Goal: Task Accomplishment & Management: Complete application form

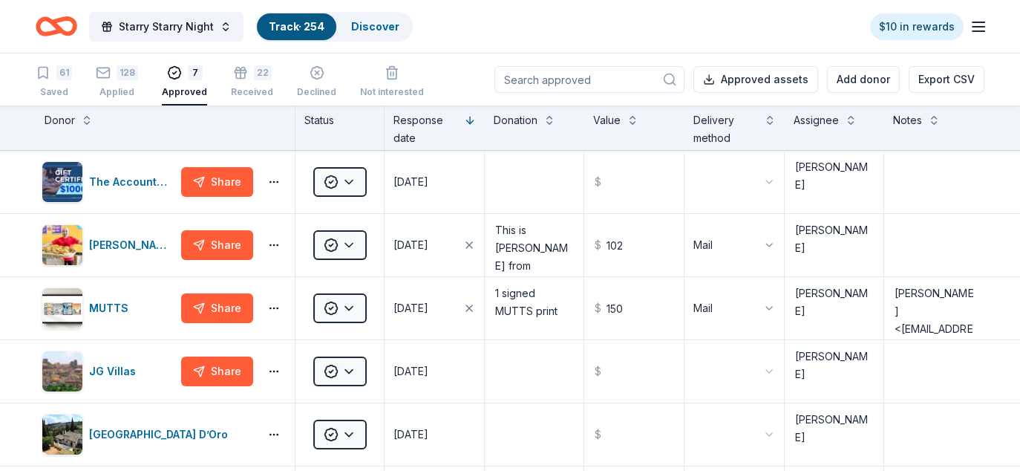
click at [57, 24] on icon "Home" at bounding box center [57, 26] width 42 height 35
click at [120, 81] on div "139 Applied" at bounding box center [119, 81] width 42 height 33
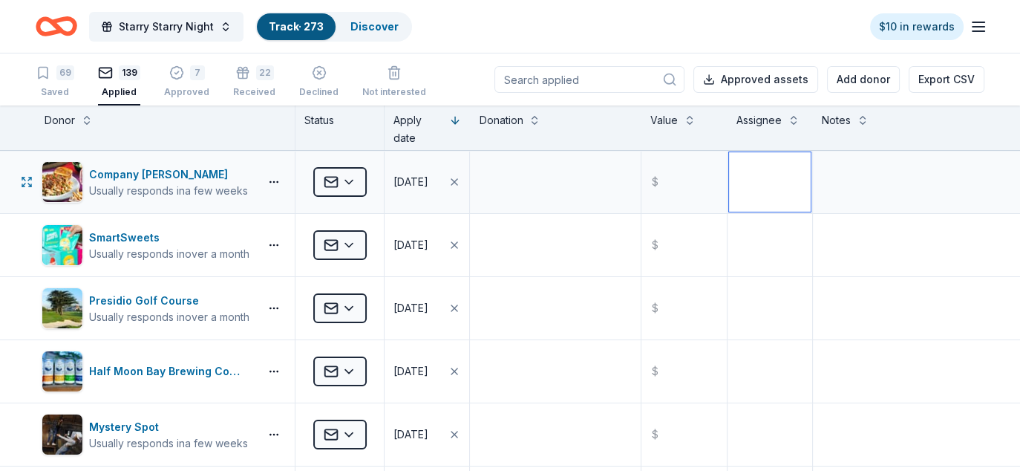
click at [747, 176] on textarea at bounding box center [770, 181] width 82 height 59
drag, startPoint x: 767, startPoint y: 175, endPoint x: 729, endPoint y: 176, distance: 37.9
click at [729, 176] on textarea "Diane" at bounding box center [770, 181] width 82 height 59
type textarea "Diane"
click at [753, 232] on textarea at bounding box center [770, 244] width 82 height 59
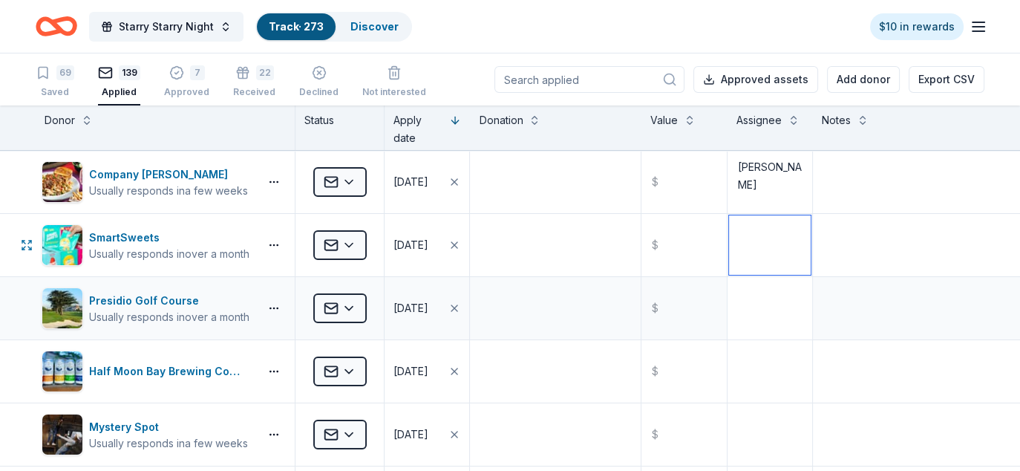
paste textarea "Diane"
type textarea "Diane"
click at [759, 302] on textarea at bounding box center [770, 307] width 82 height 59
paste textarea "Diane"
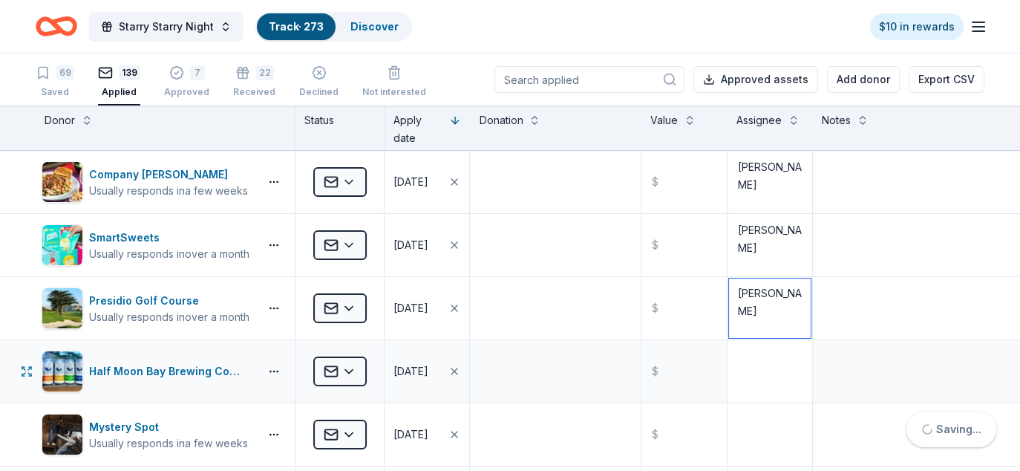
type textarea "Diane"
click at [753, 376] on textarea at bounding box center [770, 371] width 82 height 59
paste textarea "Diane"
type textarea "Diane"
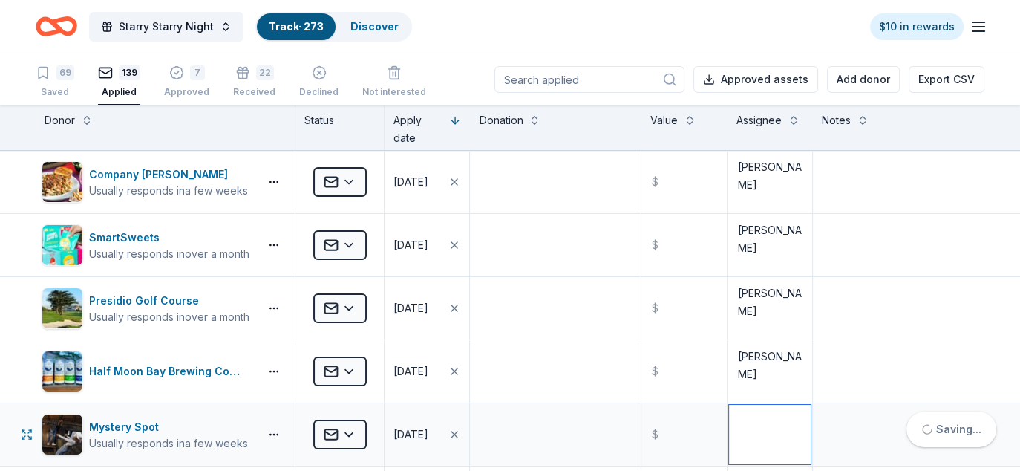
click at [745, 428] on textarea at bounding box center [770, 434] width 82 height 59
paste textarea "Diane"
click at [745, 428] on textarea "Diane" at bounding box center [770, 434] width 82 height 59
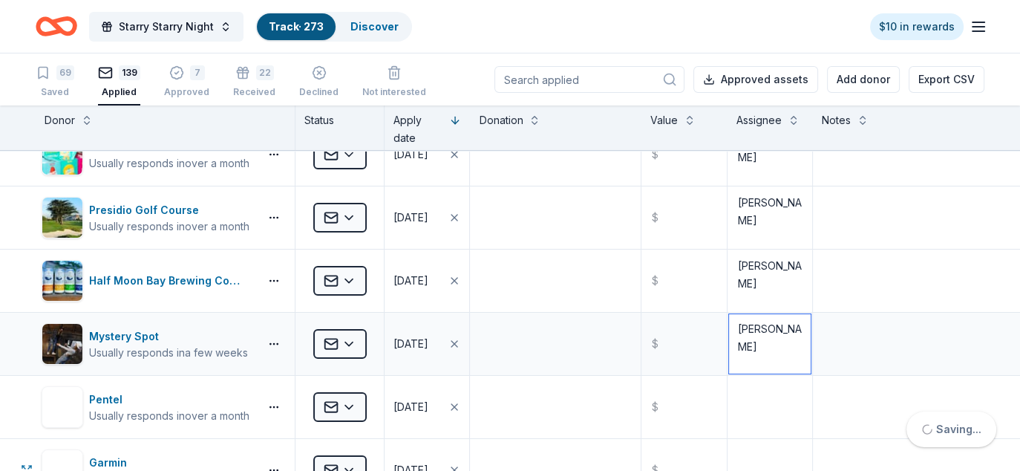
scroll to position [149, 0]
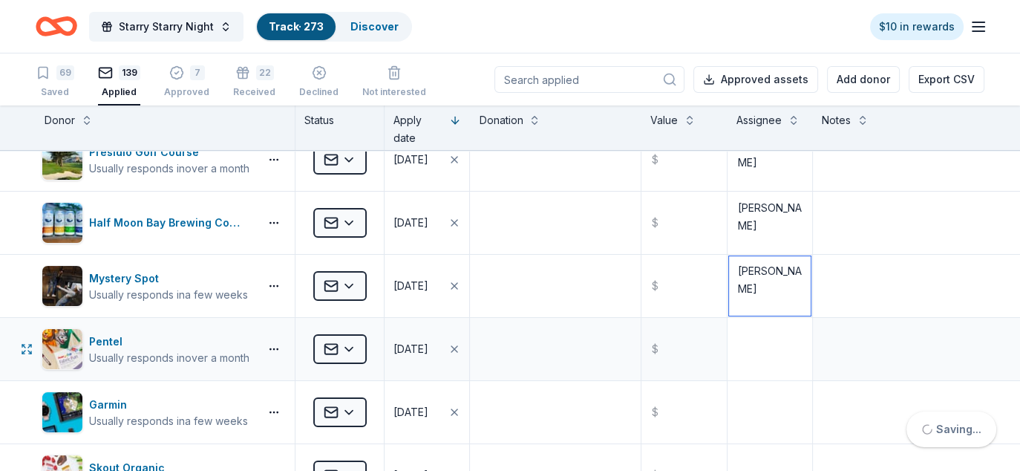
type textarea "Diane"
click at [743, 346] on textarea at bounding box center [770, 348] width 82 height 59
paste textarea "Diane"
type textarea "Diane"
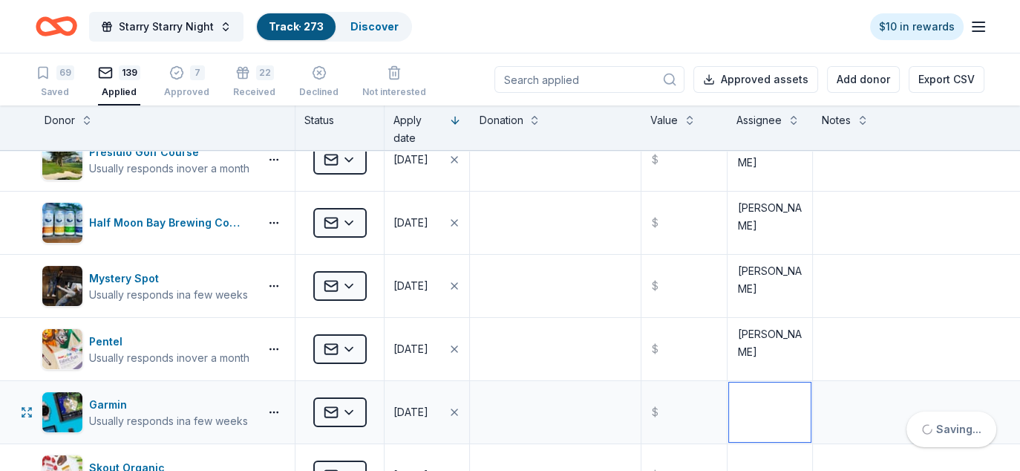
click at [757, 405] on textarea at bounding box center [770, 411] width 82 height 59
paste textarea "Diane"
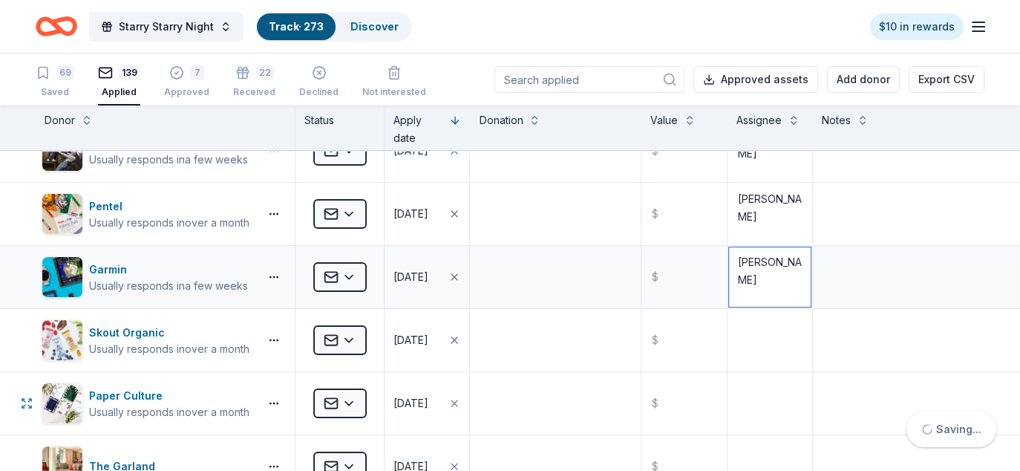
scroll to position [297, 0]
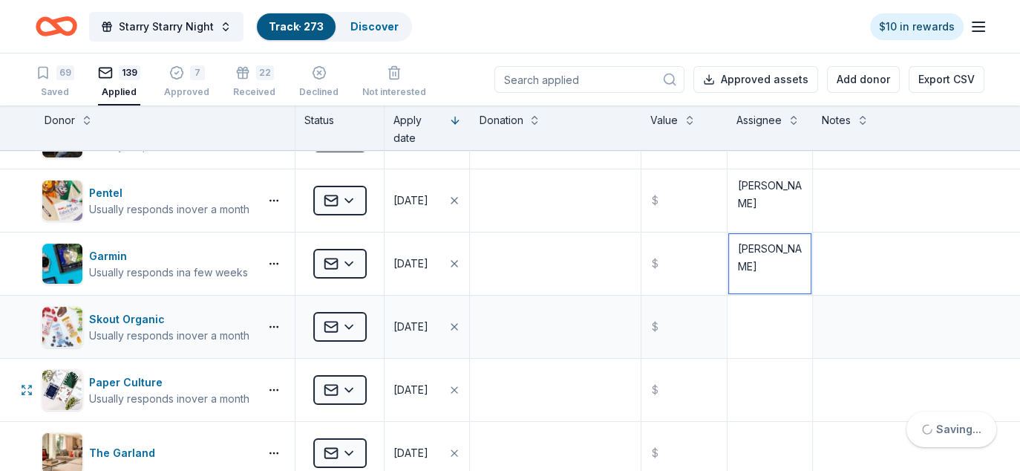
type textarea "Diane"
click at [752, 318] on textarea at bounding box center [770, 326] width 82 height 59
paste textarea "Diane"
type textarea "Diane"
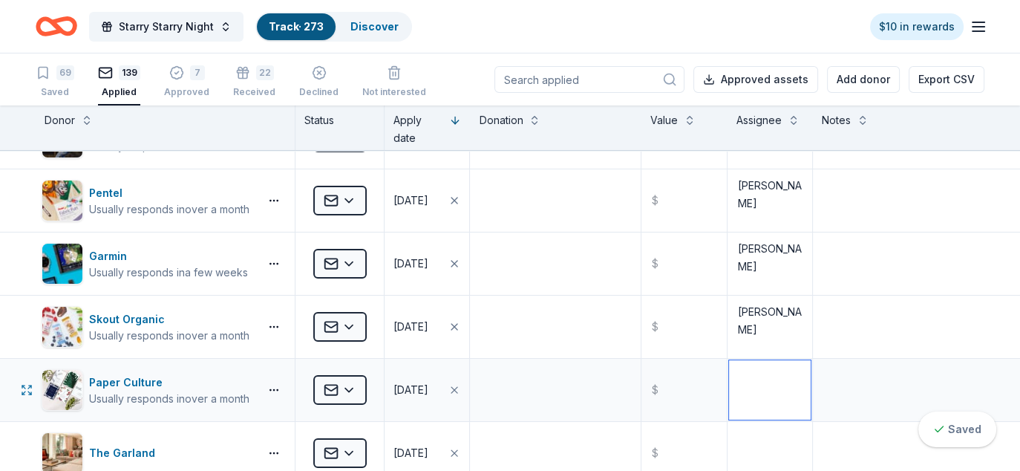
click at [748, 374] on textarea at bounding box center [770, 389] width 82 height 59
paste textarea "Diane"
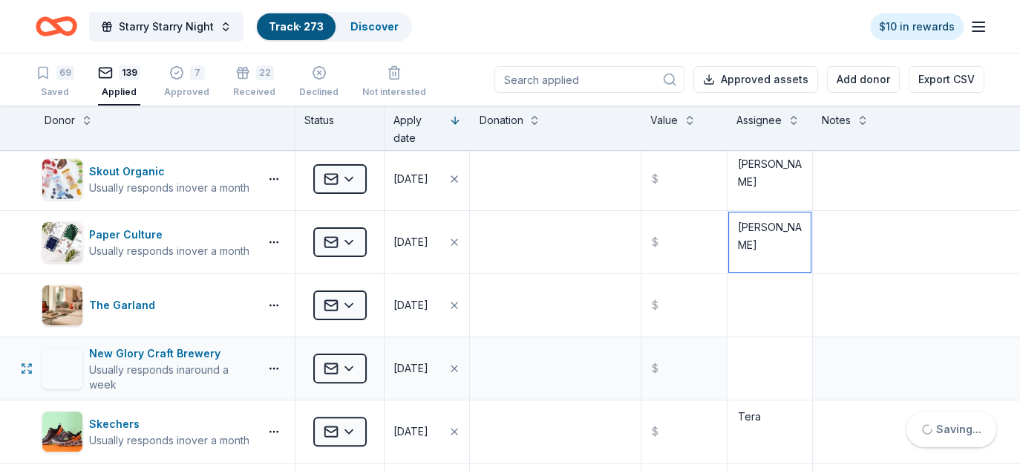
scroll to position [446, 0]
type textarea "Diane"
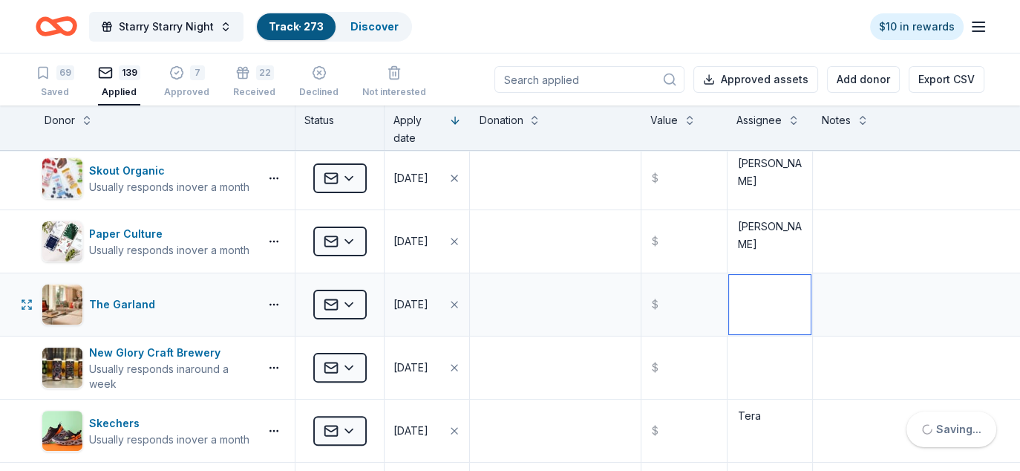
click at [751, 309] on textarea at bounding box center [770, 304] width 82 height 59
paste textarea "Diane"
type textarea "Diane"
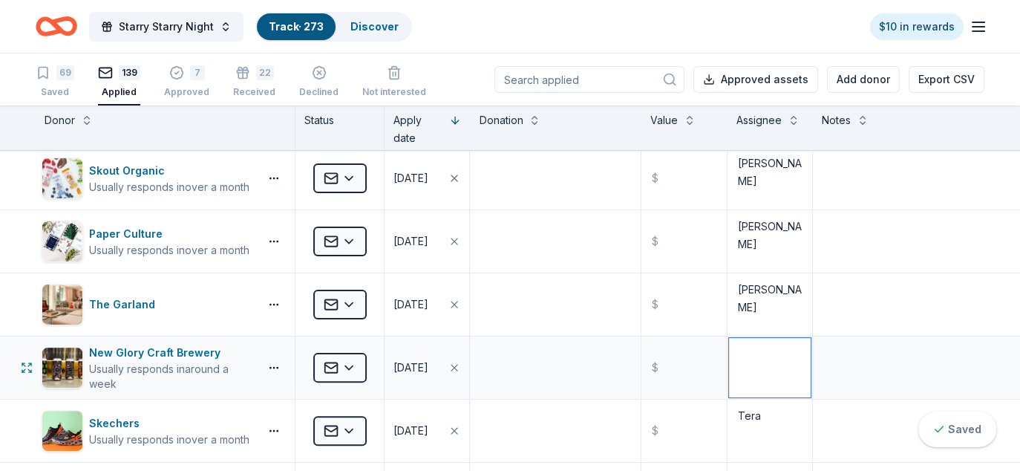
click at [749, 363] on textarea at bounding box center [770, 367] width 82 height 59
paste textarea "Diane"
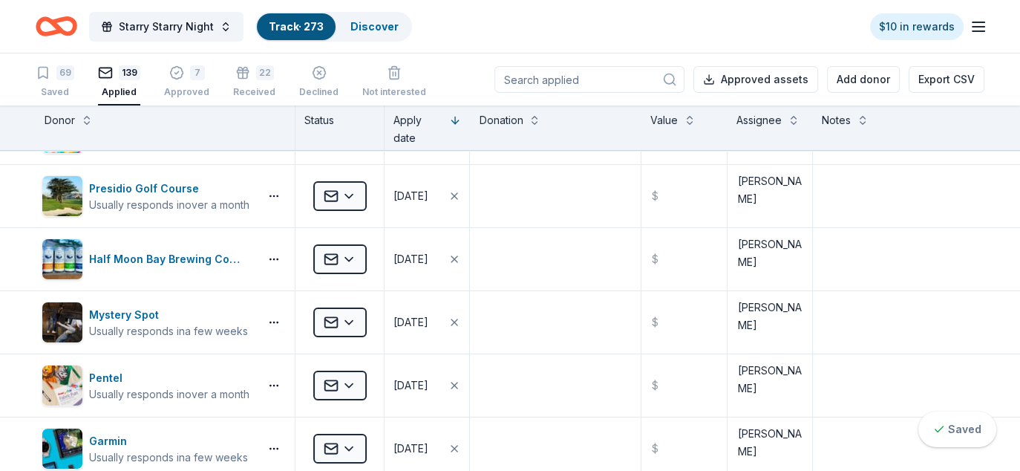
scroll to position [0, 0]
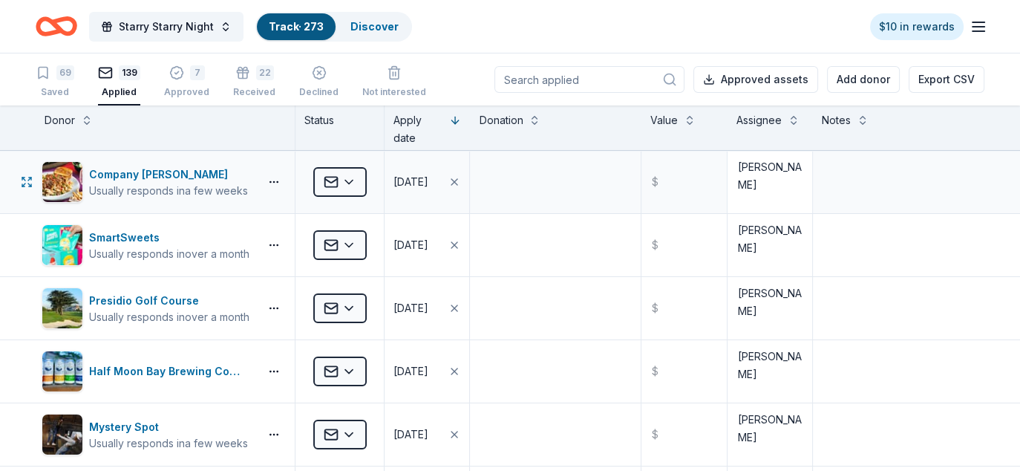
type textarea "Diane"
click at [749, 177] on textarea "Diane" at bounding box center [770, 181] width 82 height 59
click at [743, 231] on textarea at bounding box center [770, 244] width 82 height 59
paste textarea "Diane"
type textarea "Diane"
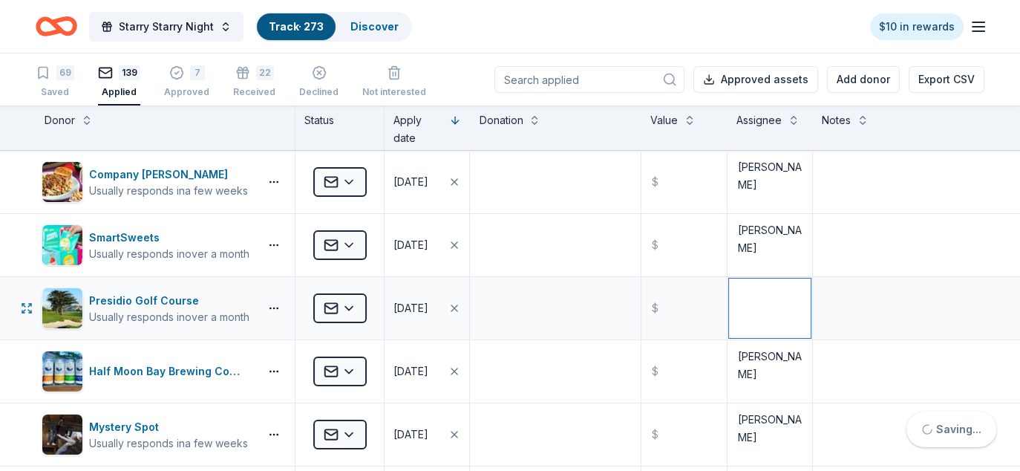
click at [753, 307] on textarea at bounding box center [770, 307] width 82 height 59
paste textarea "Diane"
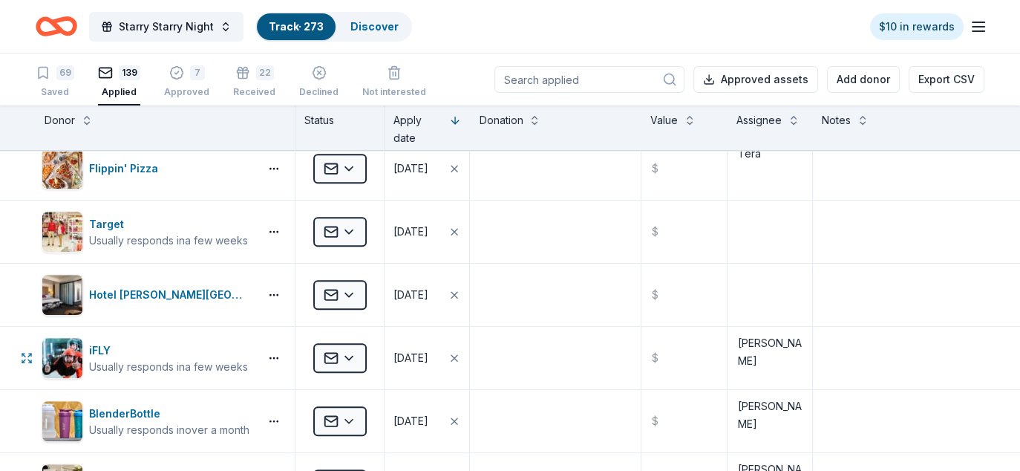
scroll to position [965, 0]
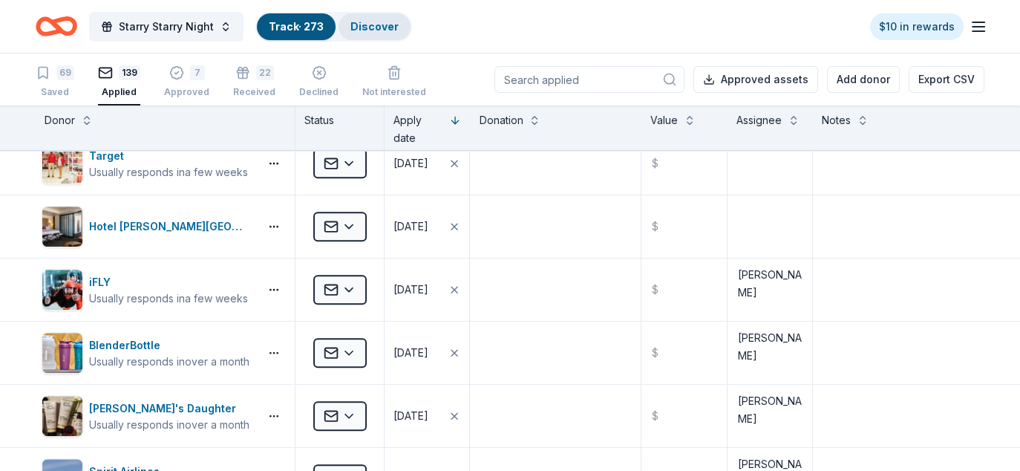
type textarea "Diane"
click at [247, 79] on div "23" at bounding box center [254, 72] width 42 height 15
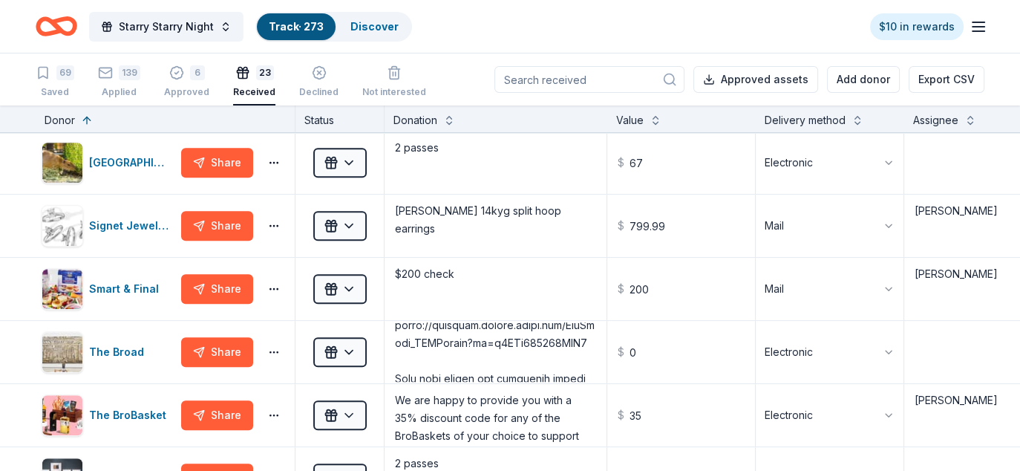
scroll to position [817, 0]
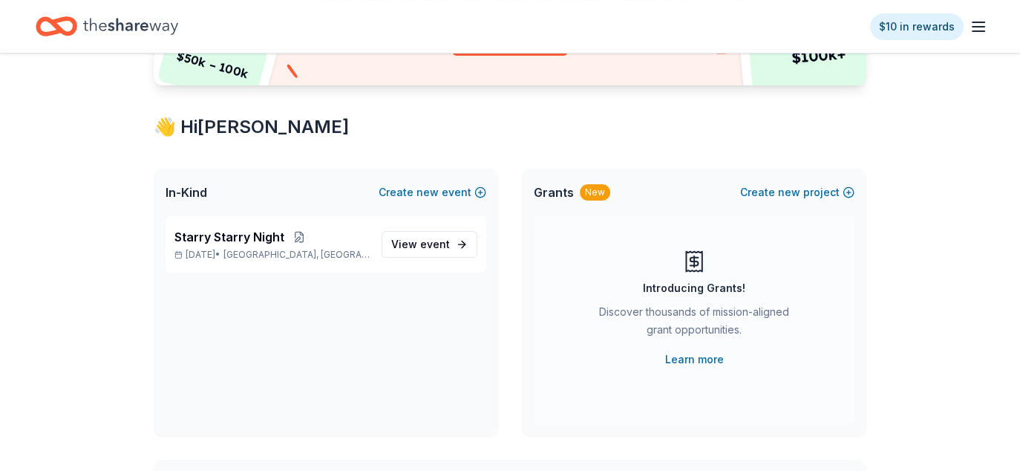
scroll to position [223, 0]
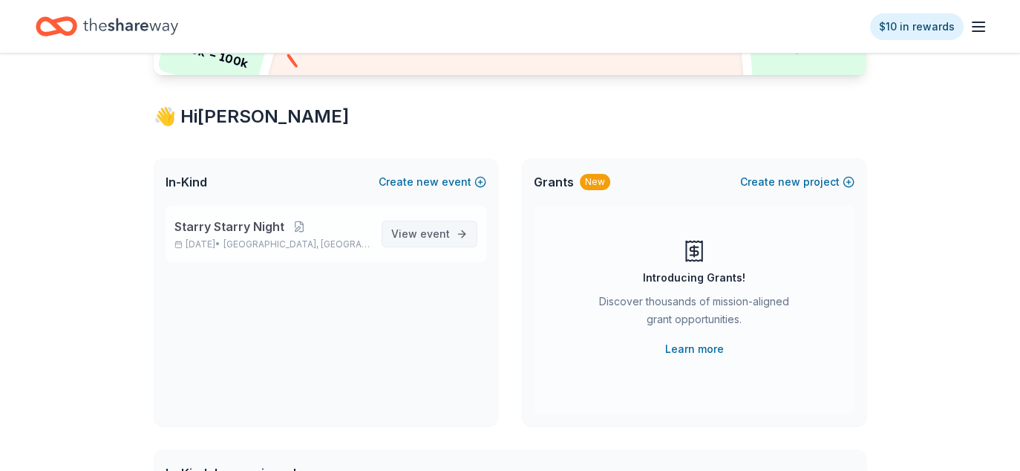
click at [449, 235] on span "event" at bounding box center [435, 233] width 30 height 13
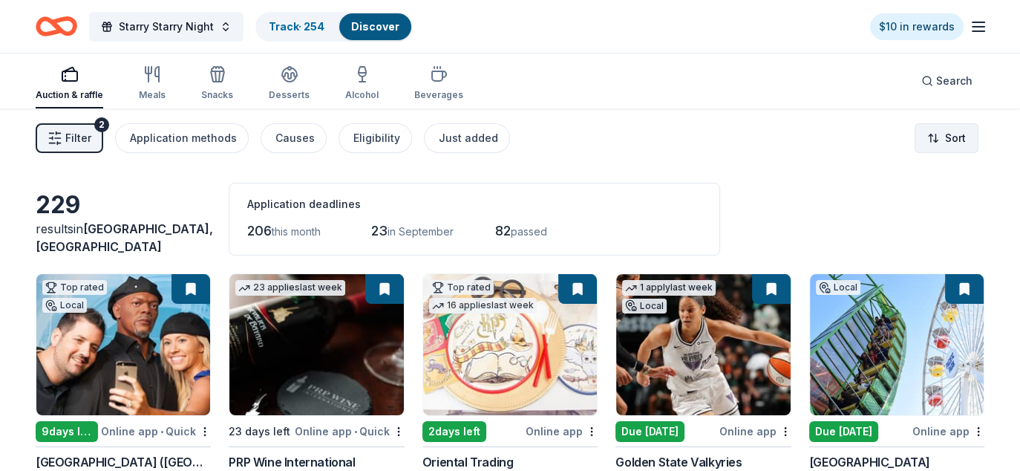
click at [947, 146] on html "Starry Starry Night Track · 254 Discover $10 in rewards Auction & raffle Meals …" at bounding box center [510, 235] width 1020 height 471
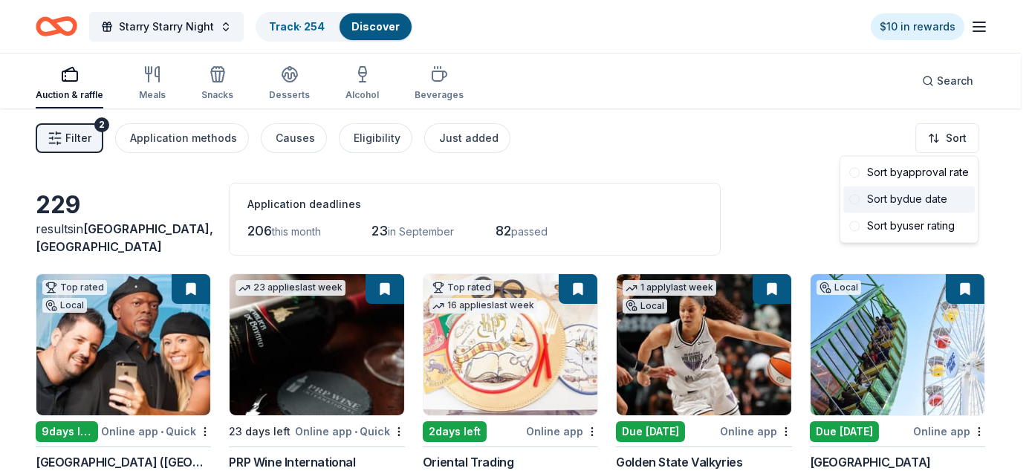
click at [919, 204] on div "Sort by due date" at bounding box center [908, 199] width 131 height 27
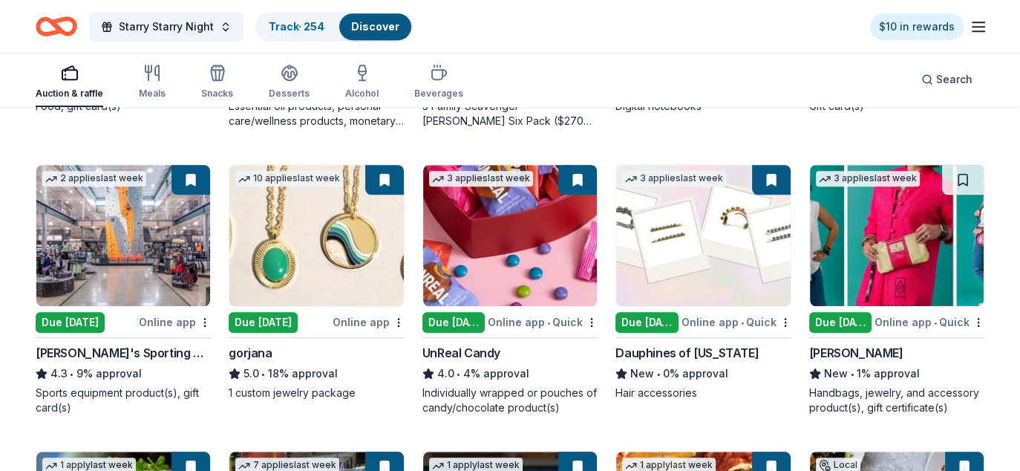
scroll to position [1327, 0]
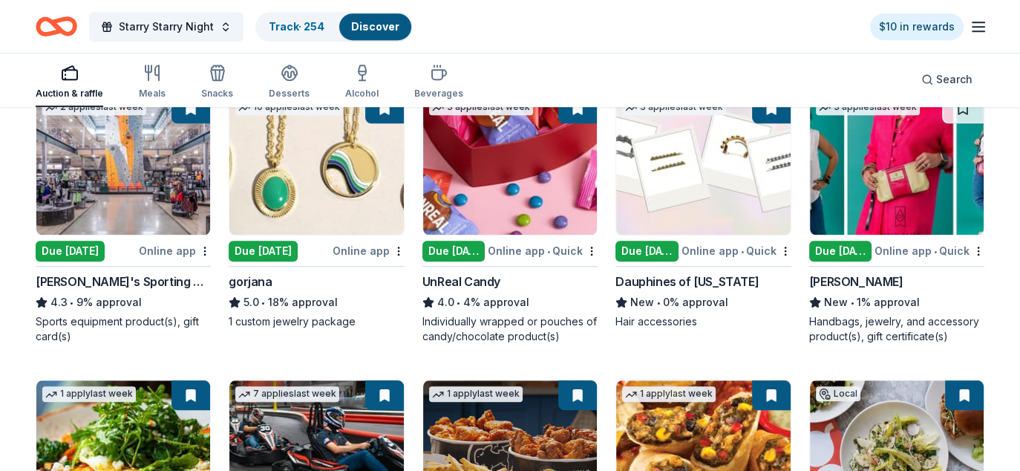
click at [879, 202] on img at bounding box center [897, 164] width 174 height 141
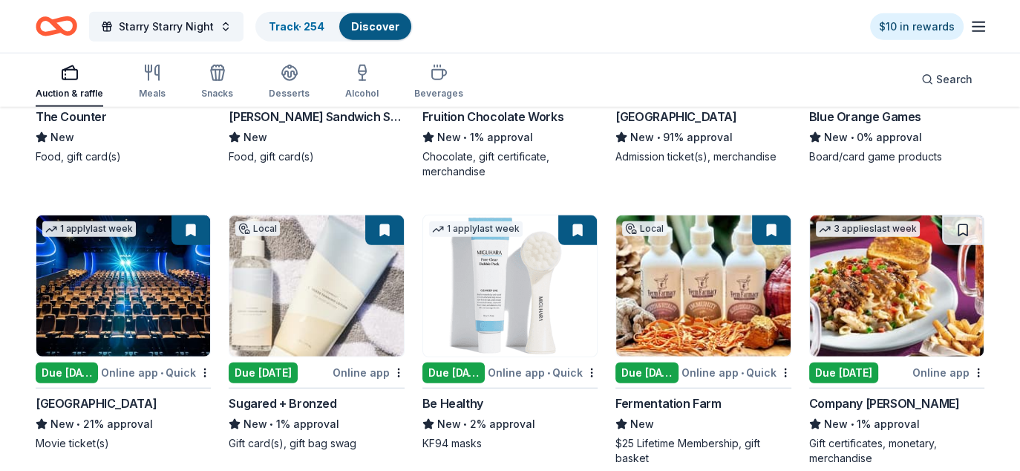
scroll to position [4087, 0]
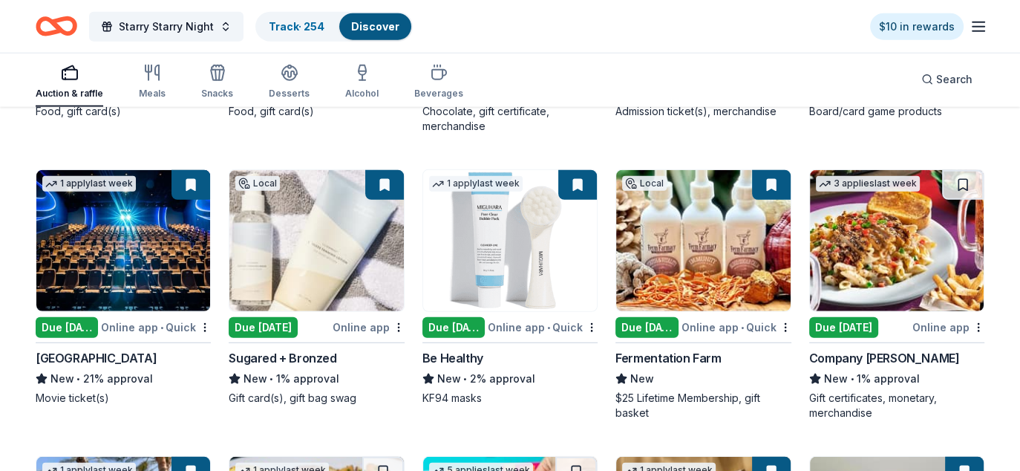
click at [878, 352] on div "Company Brinker" at bounding box center [884, 358] width 151 height 18
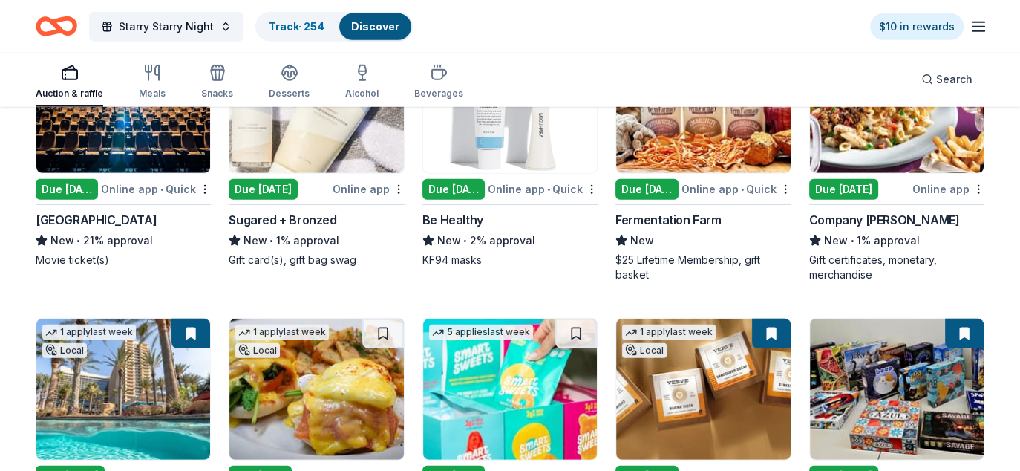
scroll to position [4310, 0]
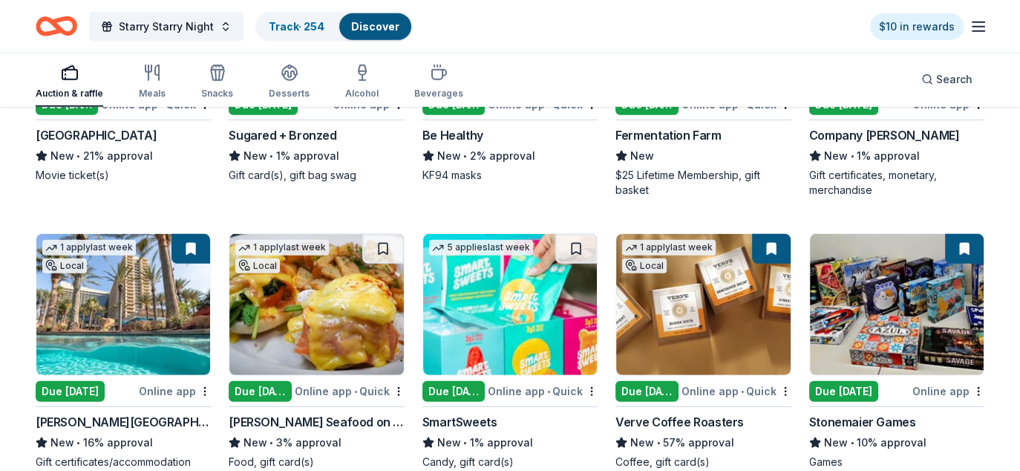
click at [475, 417] on div "SmartSweets" at bounding box center [460, 422] width 75 height 18
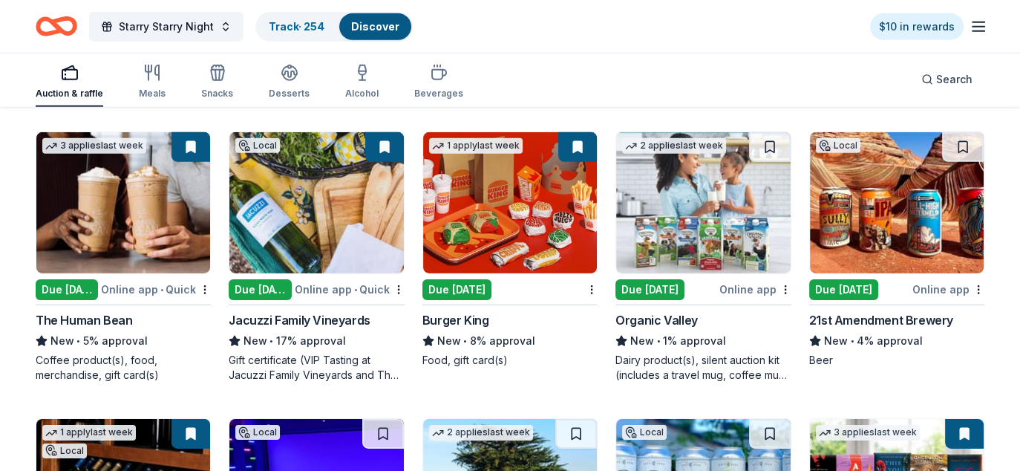
scroll to position [4735, 0]
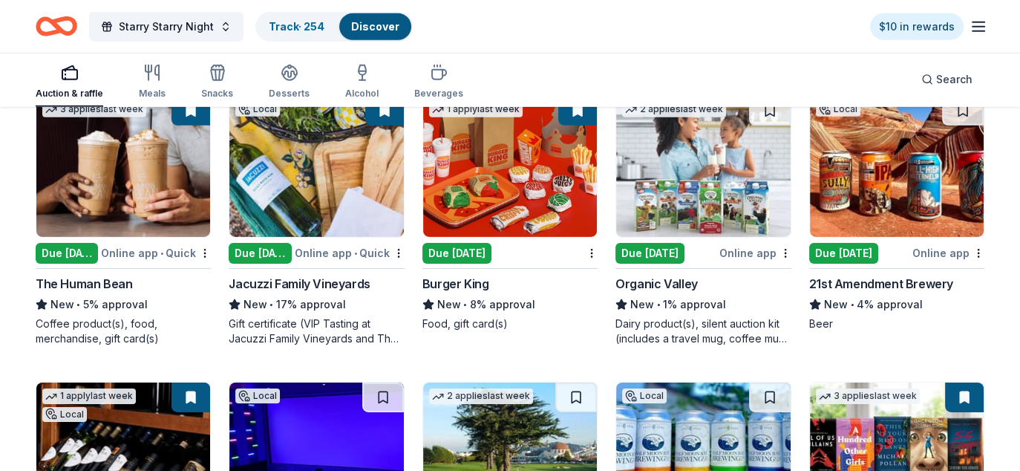
click at [902, 279] on div "21st Amendment Brewery" at bounding box center [881, 284] width 144 height 18
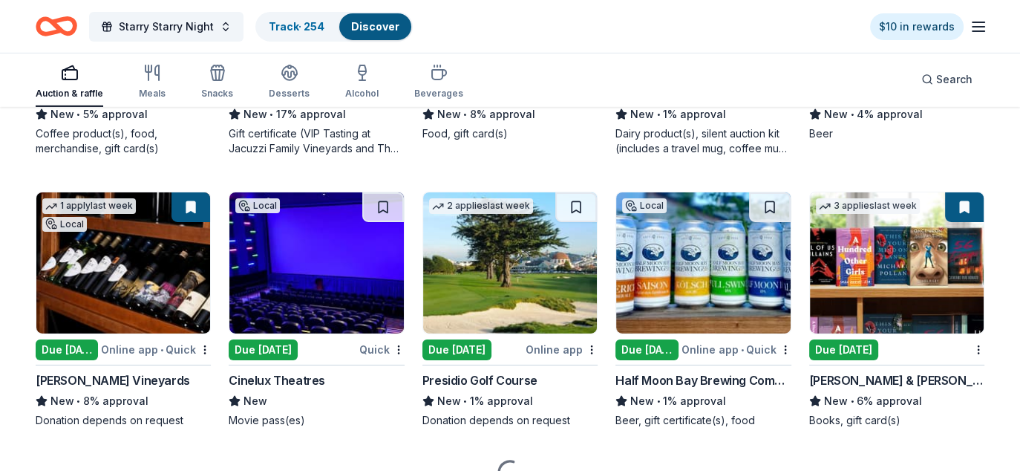
scroll to position [4958, 0]
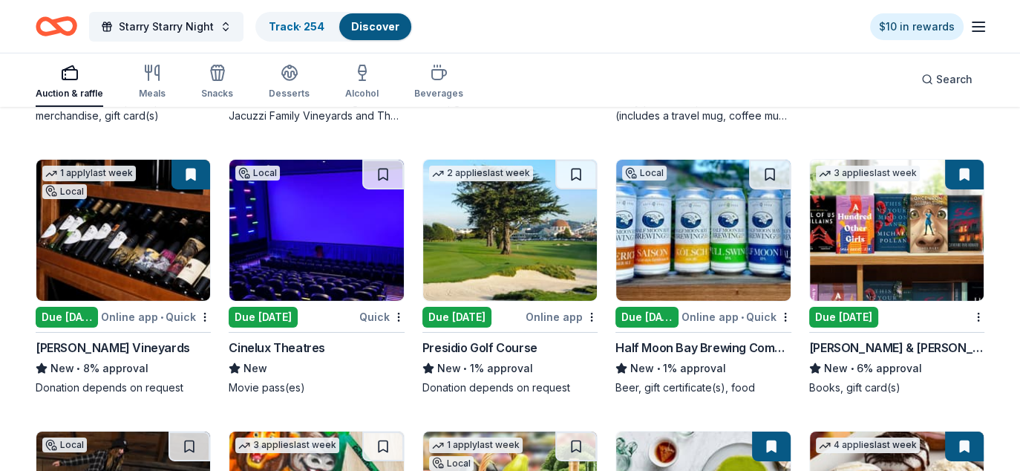
click at [292, 342] on div "Cinelux Theatres" at bounding box center [277, 348] width 97 height 18
click at [518, 340] on div "Presidio Golf Course" at bounding box center [480, 348] width 115 height 18
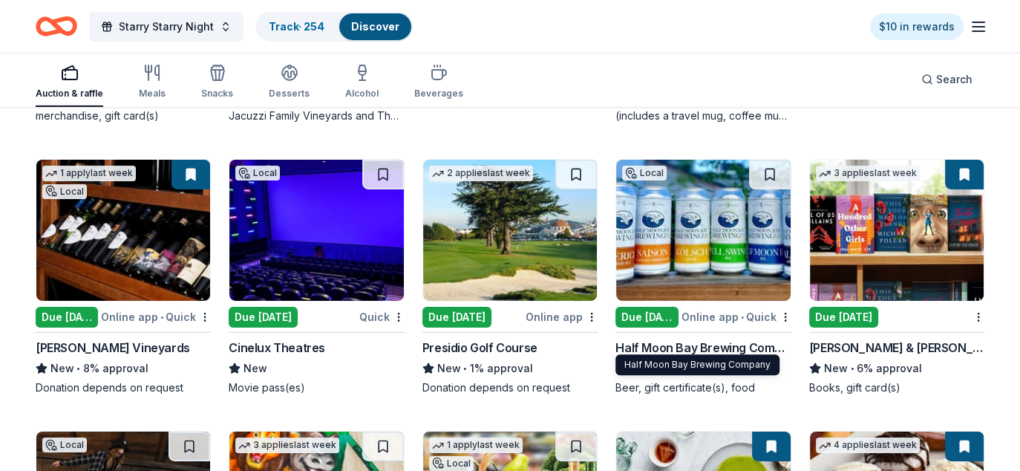
click at [703, 339] on div "Half Moon Bay Brewing Company" at bounding box center [703, 348] width 175 height 18
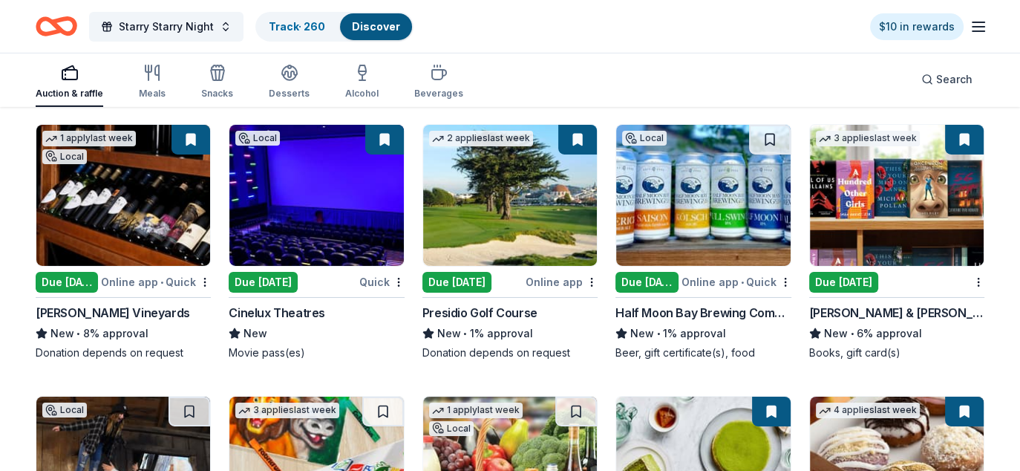
scroll to position [4996, 0]
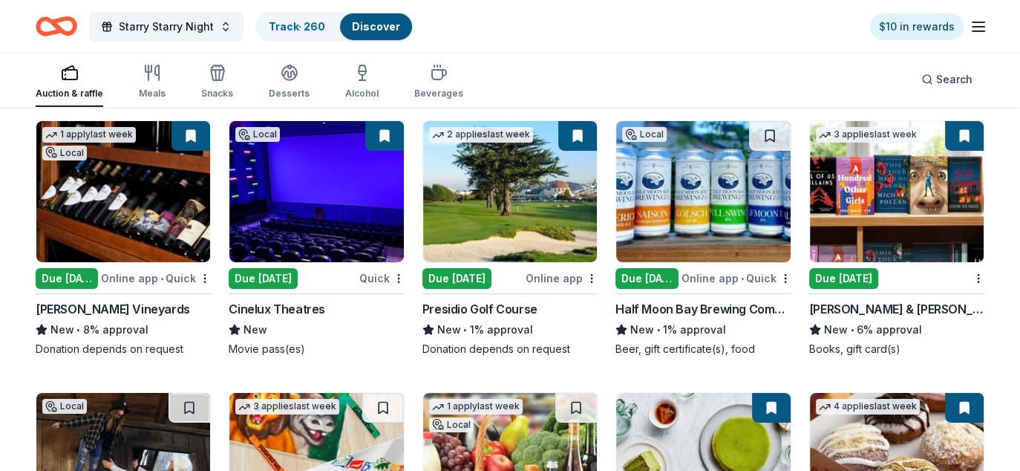
click at [519, 172] on img at bounding box center [510, 191] width 174 height 141
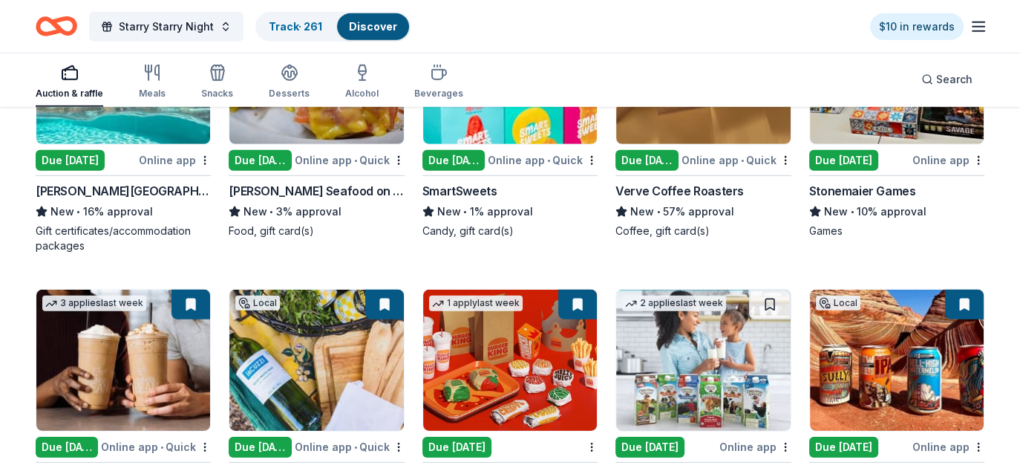
scroll to position [4679, 0]
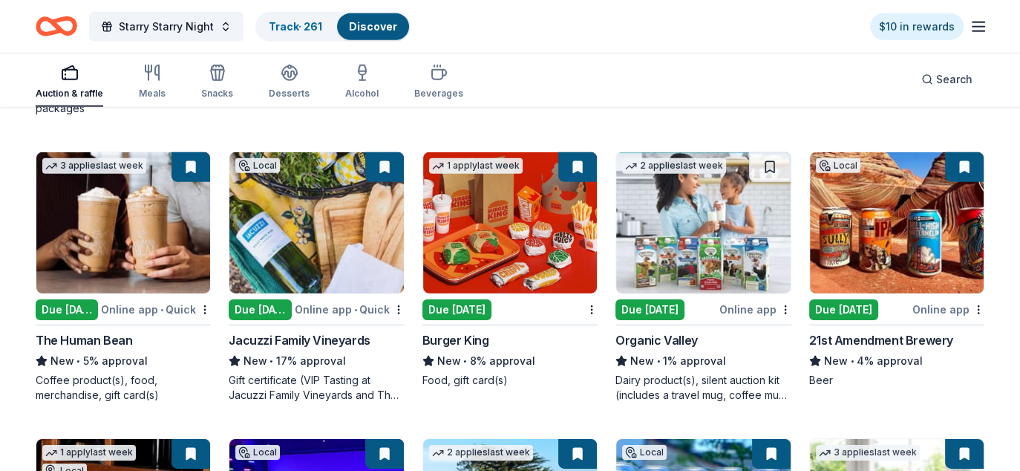
click at [707, 252] on img at bounding box center [703, 222] width 174 height 141
click at [771, 162] on button at bounding box center [770, 167] width 42 height 30
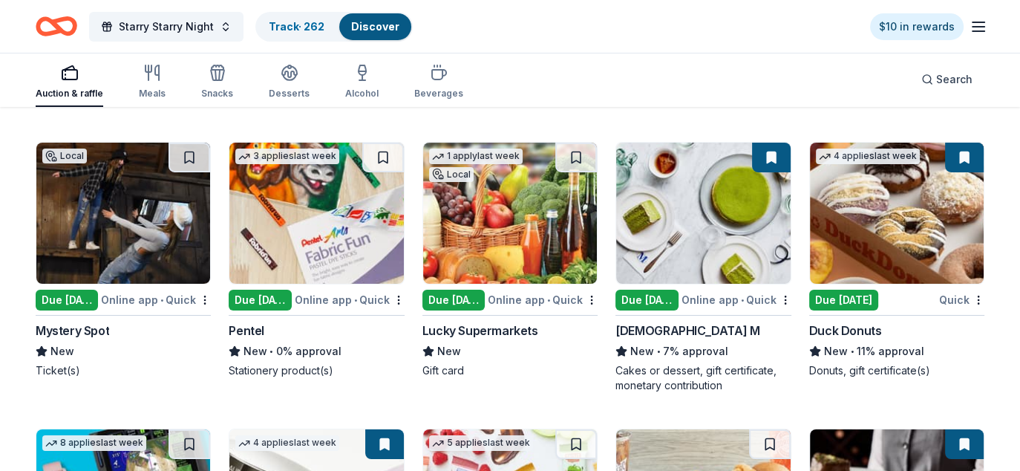
scroll to position [5273, 0]
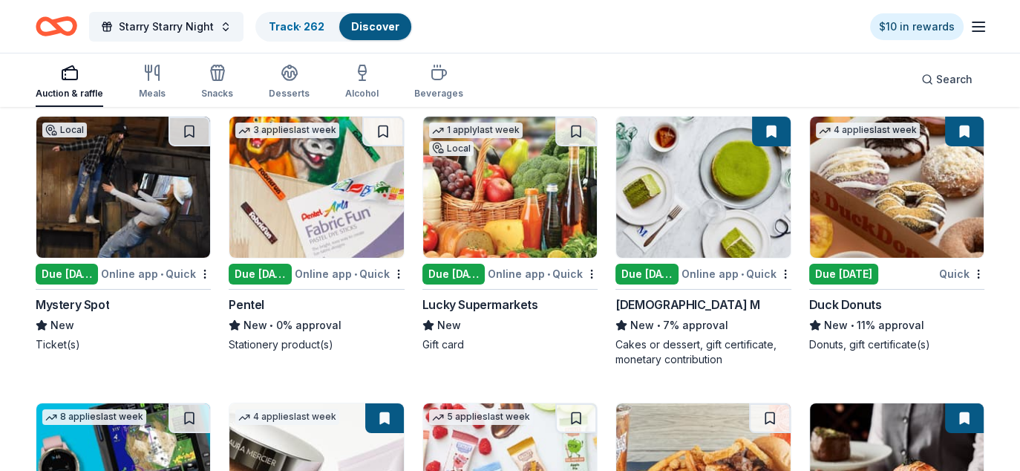
click at [88, 287] on div "Local Due today Online app • Quick Mystery Spot New Ticket(s)" at bounding box center [123, 234] width 175 height 236
click at [189, 123] on button at bounding box center [190, 132] width 42 height 30
click at [383, 120] on button at bounding box center [383, 132] width 42 height 30
click at [575, 127] on button at bounding box center [576, 132] width 42 height 30
click at [332, 221] on img at bounding box center [316, 187] width 174 height 141
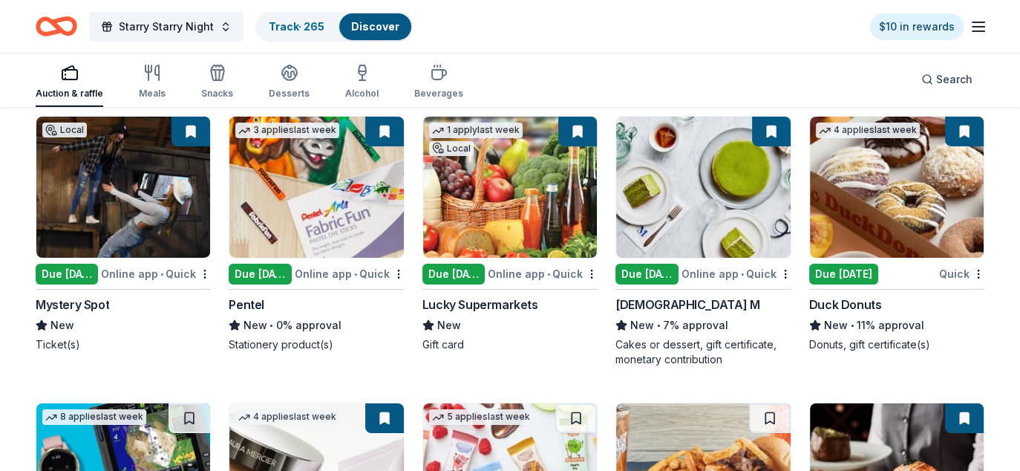
click at [508, 215] on img at bounding box center [510, 187] width 174 height 141
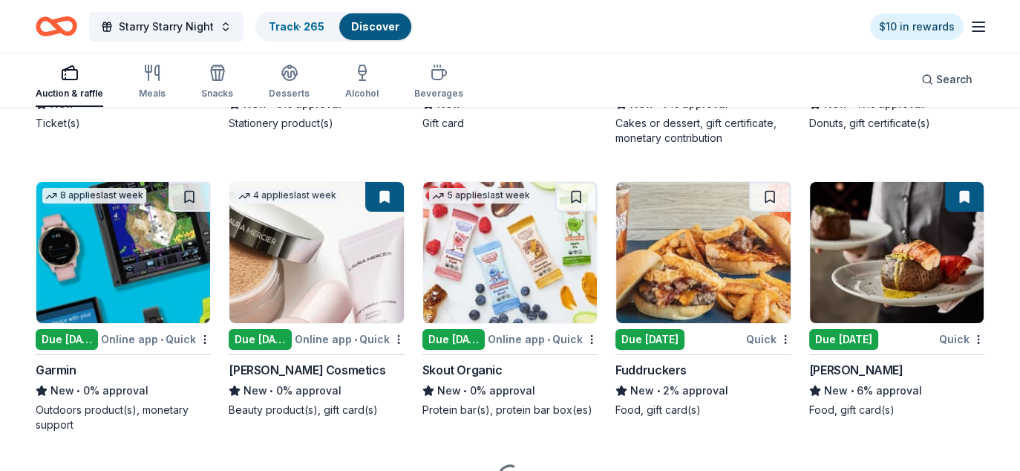
scroll to position [5495, 0]
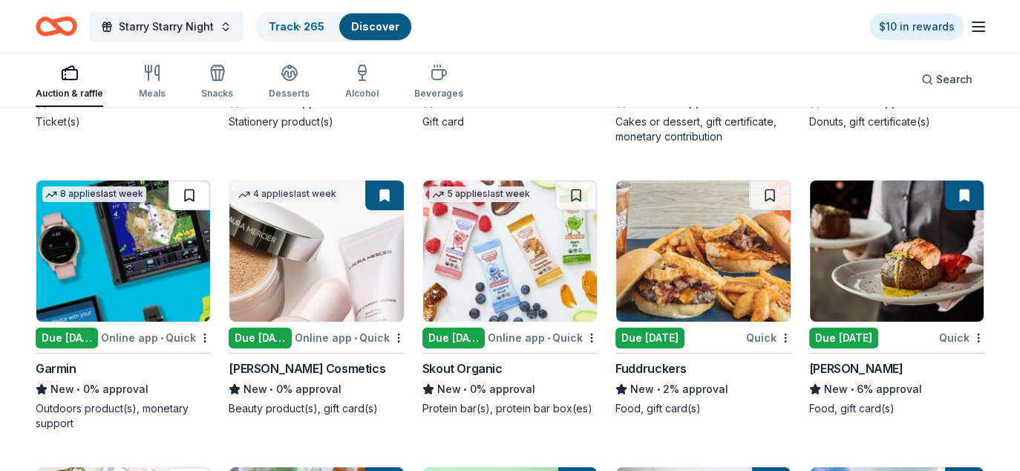
click at [186, 186] on button at bounding box center [190, 195] width 42 height 30
click at [151, 250] on img at bounding box center [123, 250] width 174 height 141
click at [581, 189] on button at bounding box center [576, 195] width 42 height 30
click at [524, 259] on img at bounding box center [510, 250] width 174 height 141
click at [778, 194] on button at bounding box center [770, 195] width 42 height 30
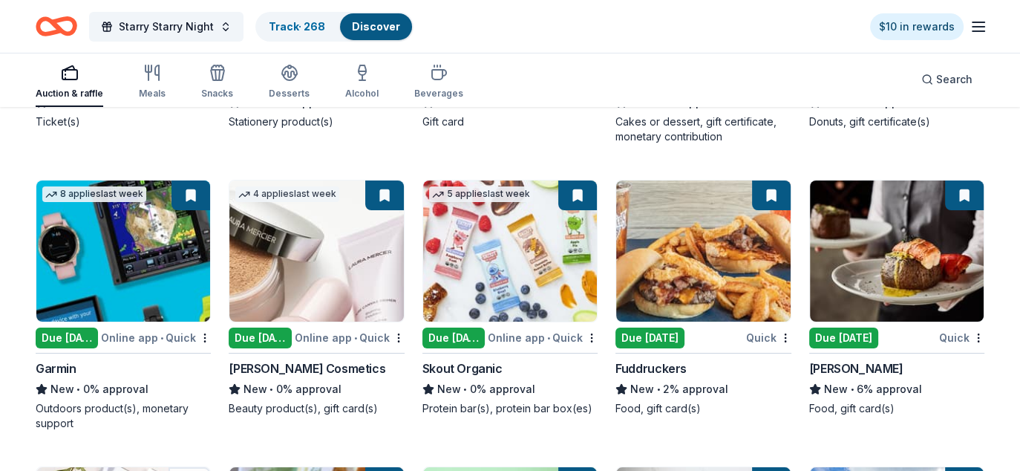
click at [706, 266] on img at bounding box center [703, 250] width 174 height 141
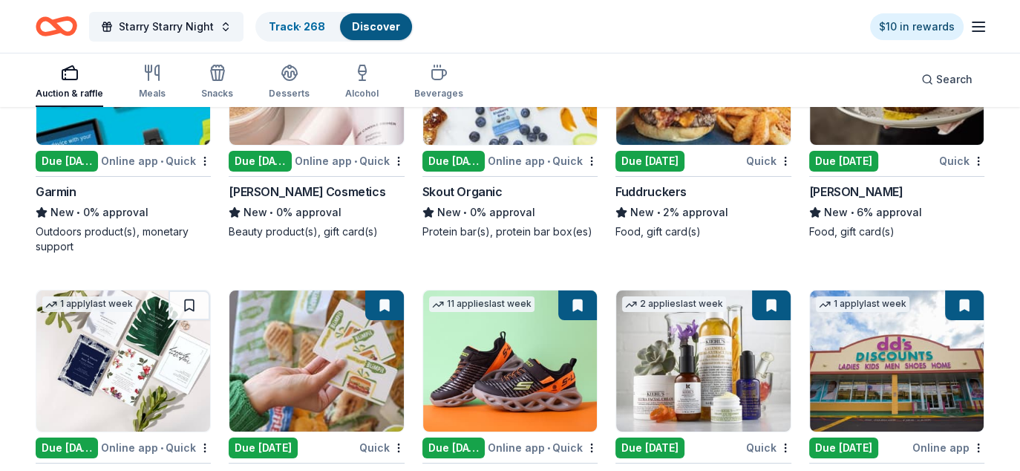
scroll to position [5718, 0]
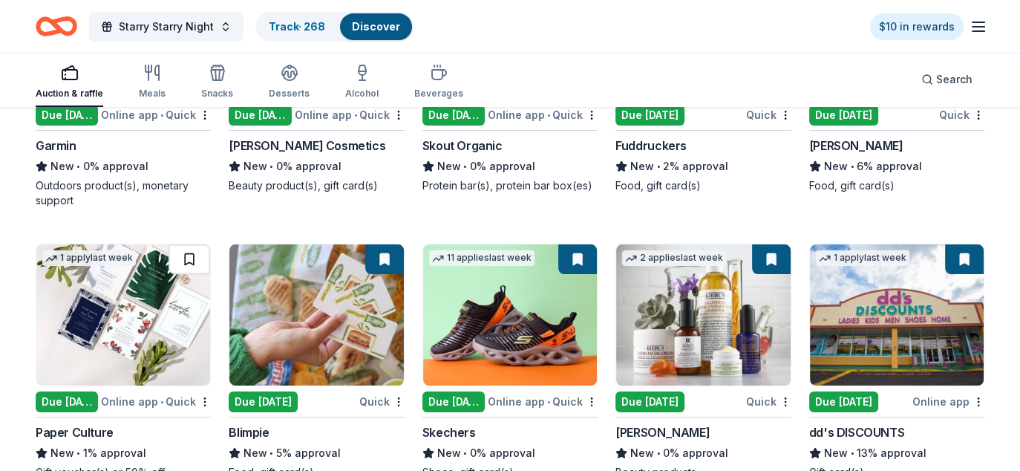
click at [181, 255] on button at bounding box center [190, 259] width 42 height 30
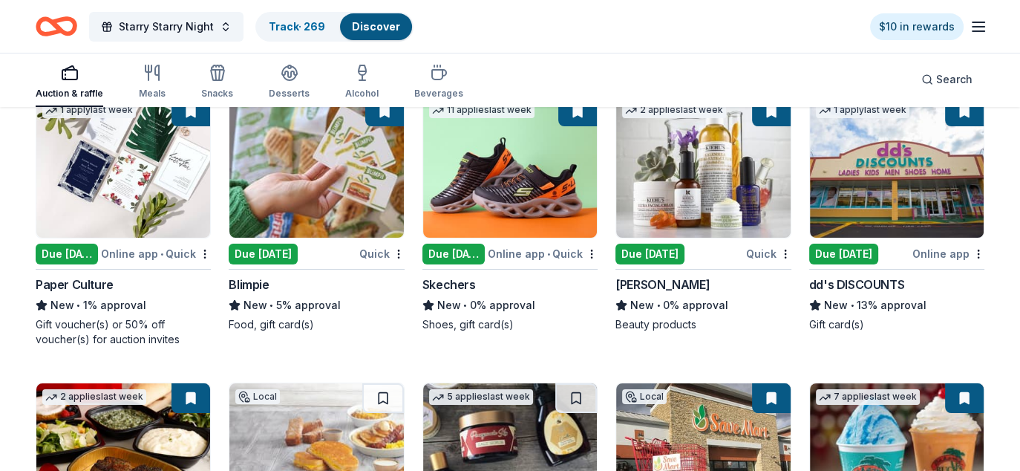
scroll to position [5867, 0]
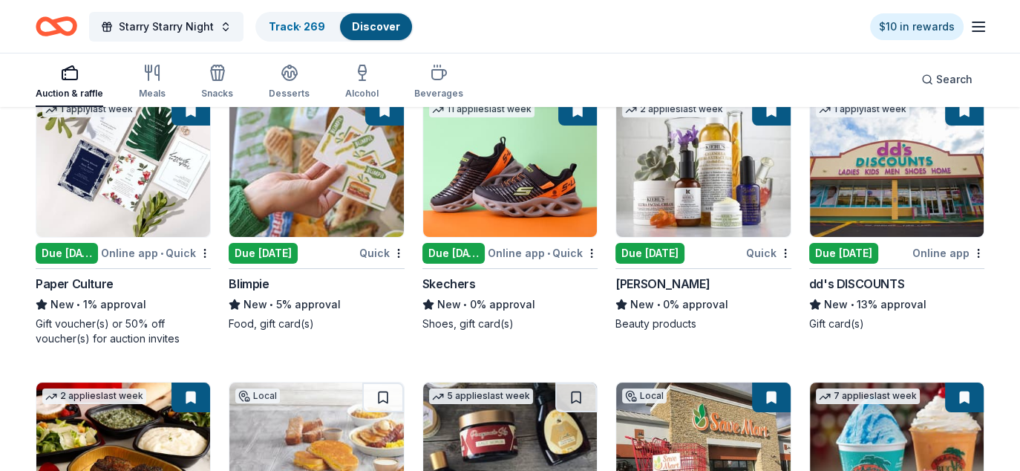
click at [167, 212] on img at bounding box center [123, 166] width 174 height 141
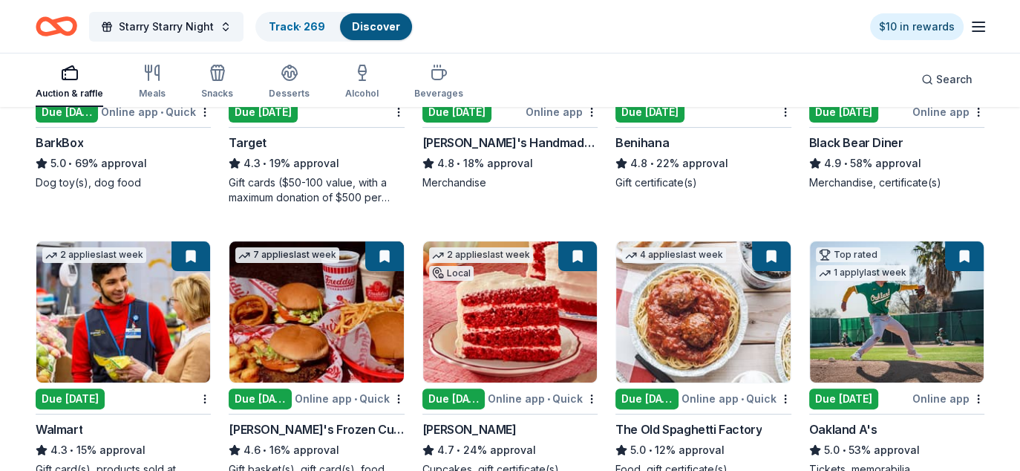
scroll to position [0, 0]
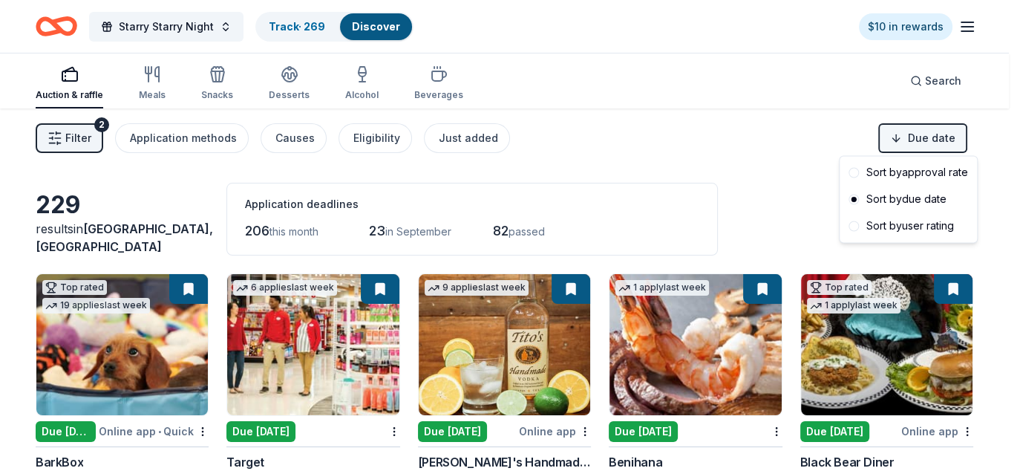
click at [916, 127] on html "Starry Starry Night Track · 269 Discover $10 in rewards Auction & raffle Meals …" at bounding box center [510, 235] width 1020 height 471
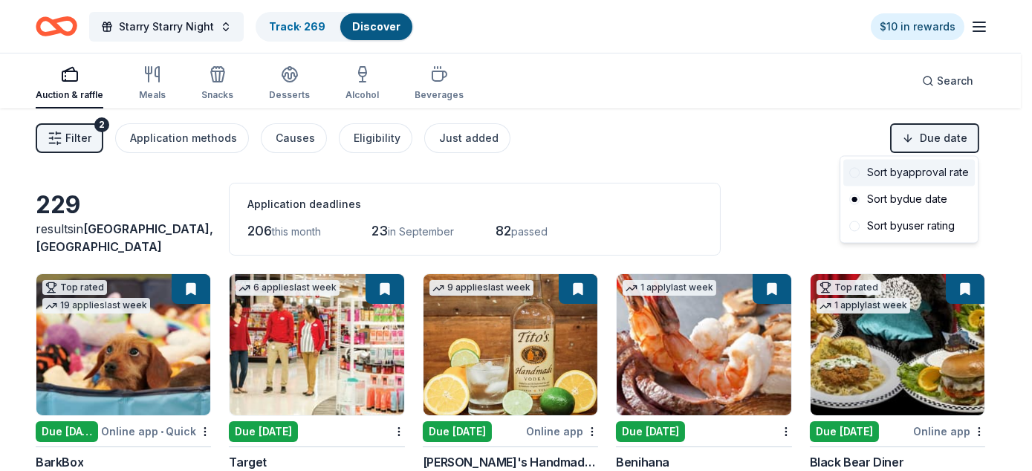
click at [936, 172] on div "Sort by approval rate" at bounding box center [908, 172] width 131 height 27
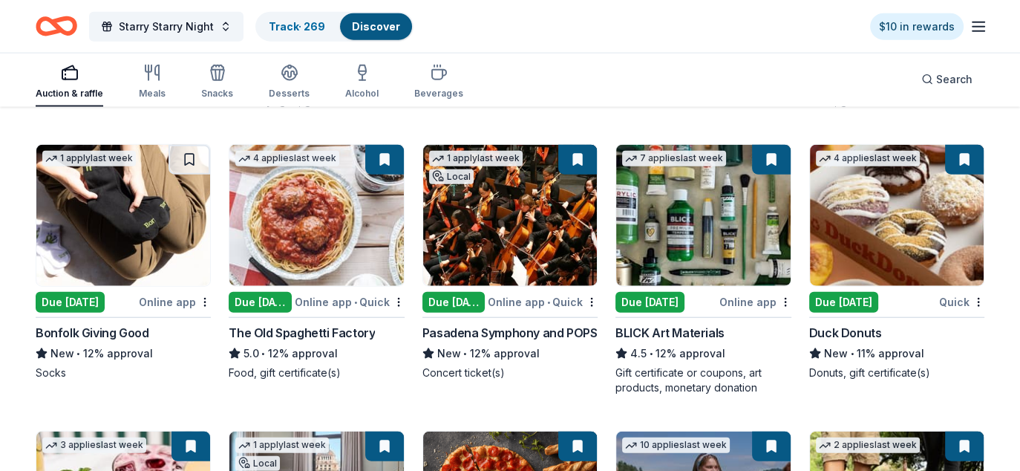
scroll to position [3485, 0]
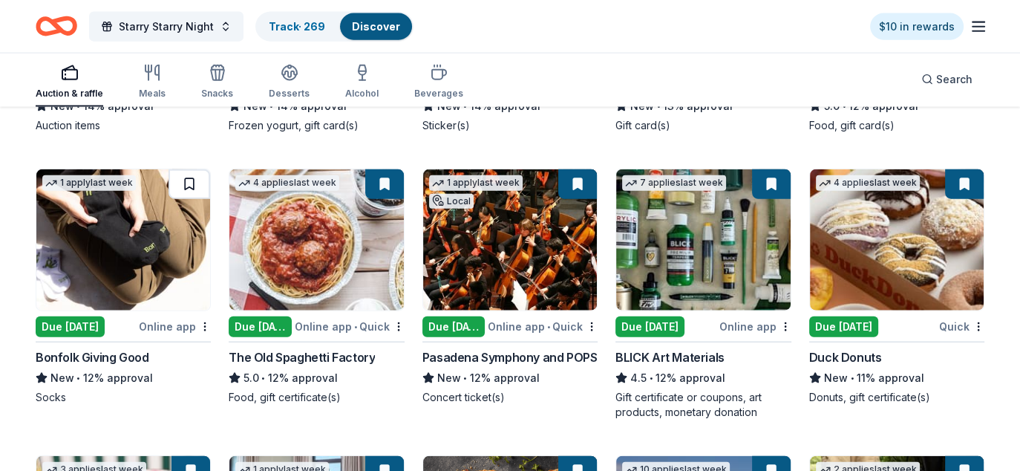
click at [188, 179] on button at bounding box center [190, 184] width 42 height 30
click at [166, 229] on img at bounding box center [123, 239] width 174 height 141
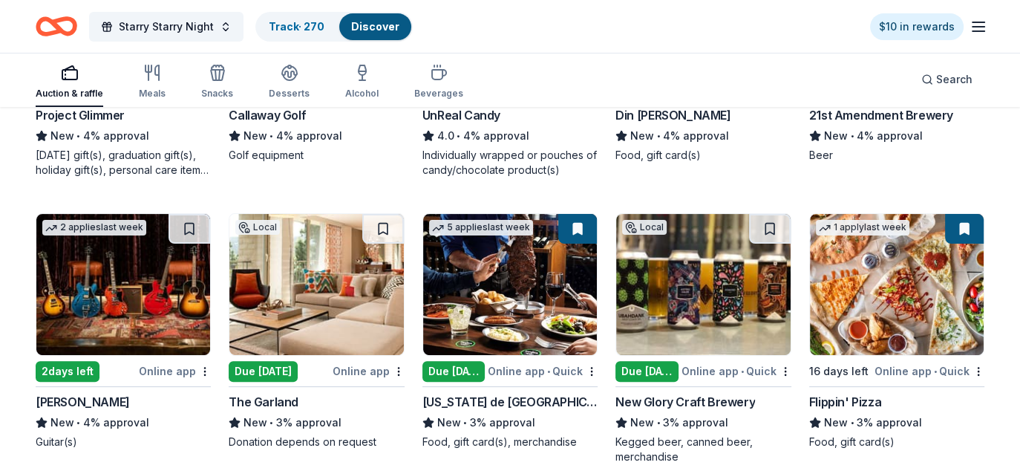
scroll to position [6080, 0]
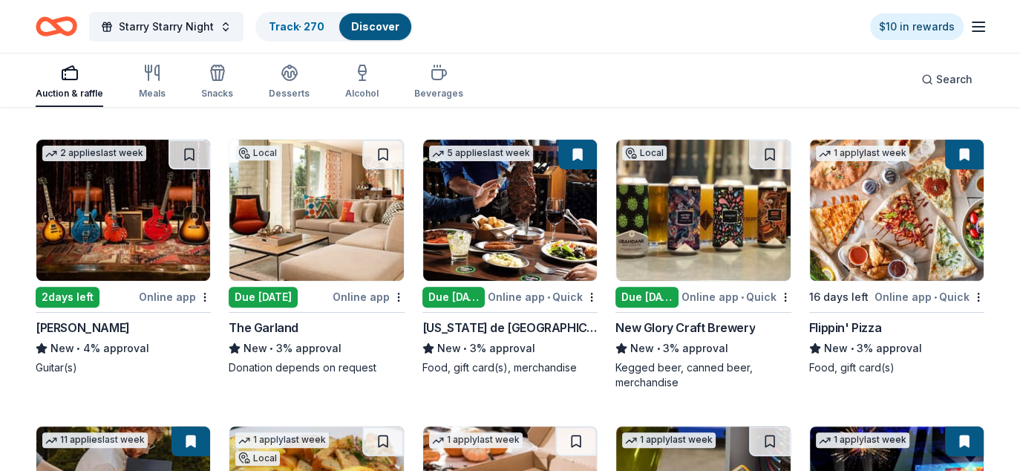
click at [376, 149] on button at bounding box center [383, 155] width 42 height 30
click at [322, 198] on img at bounding box center [316, 210] width 174 height 141
drag, startPoint x: 188, startPoint y: 145, endPoint x: 180, endPoint y: 149, distance: 9.3
click at [188, 145] on button at bounding box center [190, 155] width 42 height 30
click at [129, 191] on img at bounding box center [123, 210] width 174 height 141
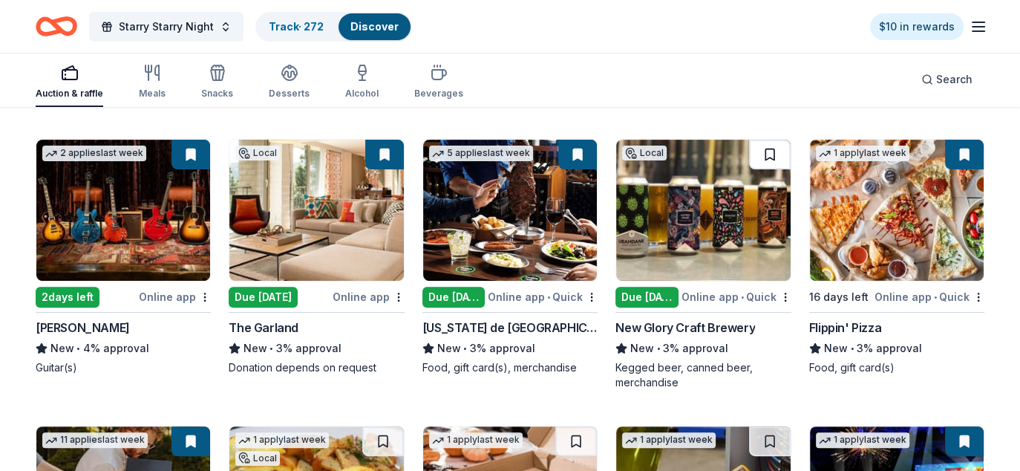
click at [765, 149] on button at bounding box center [770, 155] width 42 height 30
click at [726, 203] on img at bounding box center [703, 210] width 174 height 141
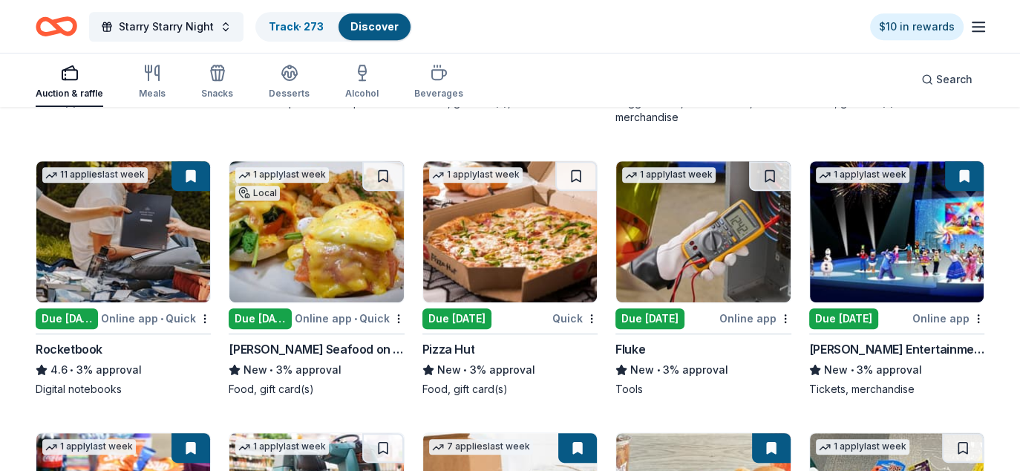
scroll to position [6377, 0]
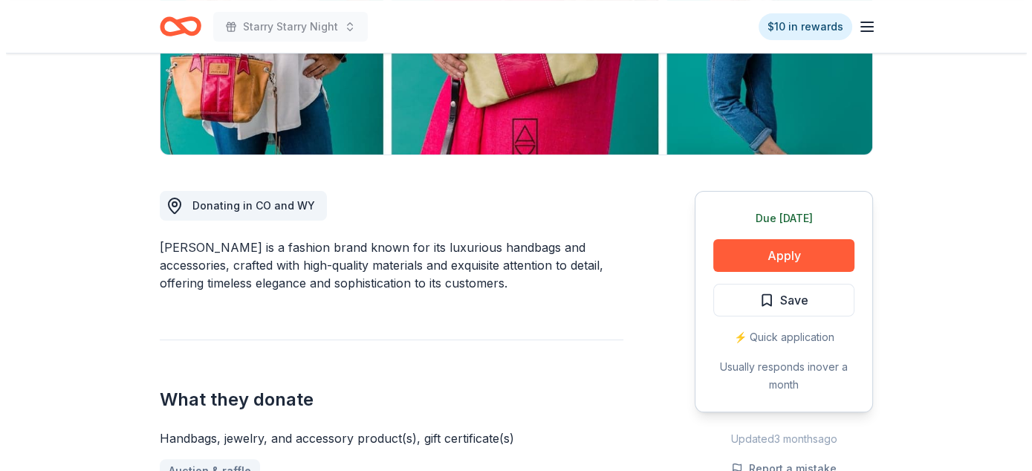
scroll to position [297, 0]
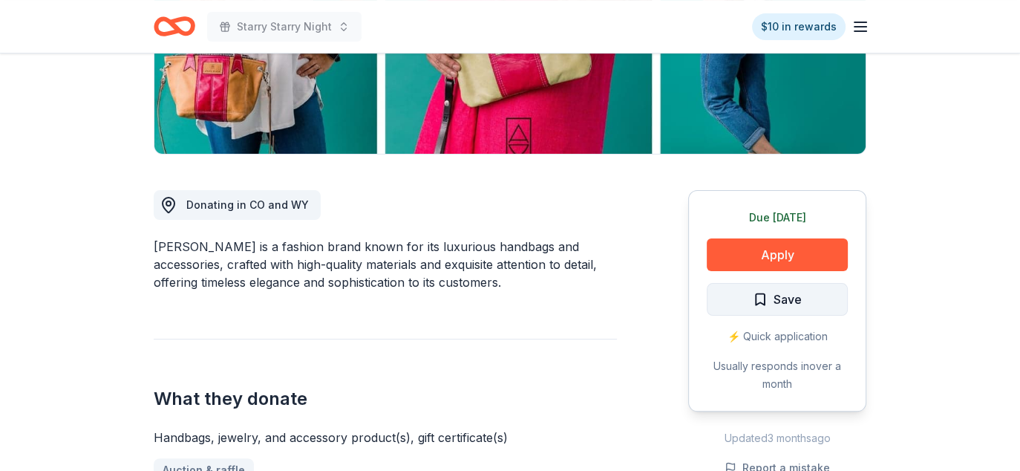
click at [778, 302] on span "Save" at bounding box center [788, 299] width 28 height 19
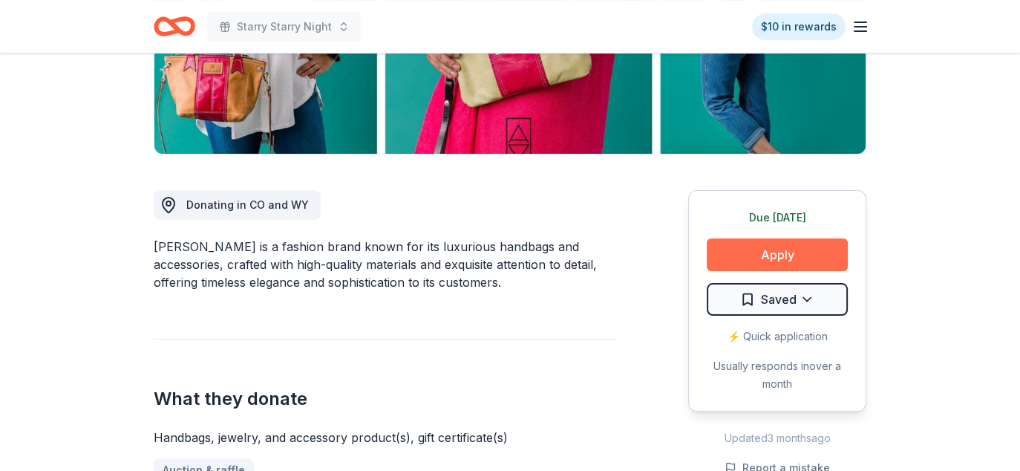
click at [789, 251] on button "Apply" at bounding box center [777, 254] width 141 height 33
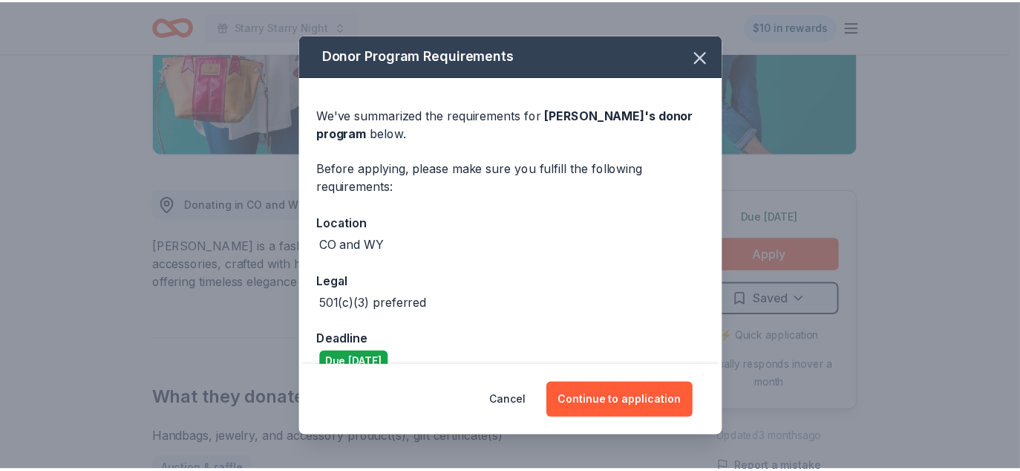
scroll to position [25, 0]
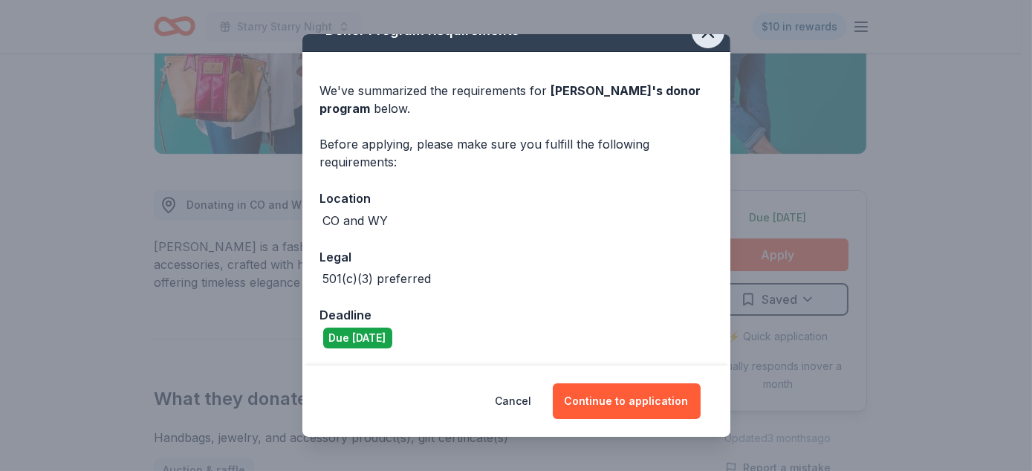
click at [701, 39] on icon "button" at bounding box center [707, 32] width 21 height 21
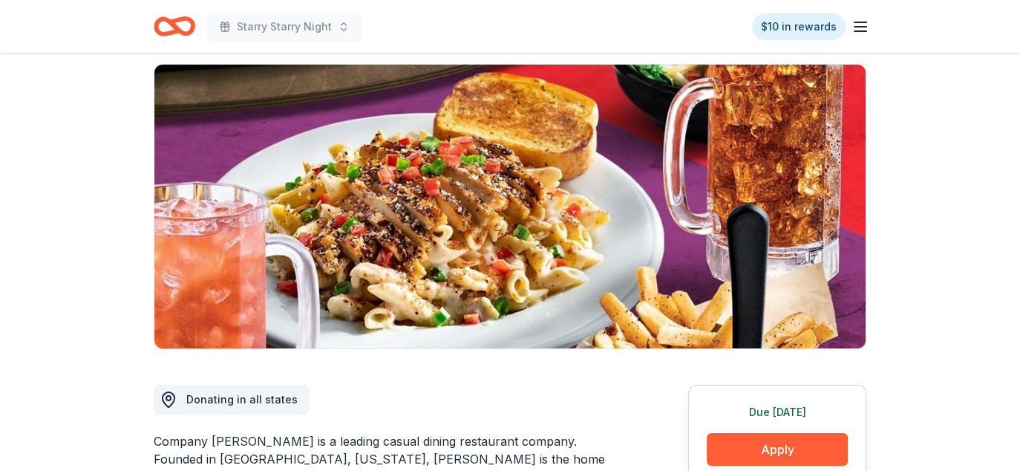
scroll to position [223, 0]
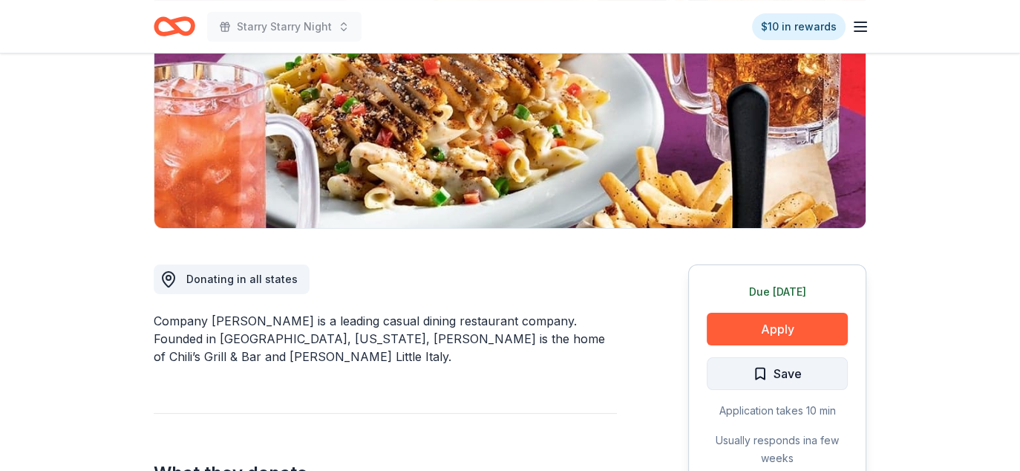
click at [784, 364] on span "Save" at bounding box center [788, 373] width 28 height 19
drag, startPoint x: 367, startPoint y: 342, endPoint x: 449, endPoint y: 342, distance: 81.7
click at [449, 342] on div "Company Brinker is a leading casual dining restaurant company. Founded in Dalla…" at bounding box center [385, 338] width 463 height 53
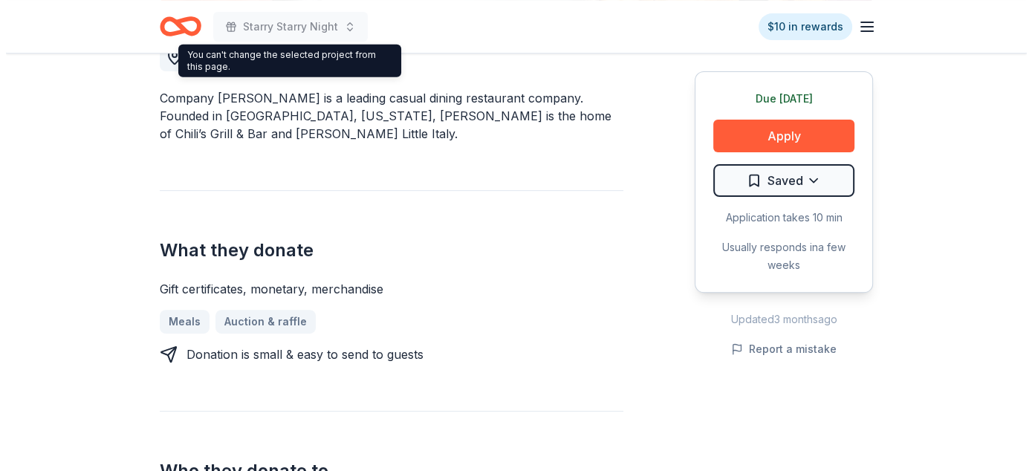
scroll to position [297, 0]
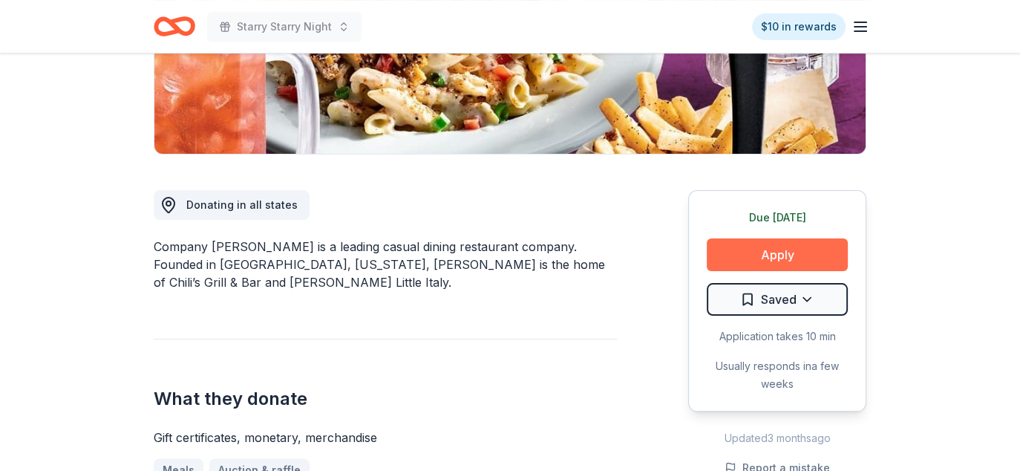
click at [774, 250] on button "Apply" at bounding box center [777, 254] width 141 height 33
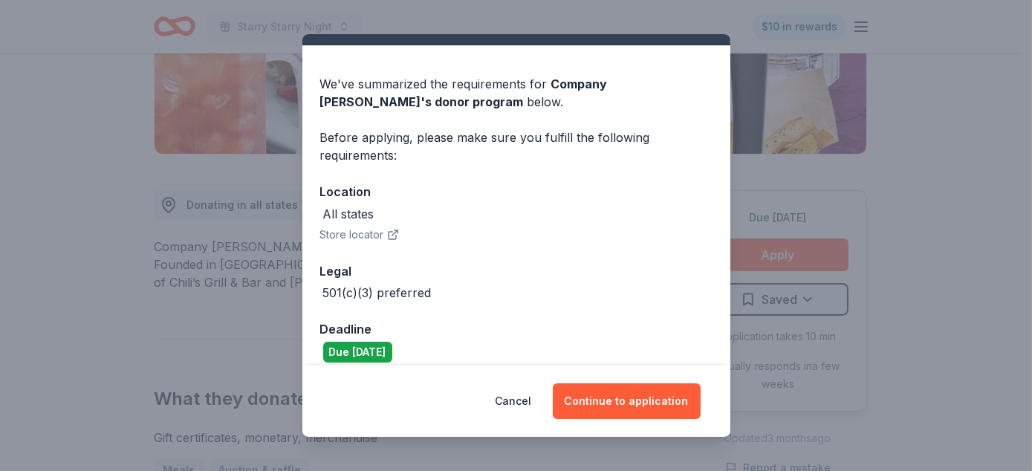
scroll to position [45, 0]
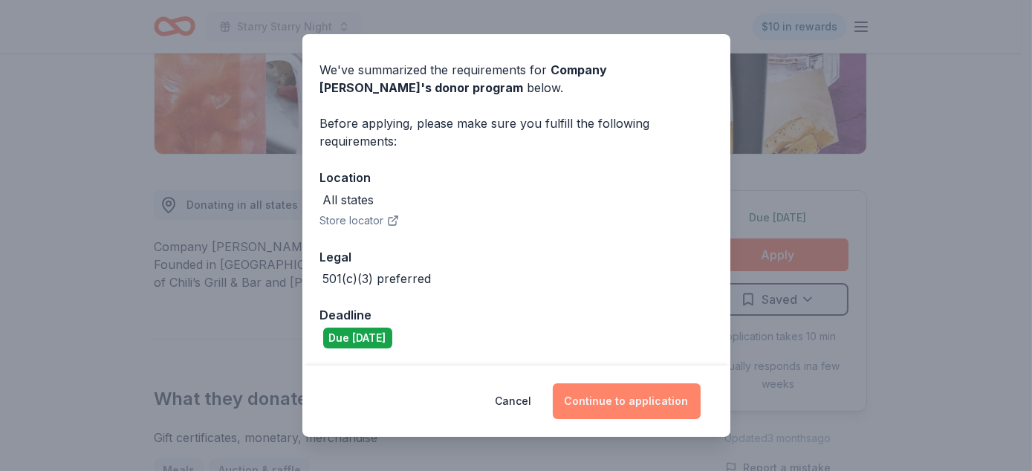
click at [649, 394] on button "Continue to application" at bounding box center [627, 401] width 148 height 36
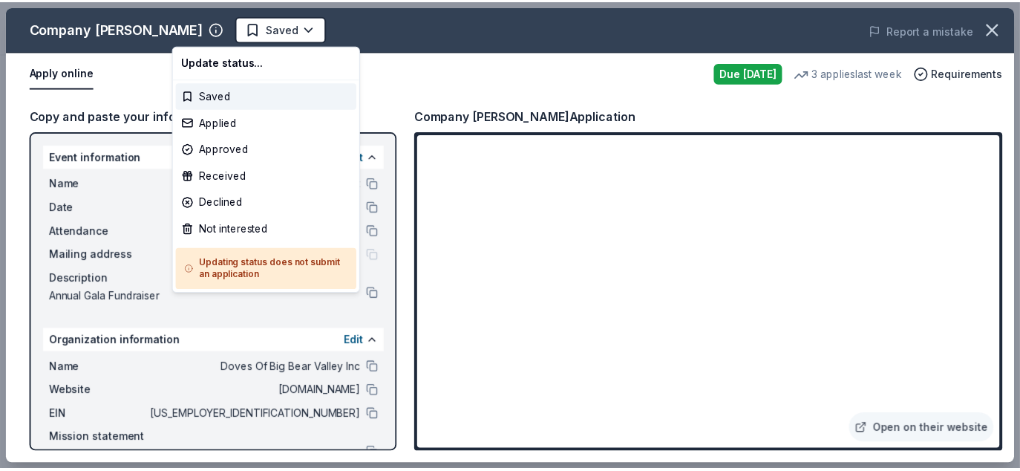
scroll to position [0, 0]
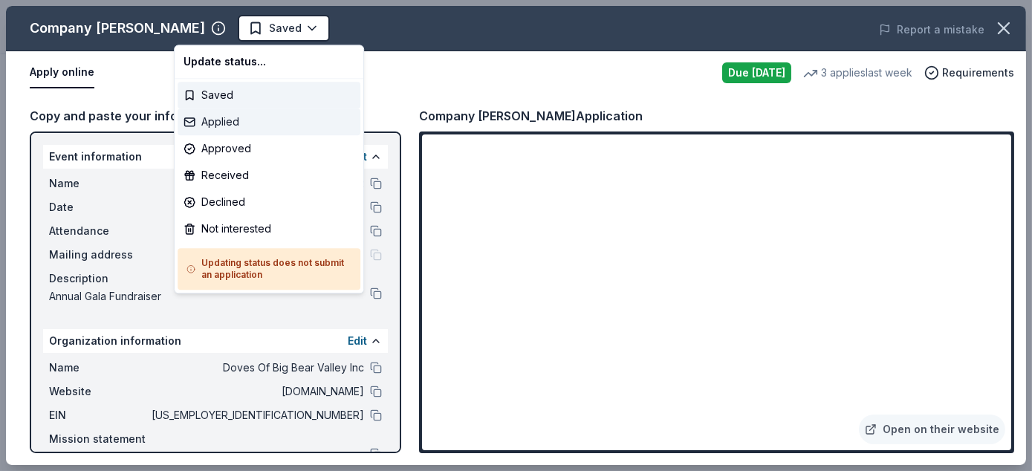
click at [244, 120] on div "Applied" at bounding box center [268, 121] width 183 height 27
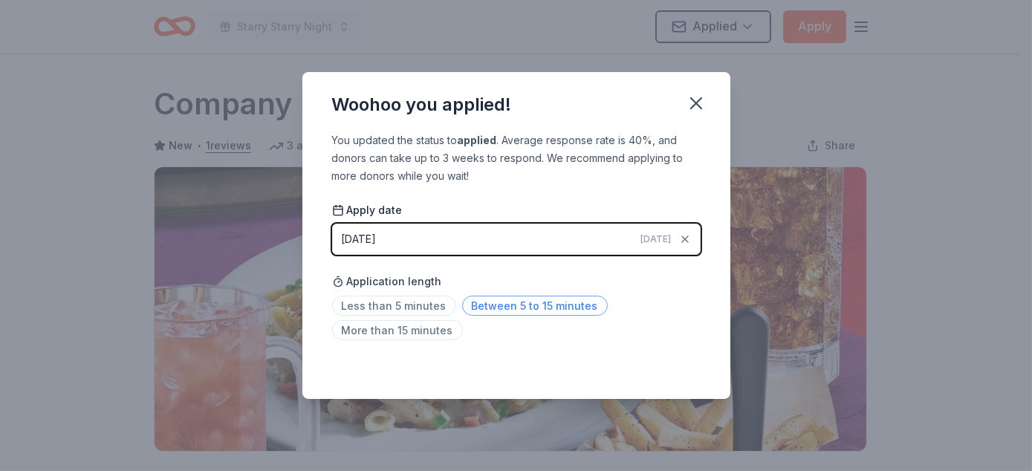
click at [510, 299] on span "Between 5 to 15 minutes" at bounding box center [535, 306] width 146 height 20
click at [695, 97] on icon "button" at bounding box center [695, 103] width 21 height 21
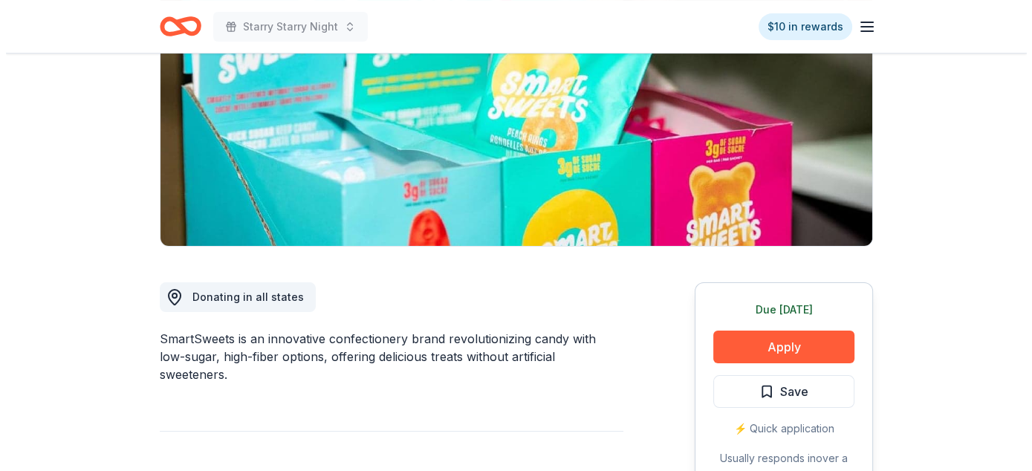
scroll to position [297, 0]
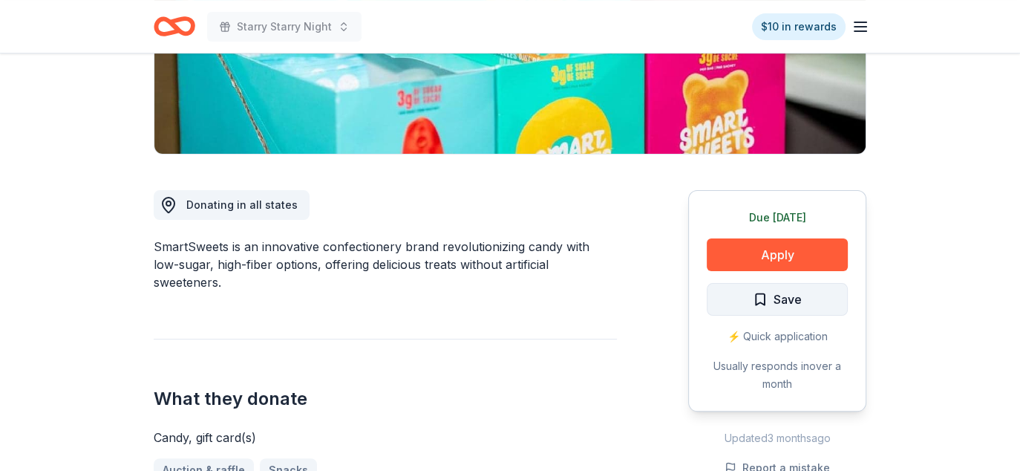
click at [775, 299] on span "Save" at bounding box center [788, 299] width 28 height 19
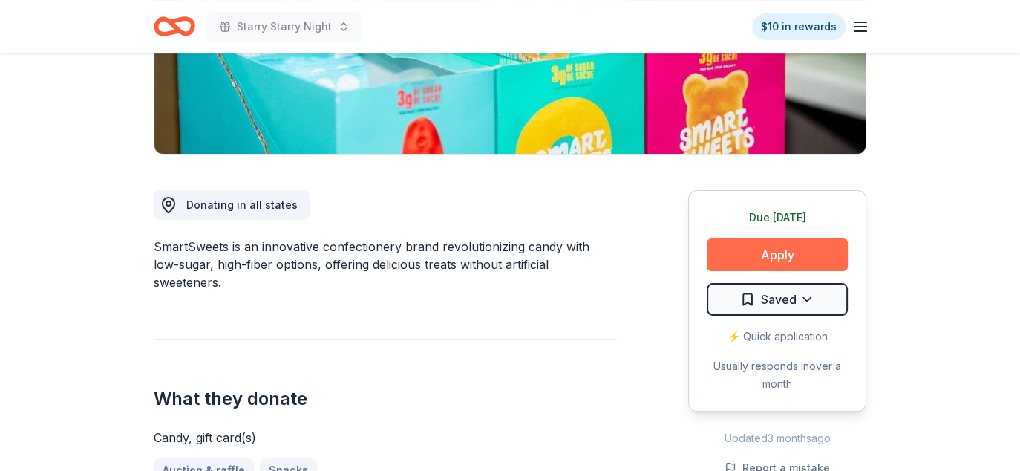
click at [801, 251] on button "Apply" at bounding box center [777, 254] width 141 height 33
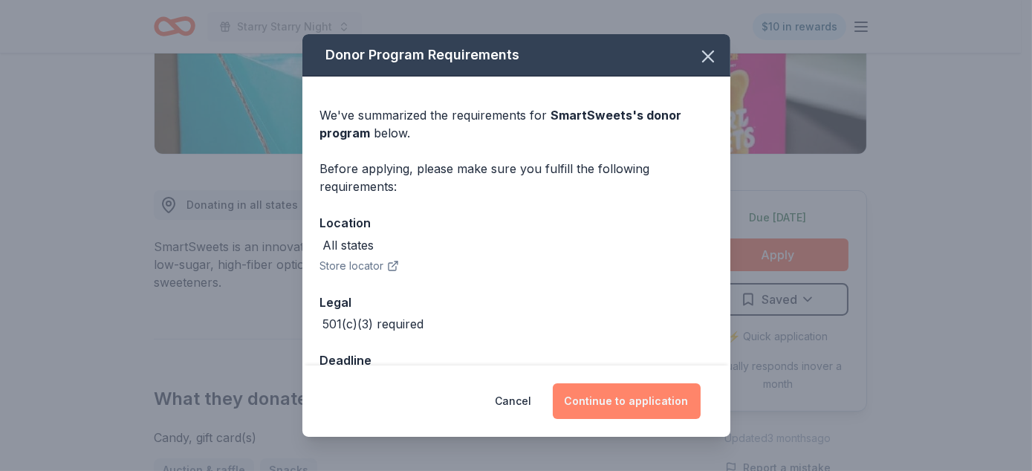
click at [622, 397] on button "Continue to application" at bounding box center [627, 401] width 148 height 36
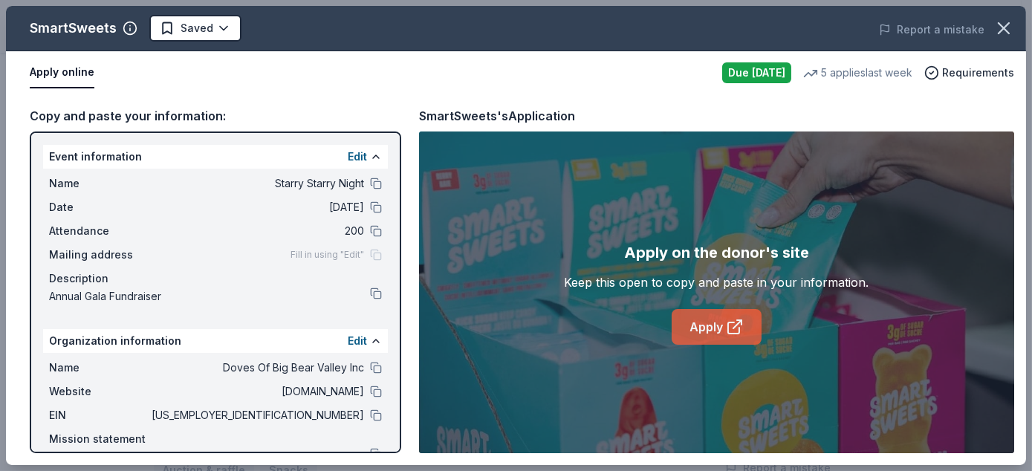
click at [705, 316] on link "Apply" at bounding box center [716, 327] width 90 height 36
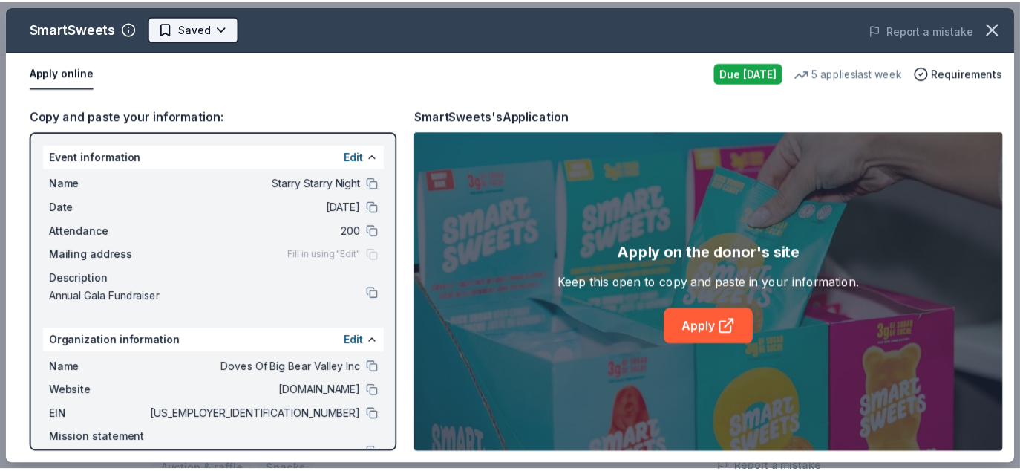
scroll to position [0, 0]
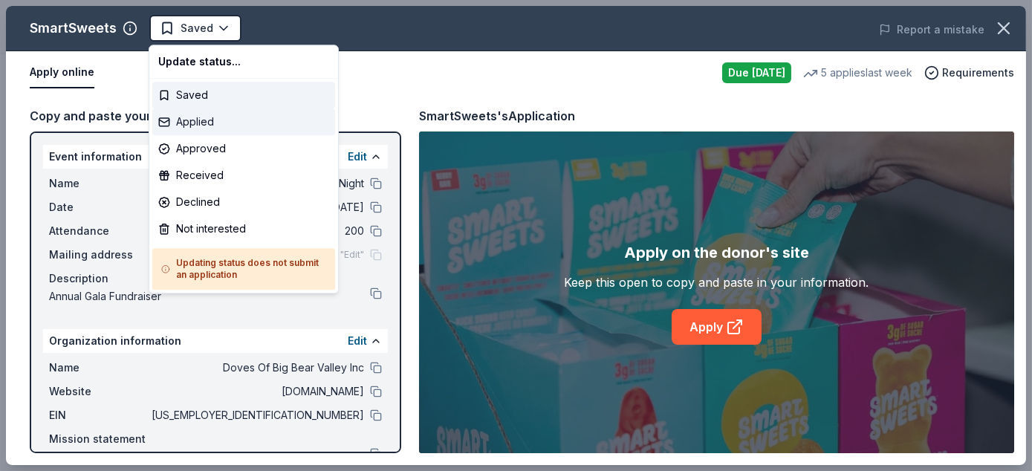
click at [203, 117] on div "Applied" at bounding box center [243, 121] width 183 height 27
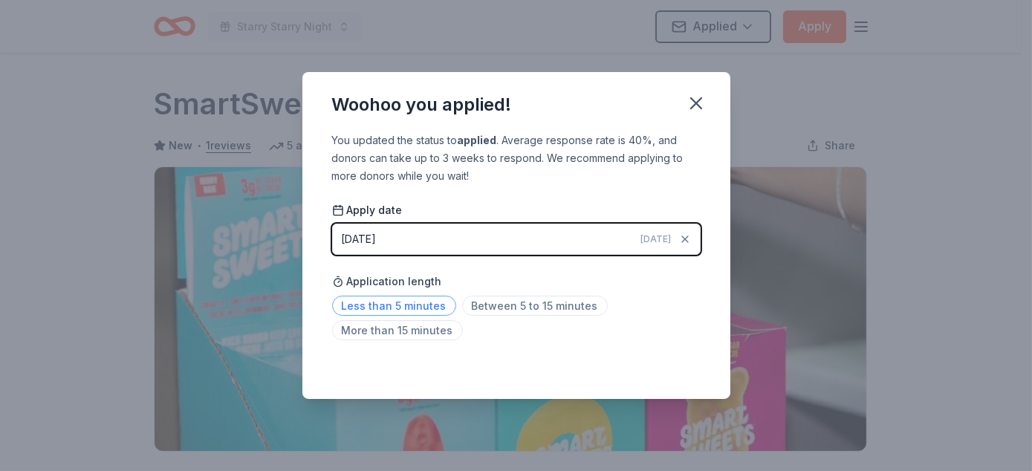
click at [400, 305] on span "Less than 5 minutes" at bounding box center [394, 306] width 124 height 20
click at [698, 105] on icon "button" at bounding box center [696, 103] width 10 height 10
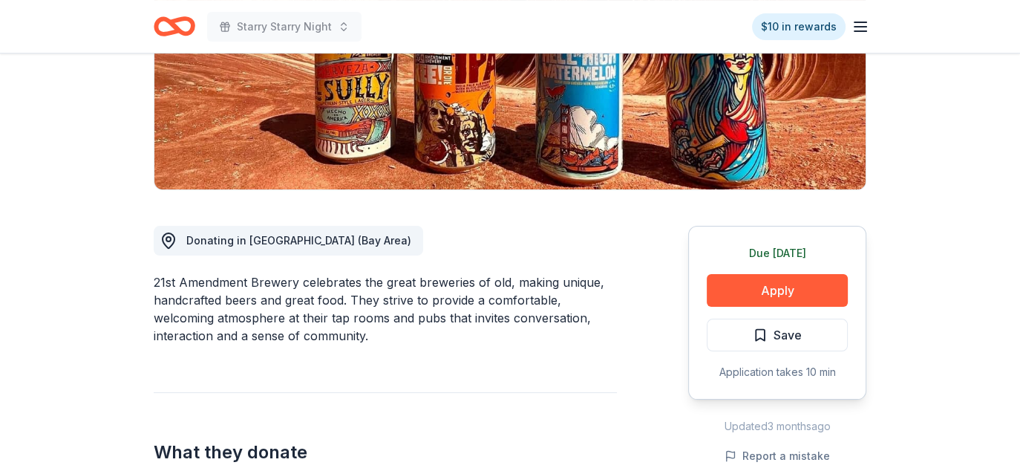
scroll to position [371, 0]
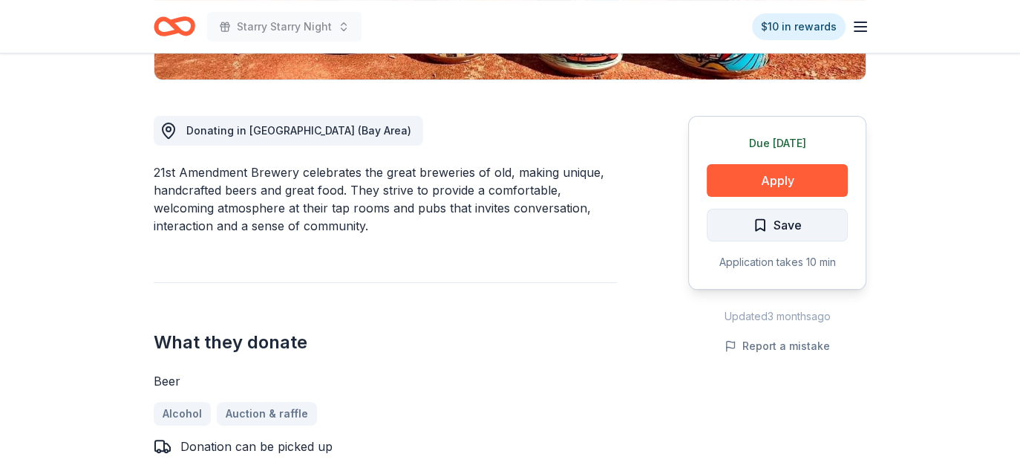
click at [775, 219] on span "Save" at bounding box center [788, 224] width 28 height 19
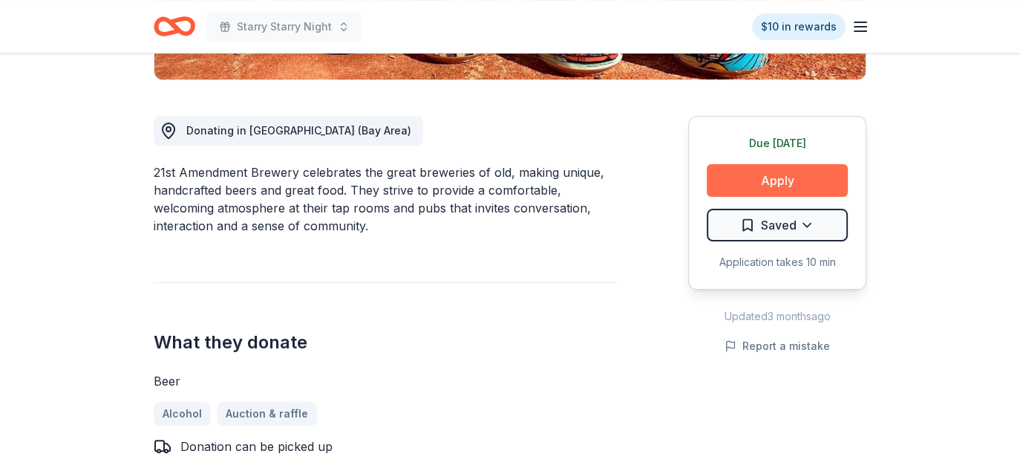
click at [771, 178] on button "Apply" at bounding box center [777, 180] width 141 height 33
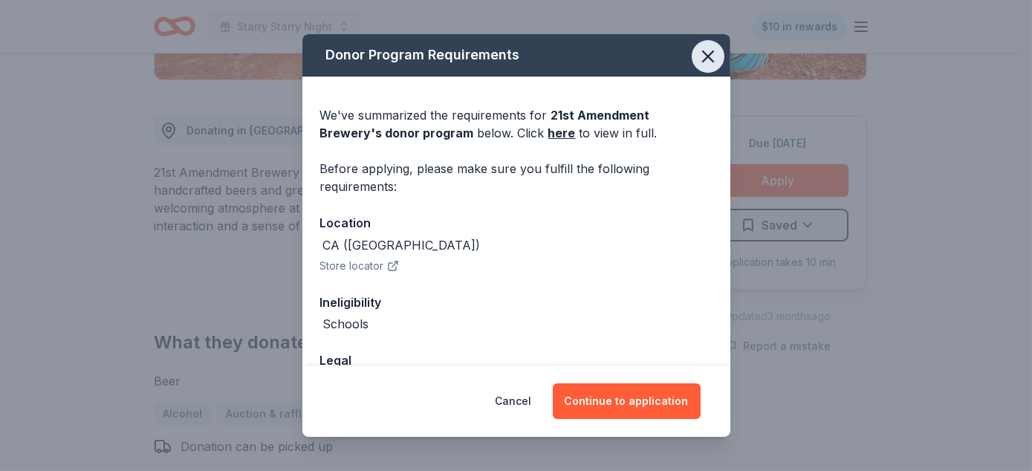
click at [697, 53] on icon "button" at bounding box center [707, 56] width 21 height 21
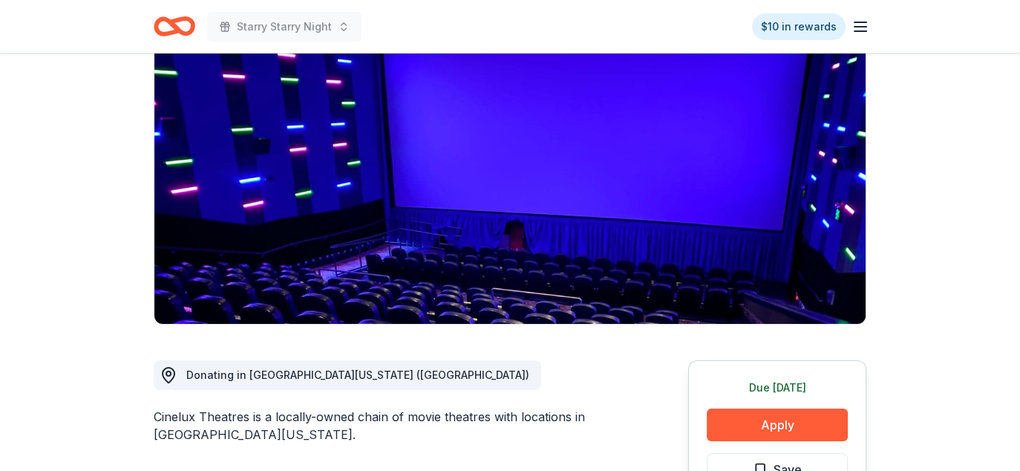
scroll to position [297, 0]
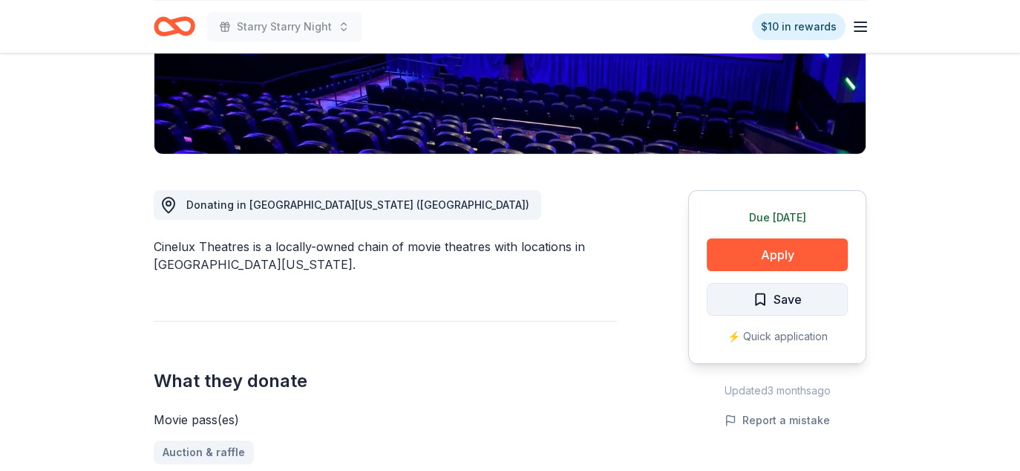
click at [797, 299] on span "Save" at bounding box center [788, 299] width 28 height 19
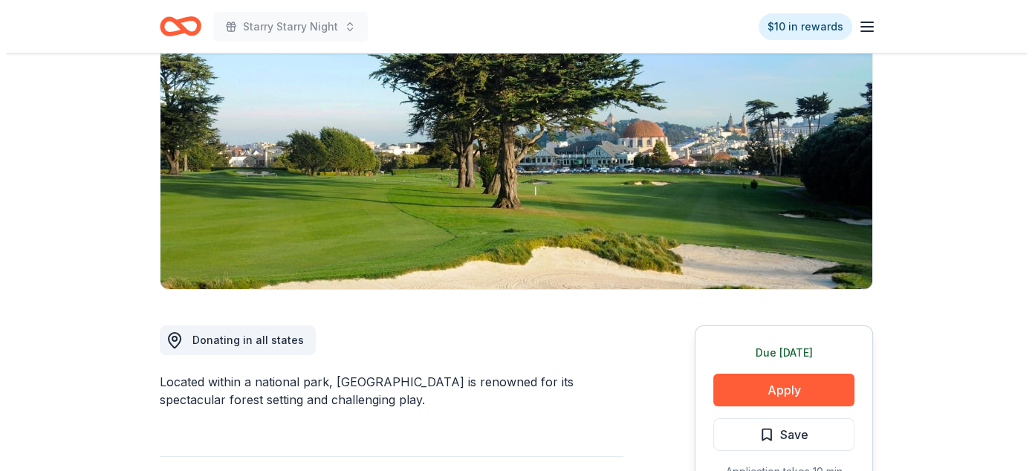
scroll to position [223, 0]
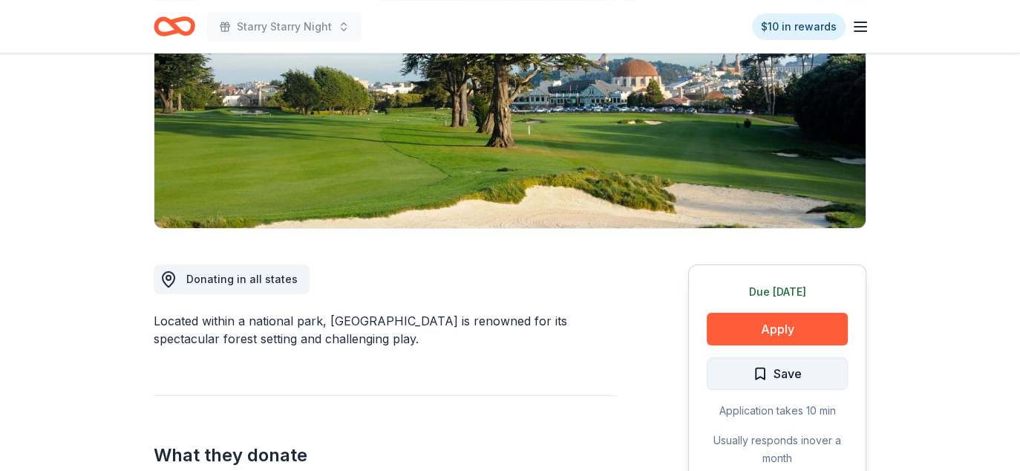
click at [775, 364] on span "Save" at bounding box center [788, 373] width 28 height 19
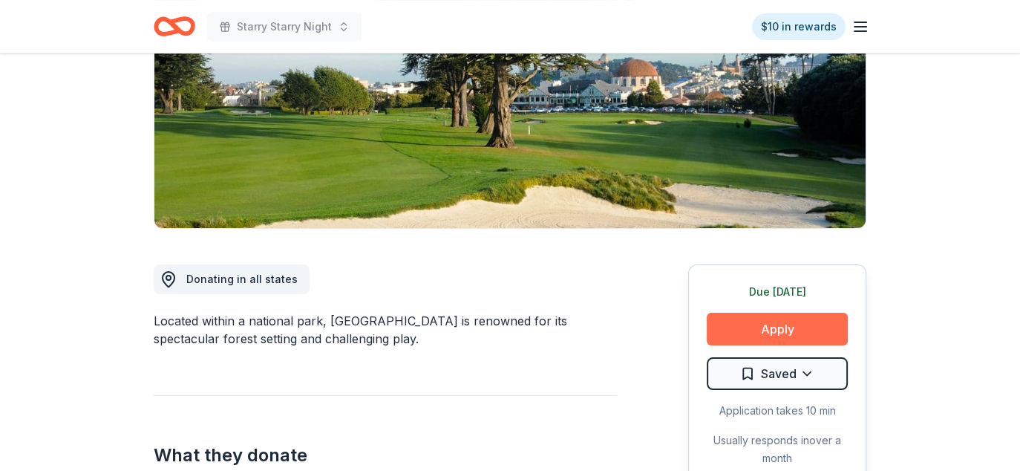
click at [793, 333] on button "Apply" at bounding box center [777, 329] width 141 height 33
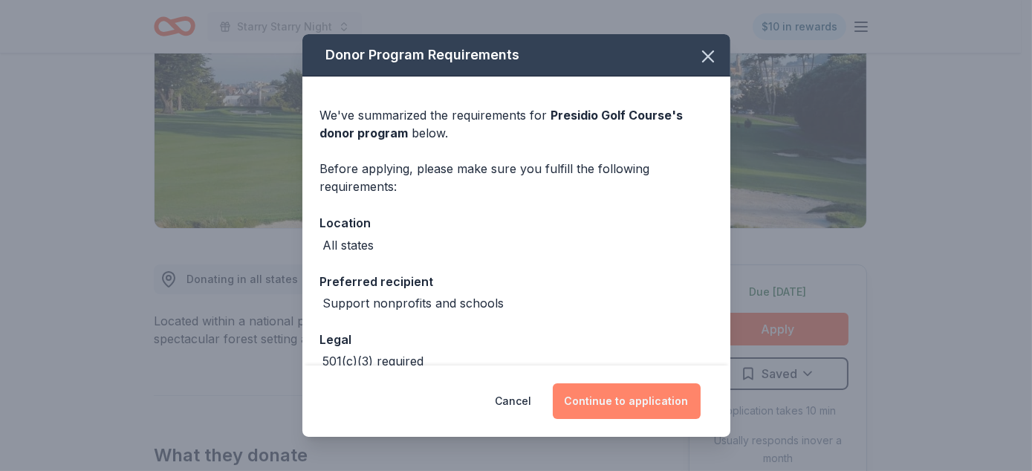
click at [621, 396] on button "Continue to application" at bounding box center [627, 401] width 148 height 36
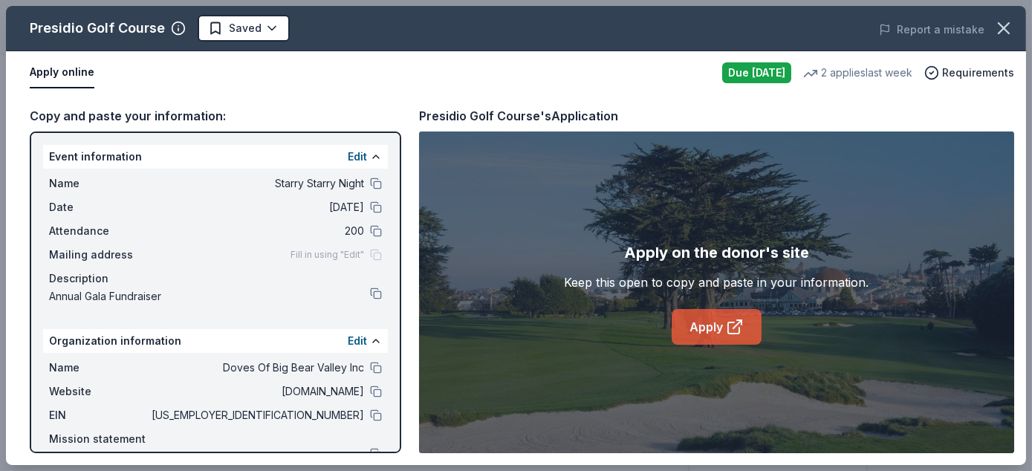
click at [711, 317] on link "Apply" at bounding box center [716, 327] width 90 height 36
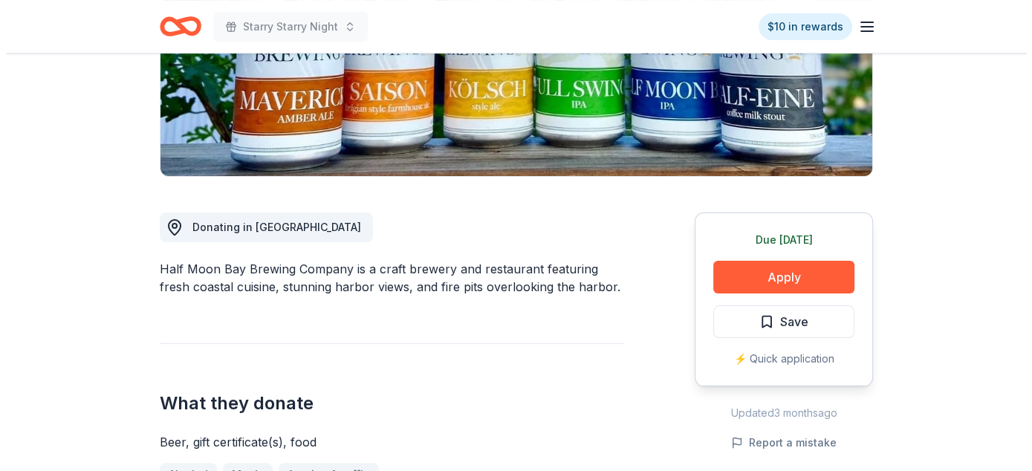
scroll to position [297, 0]
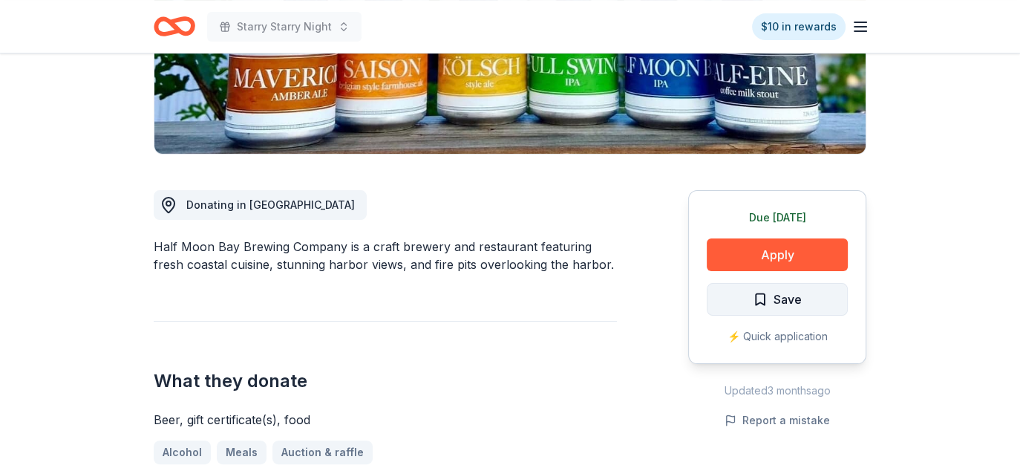
click at [797, 296] on span "Save" at bounding box center [788, 299] width 28 height 19
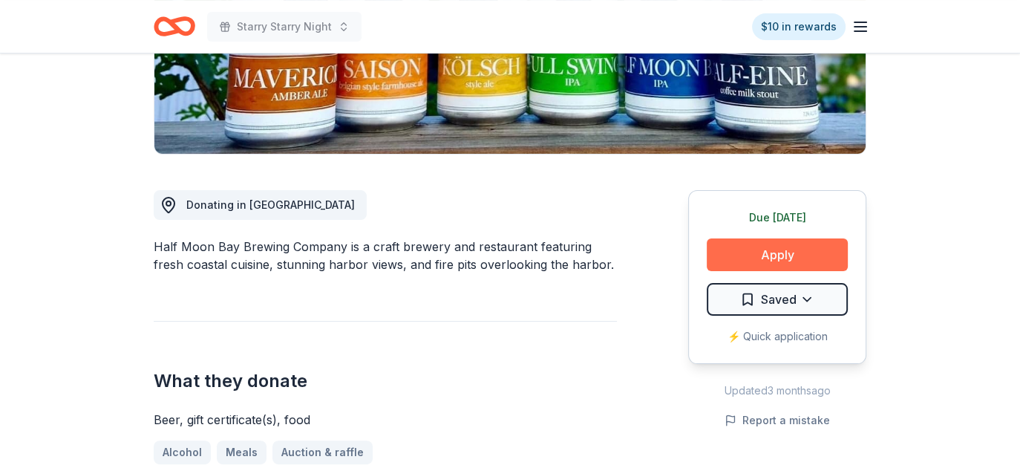
click at [803, 250] on button "Apply" at bounding box center [777, 254] width 141 height 33
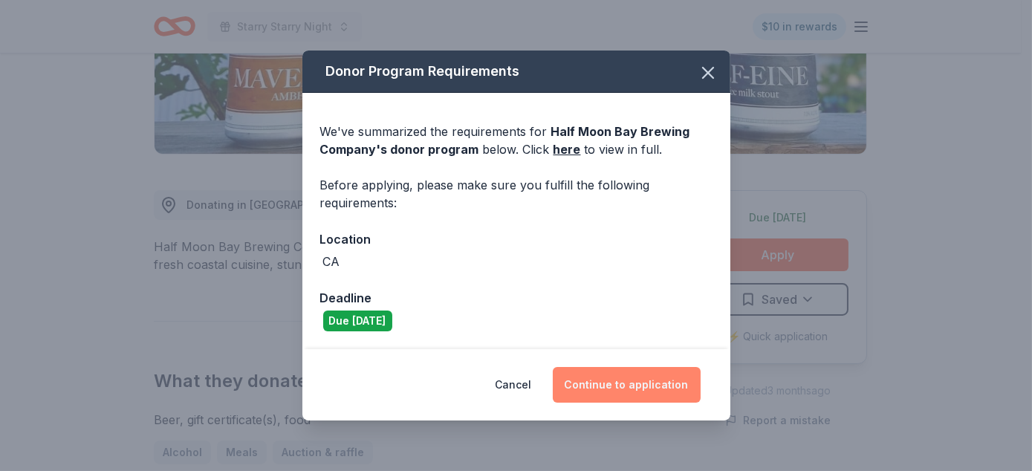
click at [667, 379] on button "Continue to application" at bounding box center [627, 385] width 148 height 36
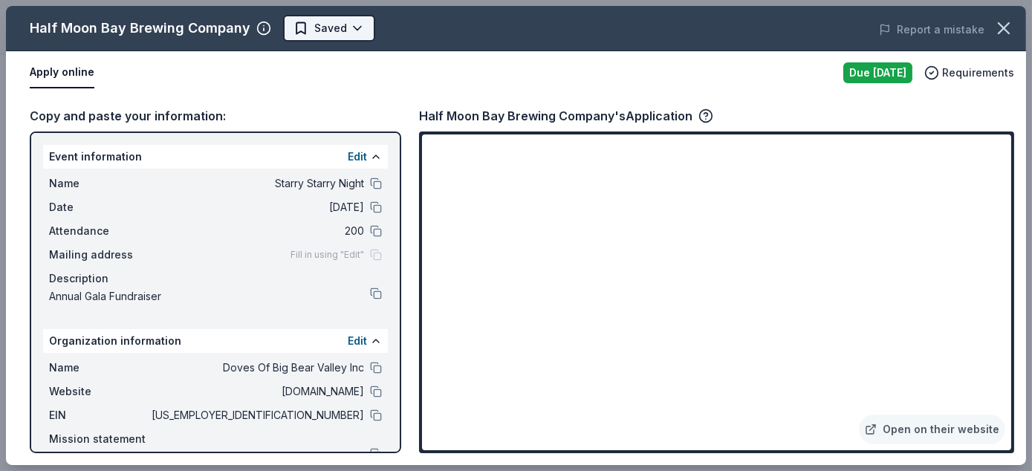
scroll to position [0, 0]
click at [356, 30] on body "Starry Starry Night $10 in rewards Due today Share Half Moon Bay Brewing Compan…" at bounding box center [510, 235] width 1020 height 471
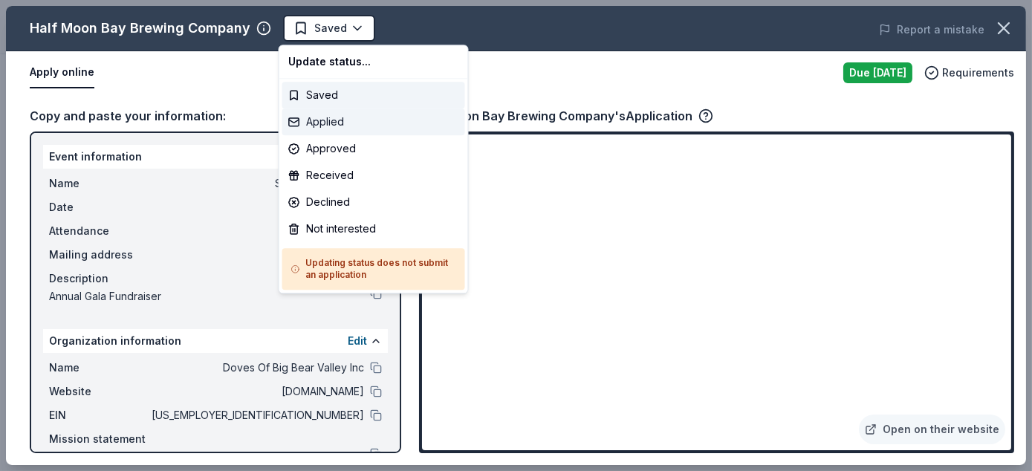
click at [344, 126] on div "Applied" at bounding box center [373, 121] width 183 height 27
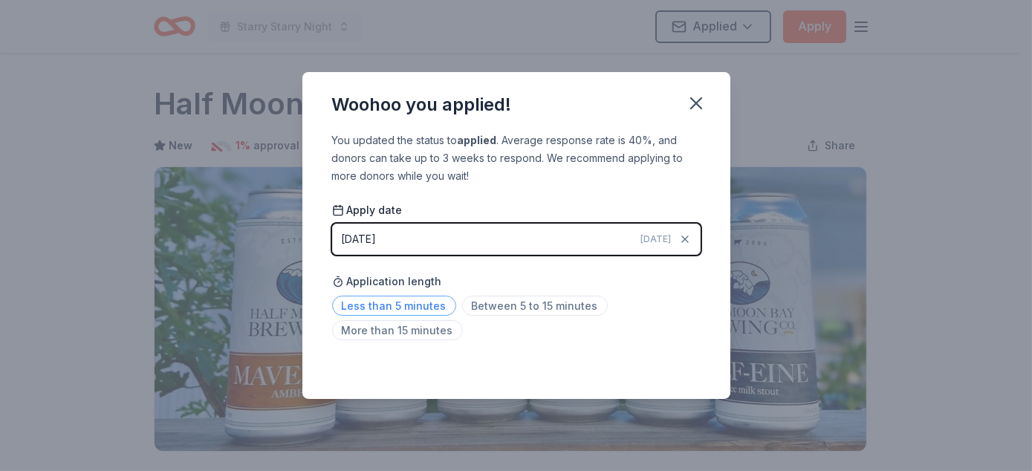
click at [388, 300] on span "Less than 5 minutes" at bounding box center [394, 306] width 124 height 20
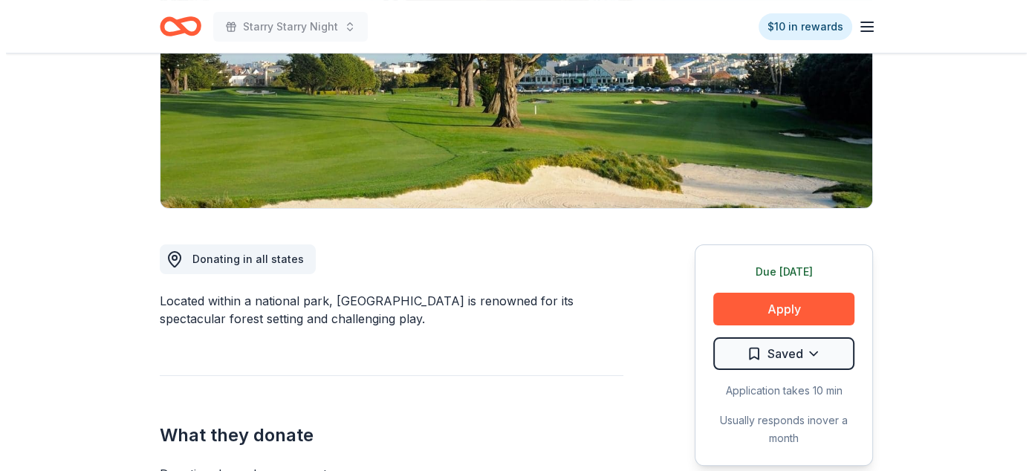
scroll to position [371, 0]
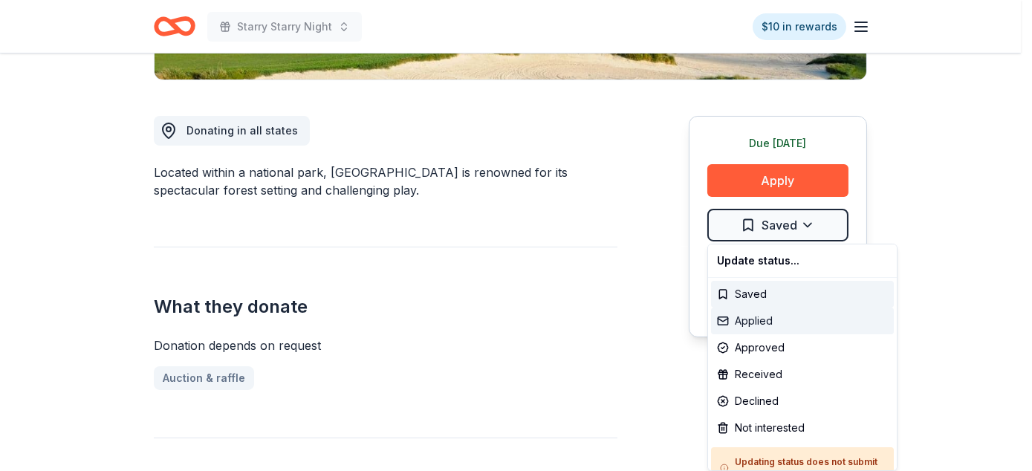
click at [776, 326] on div "Applied" at bounding box center [802, 320] width 183 height 27
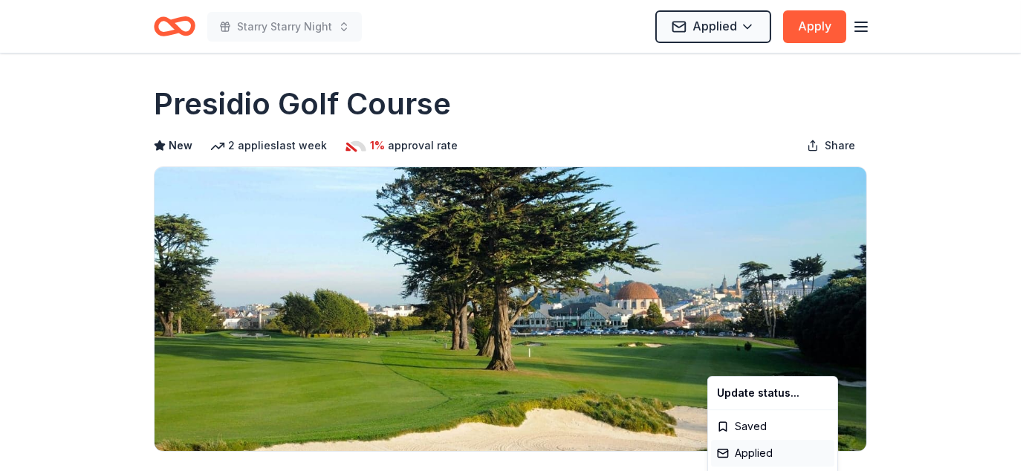
scroll to position [0, 0]
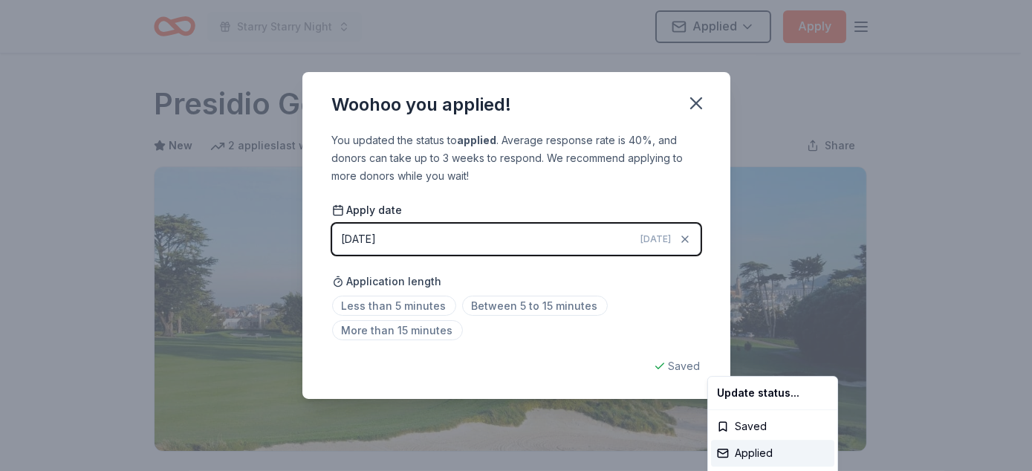
click at [502, 304] on html "Starry Starry Night Applied Apply Due [DATE] Share Presidio Golf Course New 2 a…" at bounding box center [516, 235] width 1032 height 471
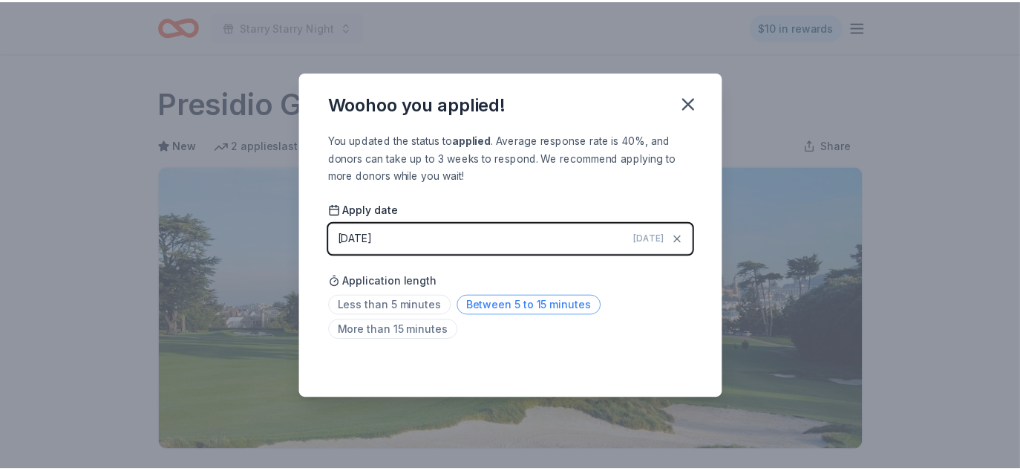
scroll to position [360, 0]
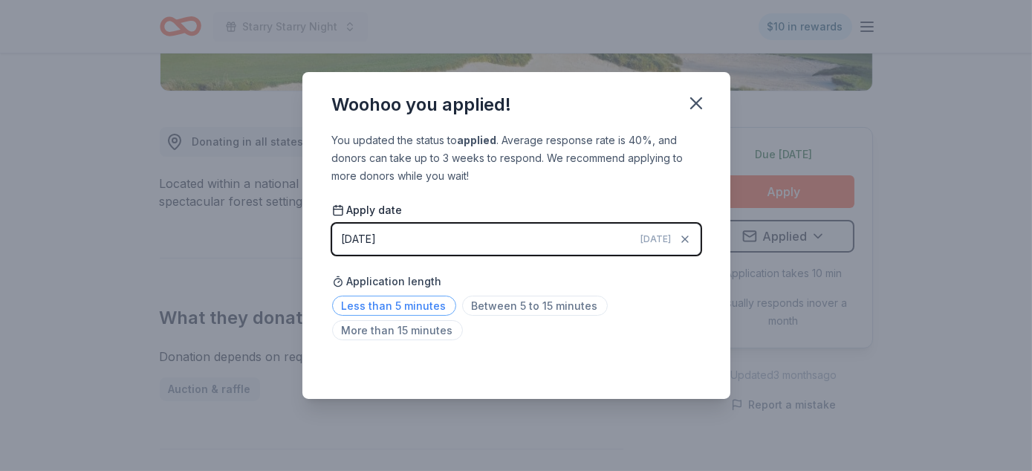
click at [426, 305] on span "Less than 5 minutes" at bounding box center [394, 306] width 124 height 20
click at [700, 108] on icon "button" at bounding box center [696, 103] width 10 height 10
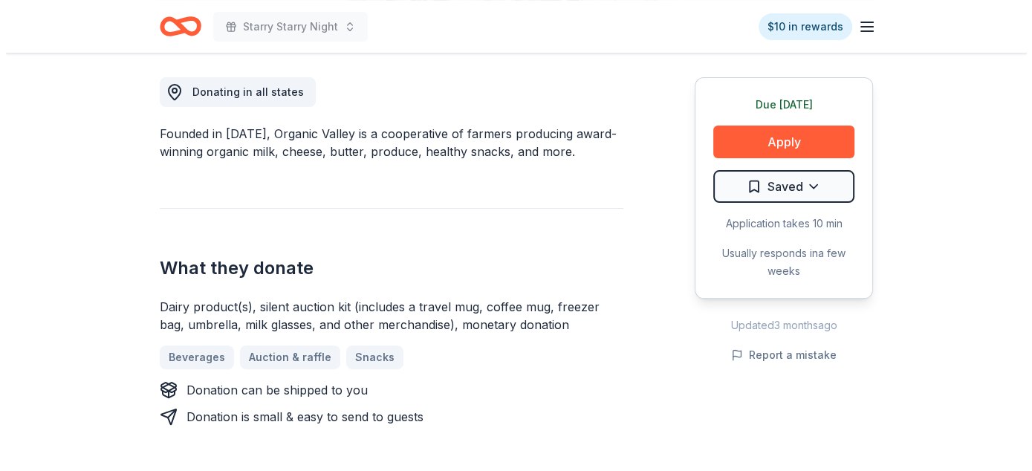
scroll to position [446, 0]
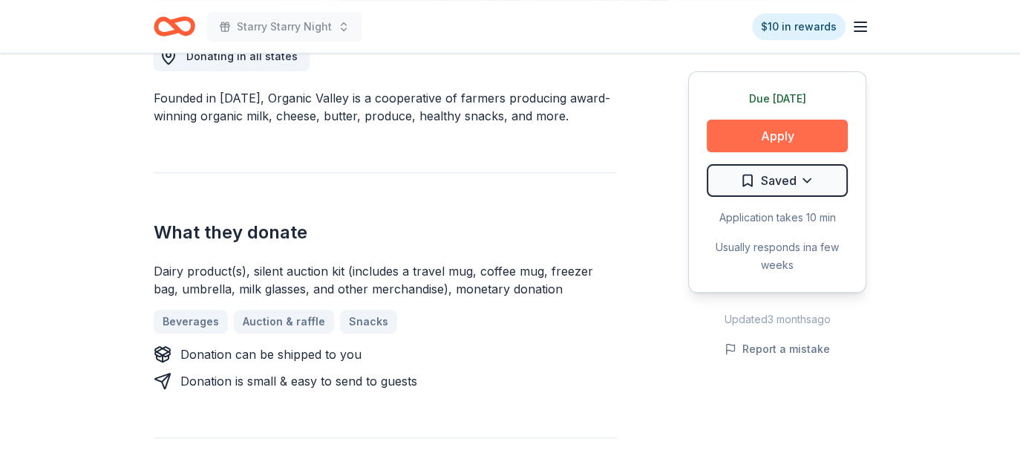
click at [787, 138] on button "Apply" at bounding box center [777, 136] width 141 height 33
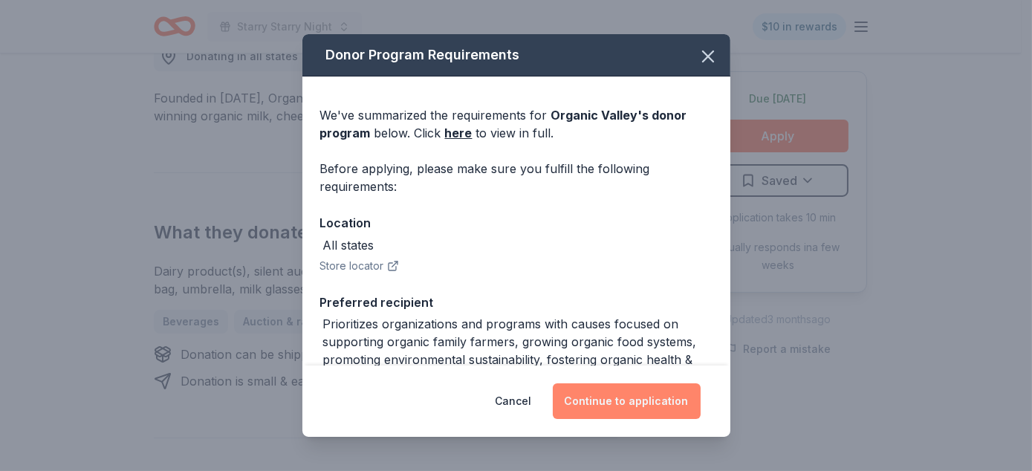
click at [633, 394] on button "Continue to application" at bounding box center [627, 401] width 148 height 36
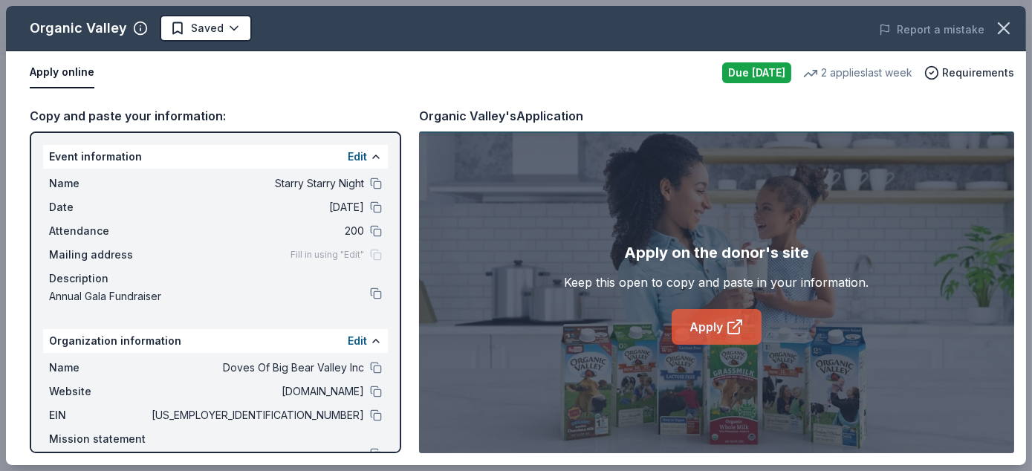
click at [714, 322] on link "Apply" at bounding box center [716, 327] width 90 height 36
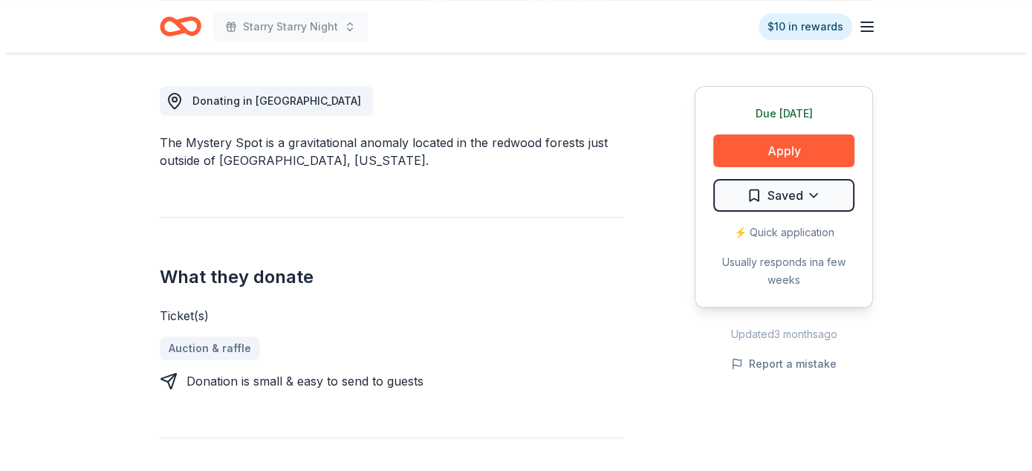
scroll to position [446, 0]
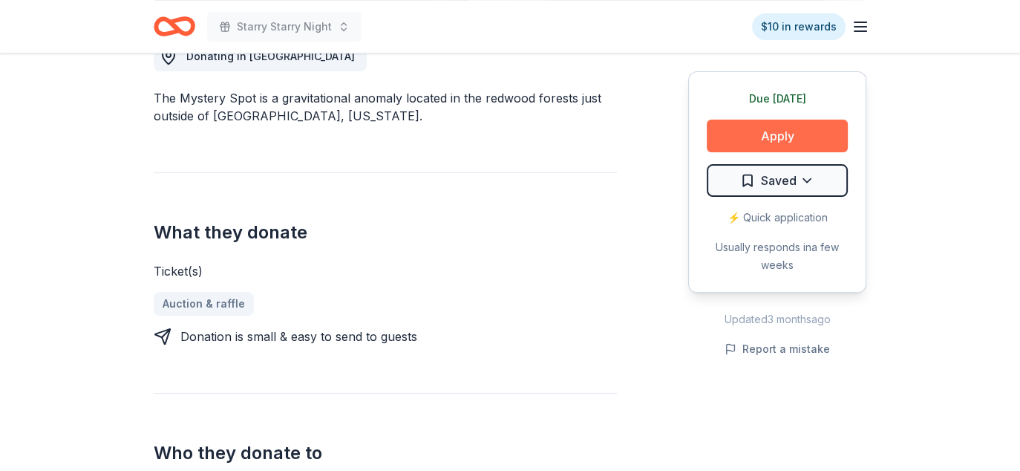
click at [779, 131] on button "Apply" at bounding box center [777, 136] width 141 height 33
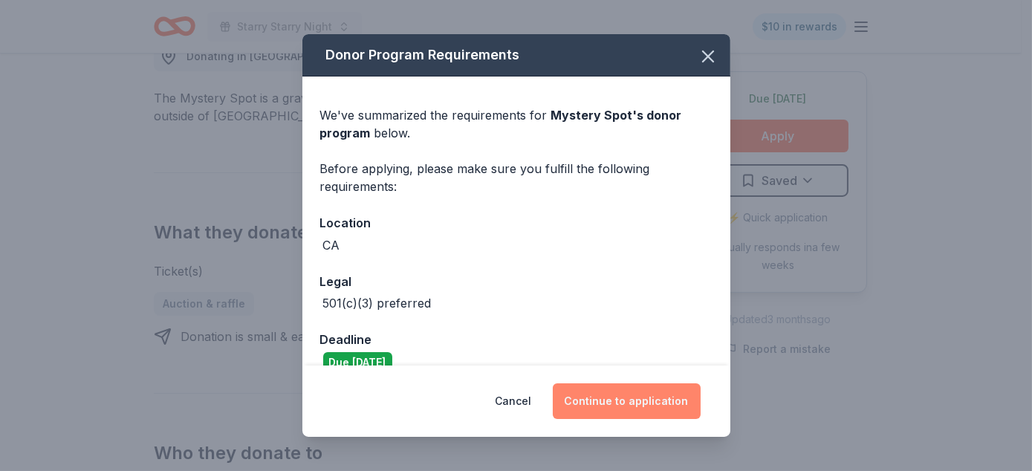
click at [652, 400] on button "Continue to application" at bounding box center [627, 401] width 148 height 36
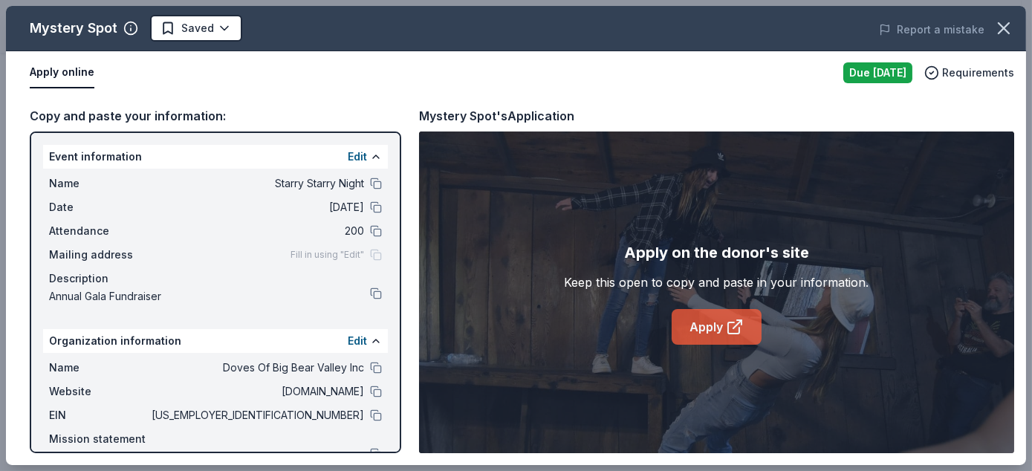
click at [684, 316] on link "Apply" at bounding box center [716, 327] width 90 height 36
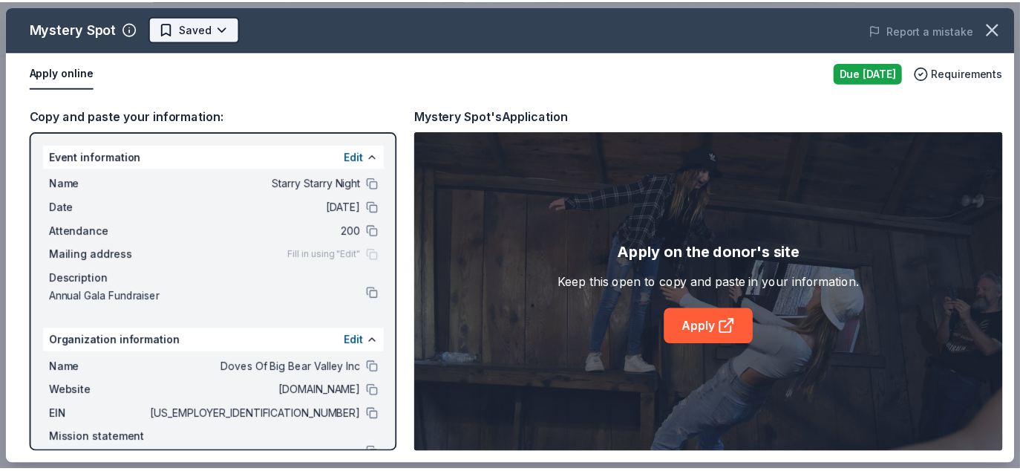
scroll to position [0, 0]
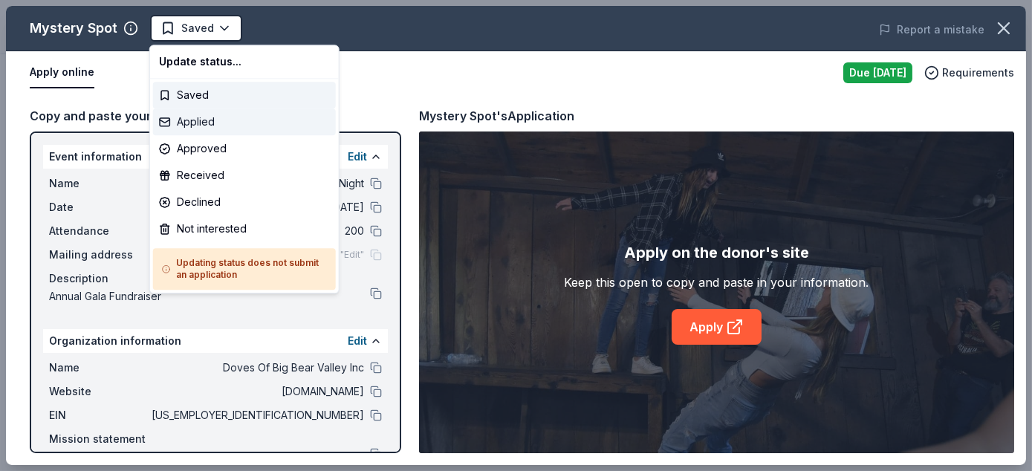
click at [217, 119] on div "Applied" at bounding box center [244, 121] width 183 height 27
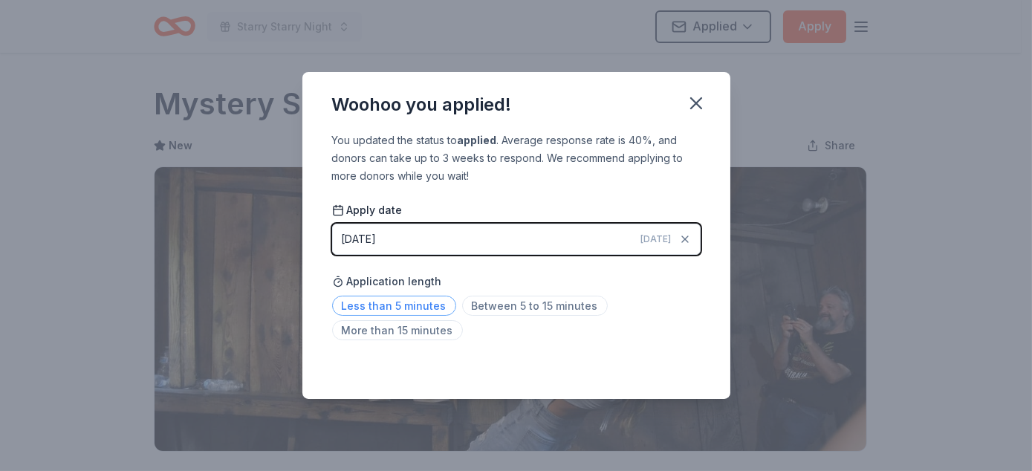
click at [388, 307] on span "Less than 5 minutes" at bounding box center [394, 306] width 124 height 20
click at [696, 100] on icon "button" at bounding box center [695, 103] width 21 height 21
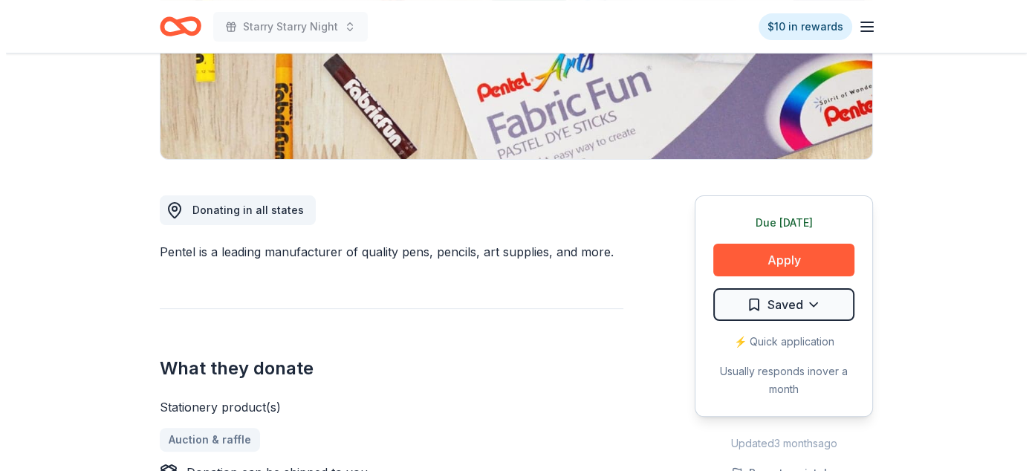
scroll to position [297, 0]
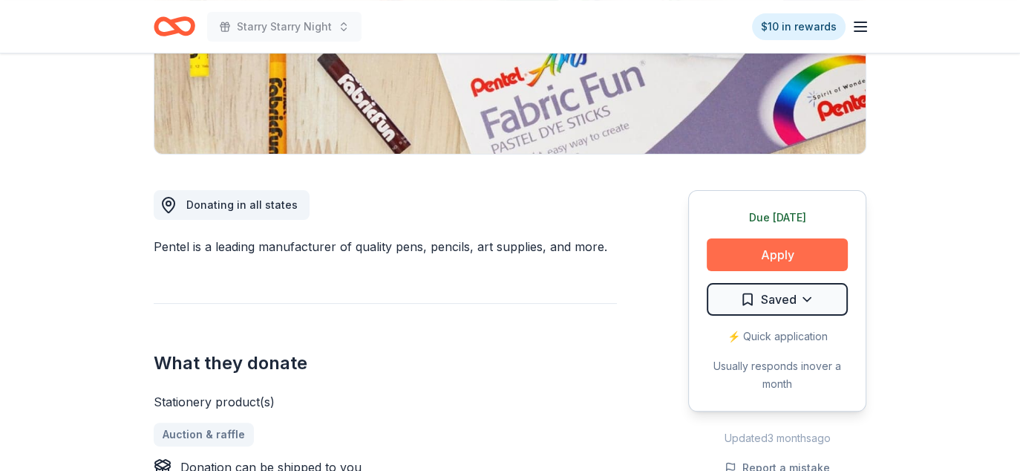
click at [812, 258] on button "Apply" at bounding box center [777, 254] width 141 height 33
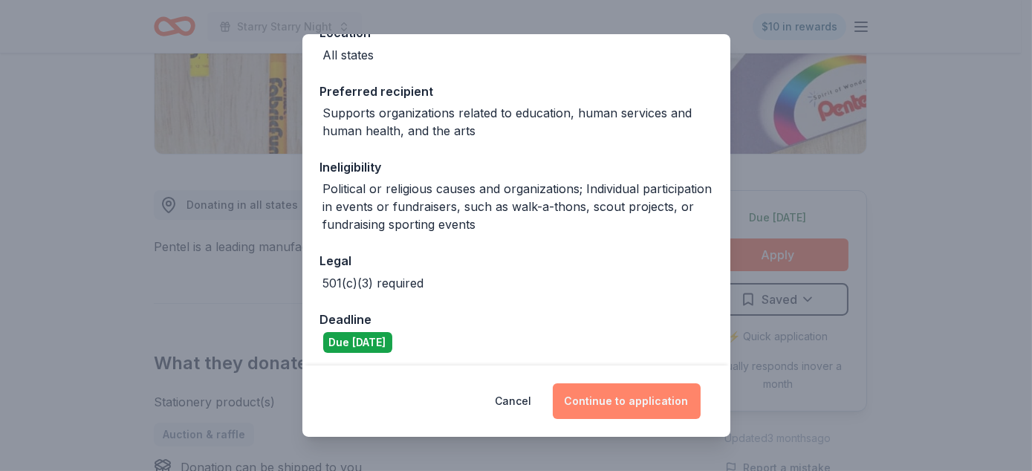
scroll to position [195, 0]
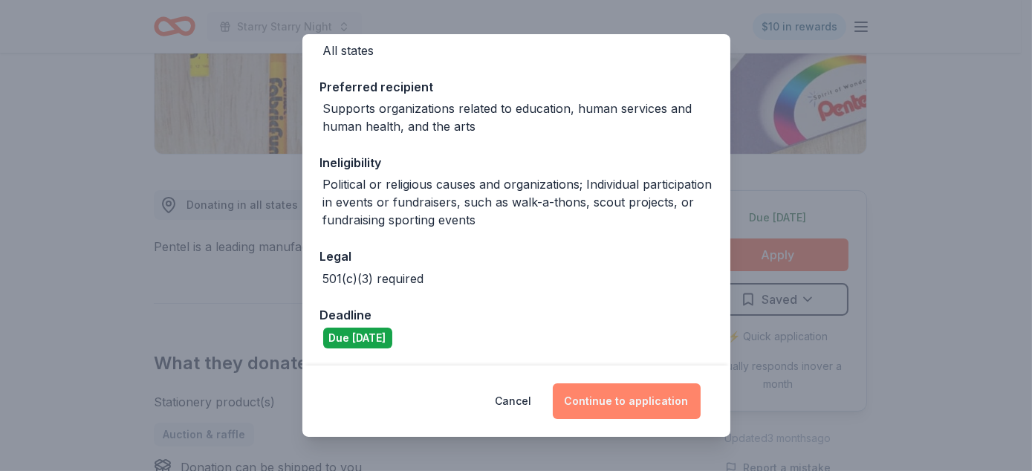
click at [651, 405] on button "Continue to application" at bounding box center [627, 401] width 148 height 36
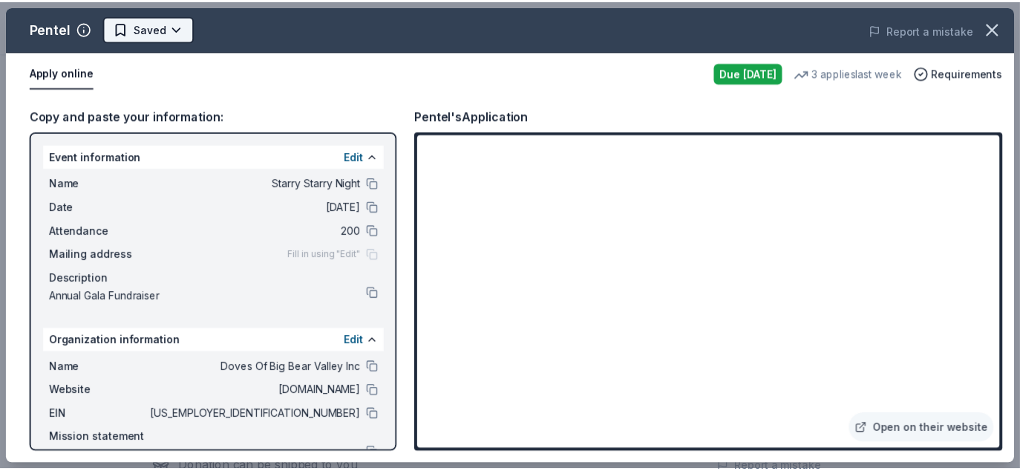
scroll to position [0, 0]
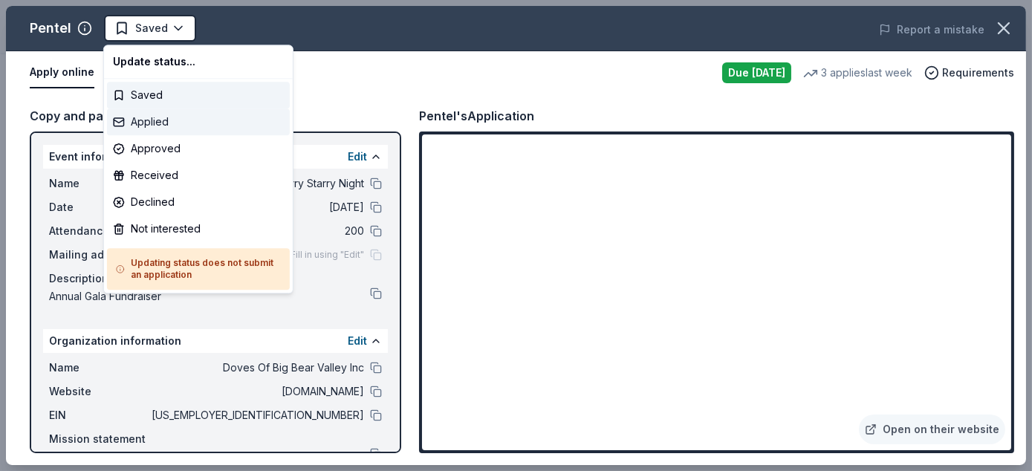
click at [177, 117] on div "Applied" at bounding box center [198, 121] width 183 height 27
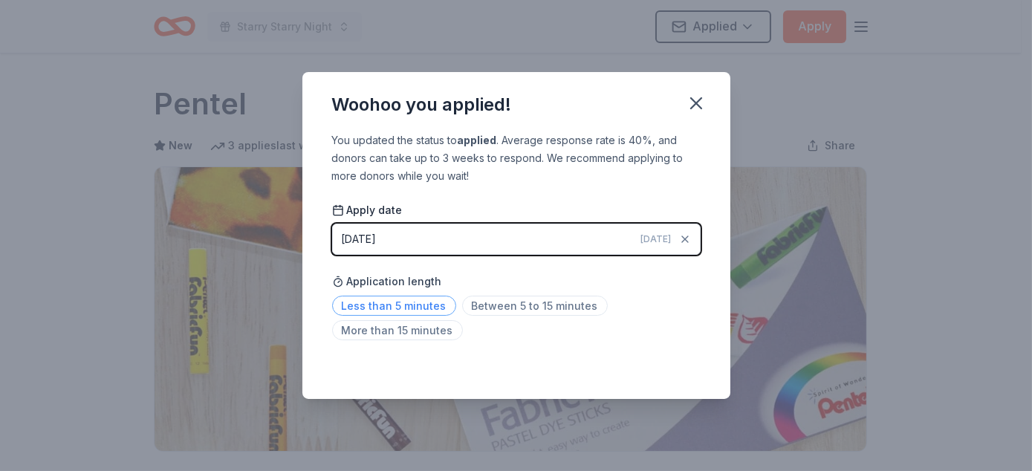
click at [423, 298] on span "Less than 5 minutes" at bounding box center [394, 306] width 124 height 20
click at [697, 102] on icon "button" at bounding box center [696, 103] width 10 height 10
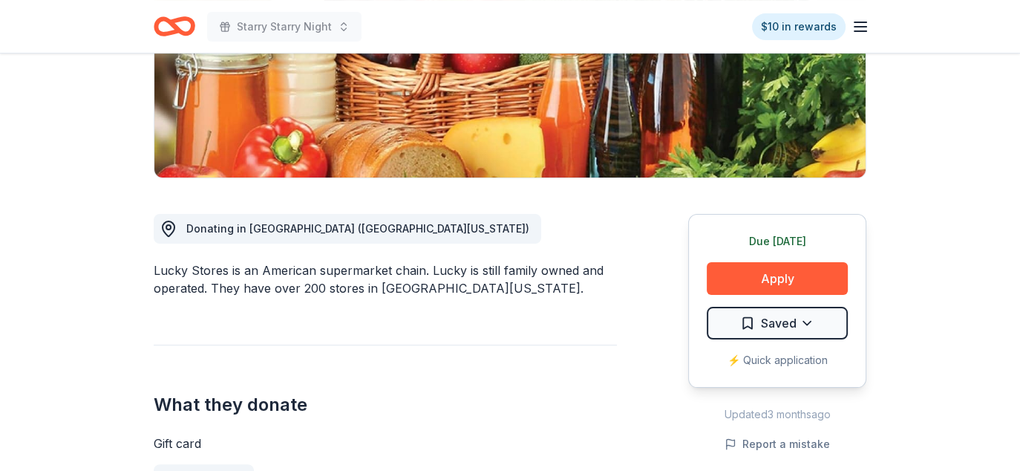
scroll to position [297, 0]
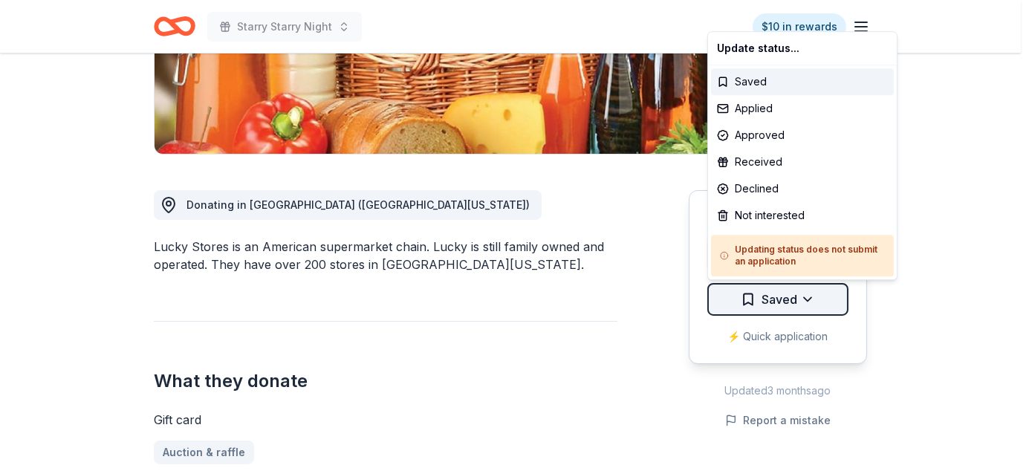
click at [775, 85] on div "Saved" at bounding box center [802, 81] width 183 height 27
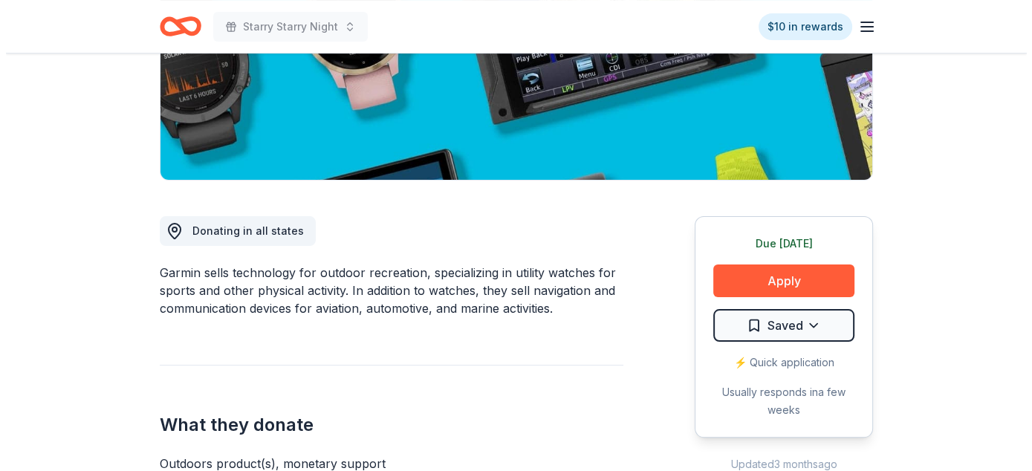
scroll to position [297, 0]
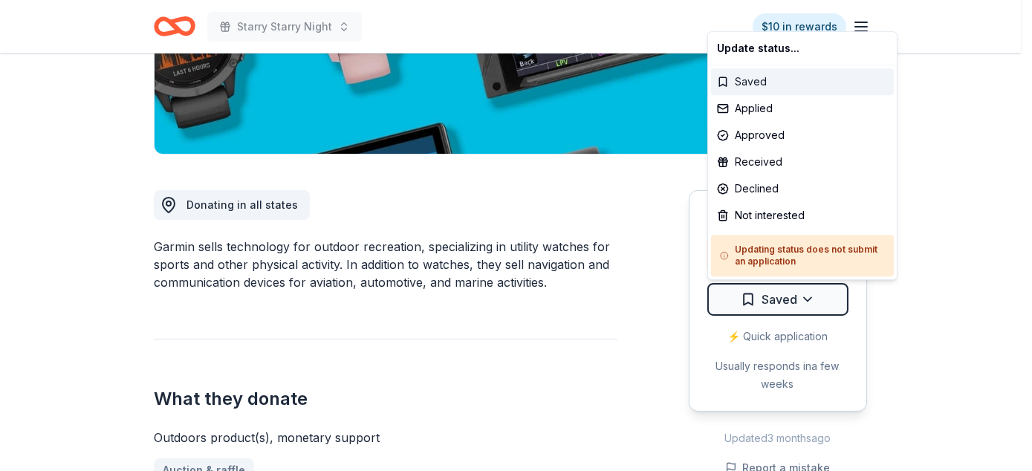
click at [748, 86] on div "Saved" at bounding box center [802, 81] width 183 height 27
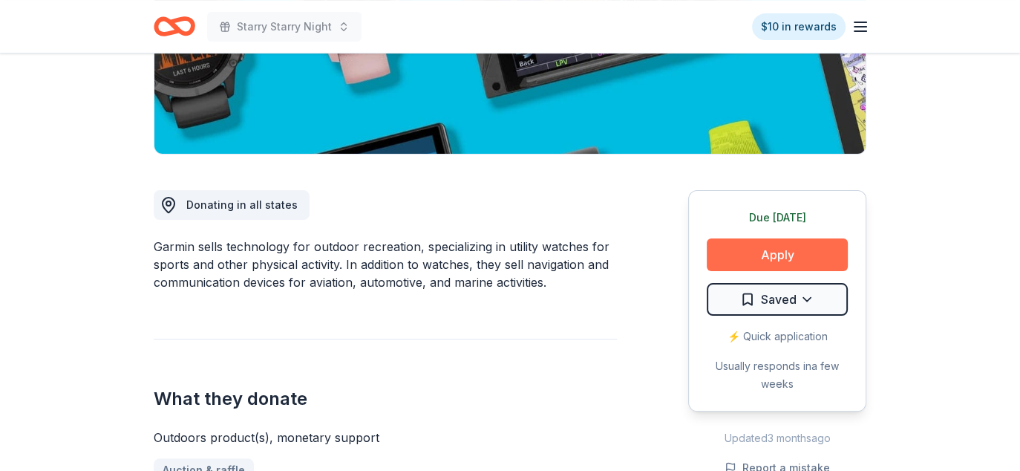
click at [774, 247] on button "Apply" at bounding box center [777, 254] width 141 height 33
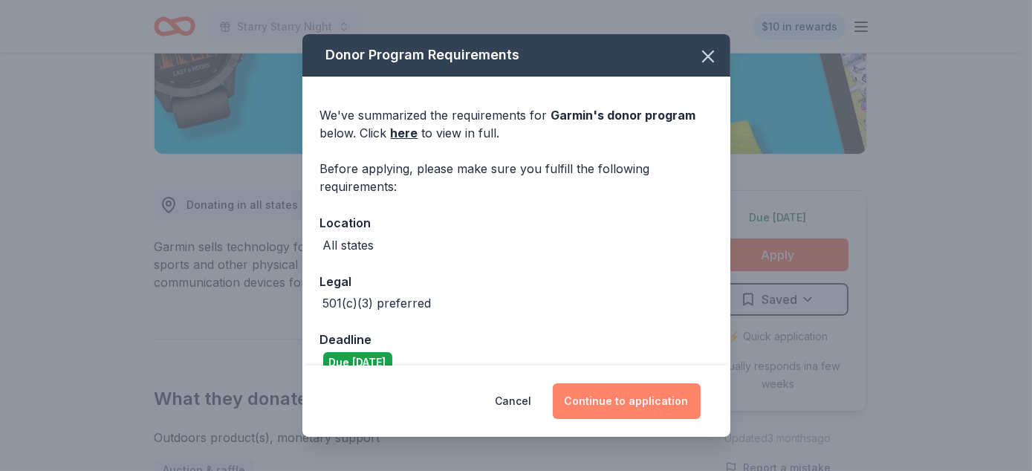
click at [622, 391] on button "Continue to application" at bounding box center [627, 401] width 148 height 36
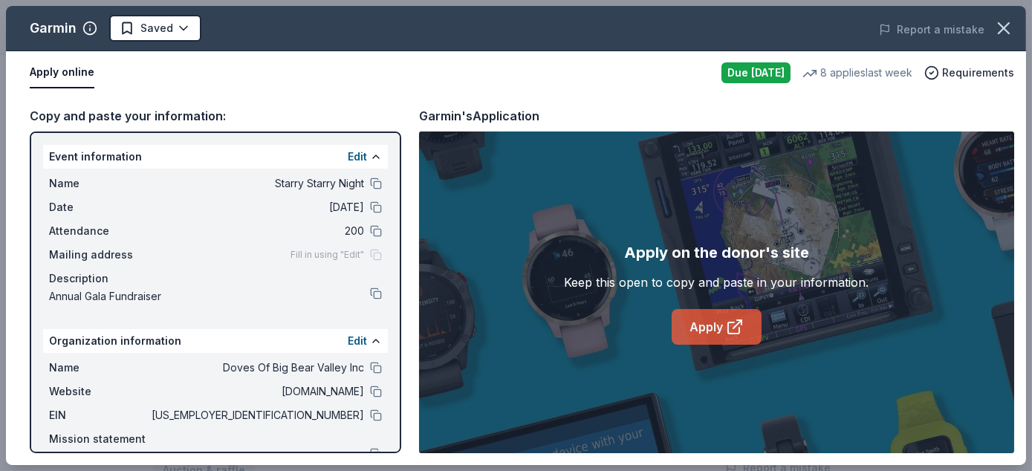
click at [726, 327] on icon at bounding box center [735, 327] width 18 height 18
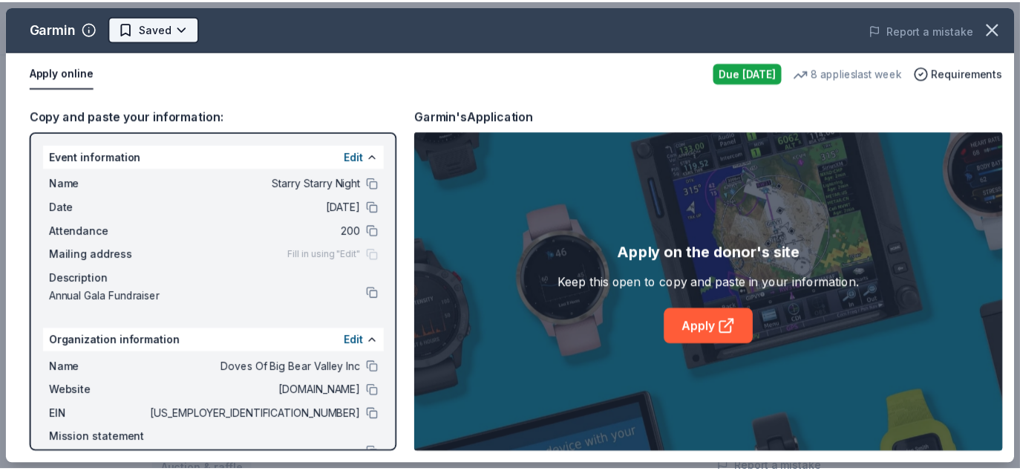
scroll to position [0, 0]
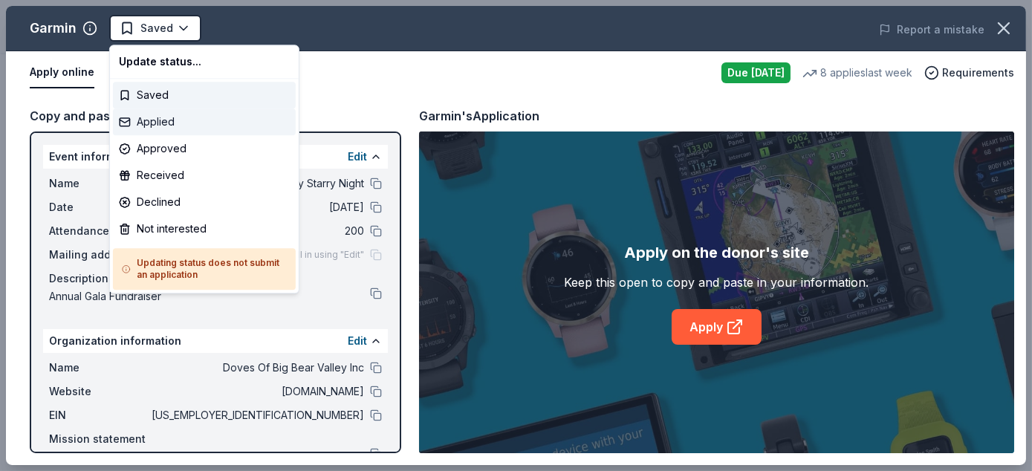
click at [172, 128] on div "Applied" at bounding box center [204, 121] width 183 height 27
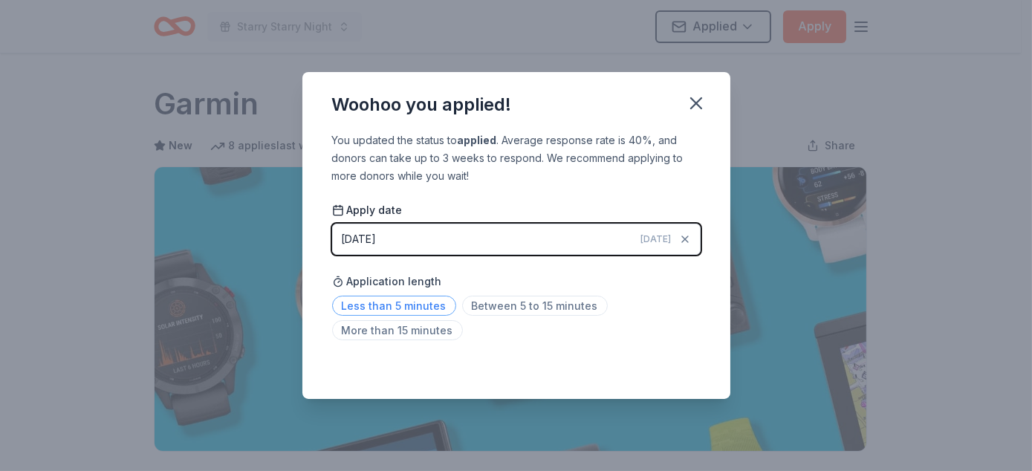
click at [400, 304] on span "Less than 5 minutes" at bounding box center [394, 306] width 124 height 20
click at [697, 102] on icon "button" at bounding box center [696, 103] width 10 height 10
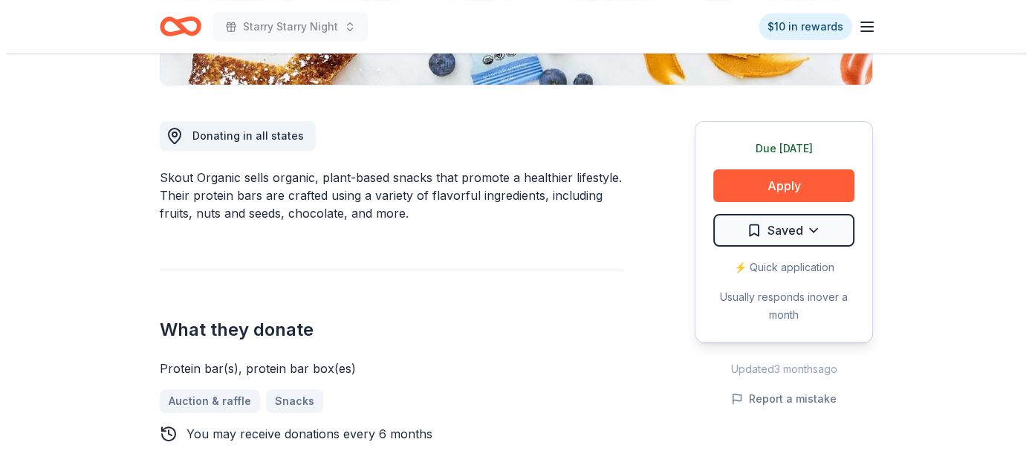
scroll to position [371, 0]
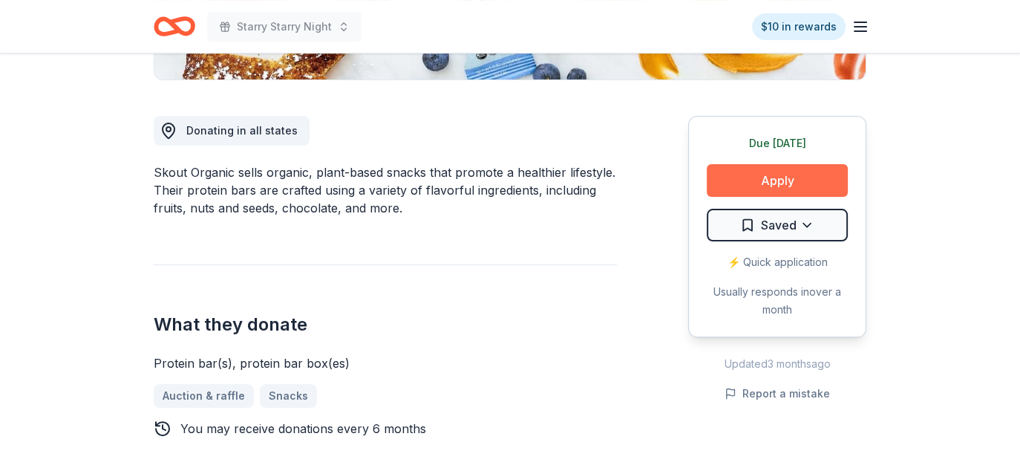
click at [793, 178] on button "Apply" at bounding box center [777, 180] width 141 height 33
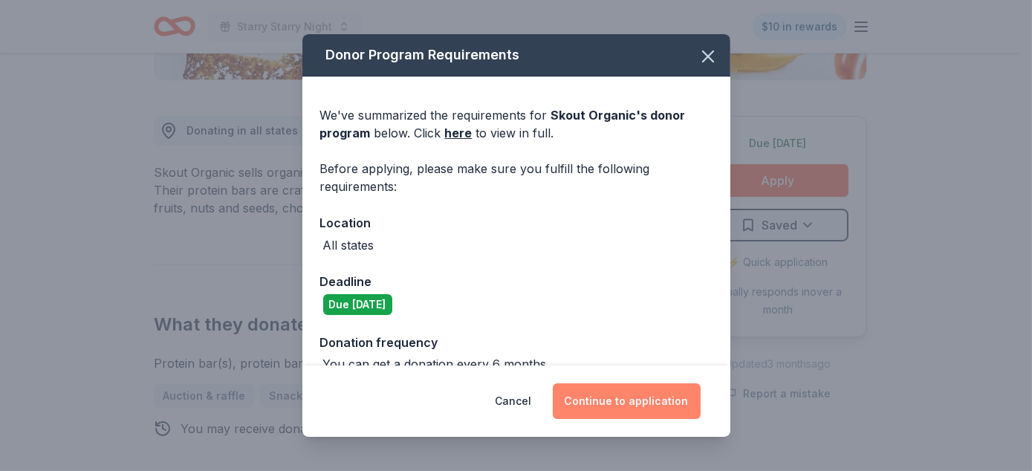
click at [624, 403] on button "Continue to application" at bounding box center [627, 401] width 148 height 36
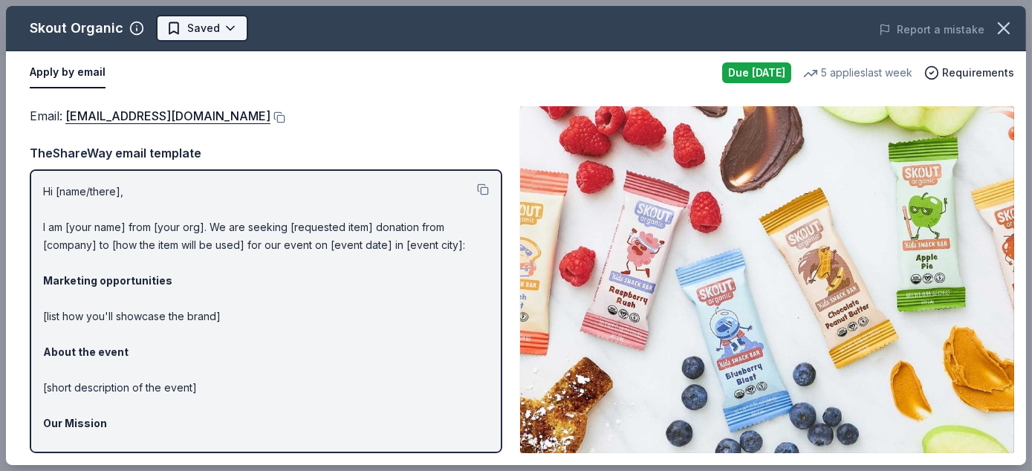
scroll to position [0, 0]
click at [227, 27] on body "Starry Starry Night $10 in rewards Due [DATE] Share Skout Organic New 5 applies…" at bounding box center [510, 235] width 1020 height 471
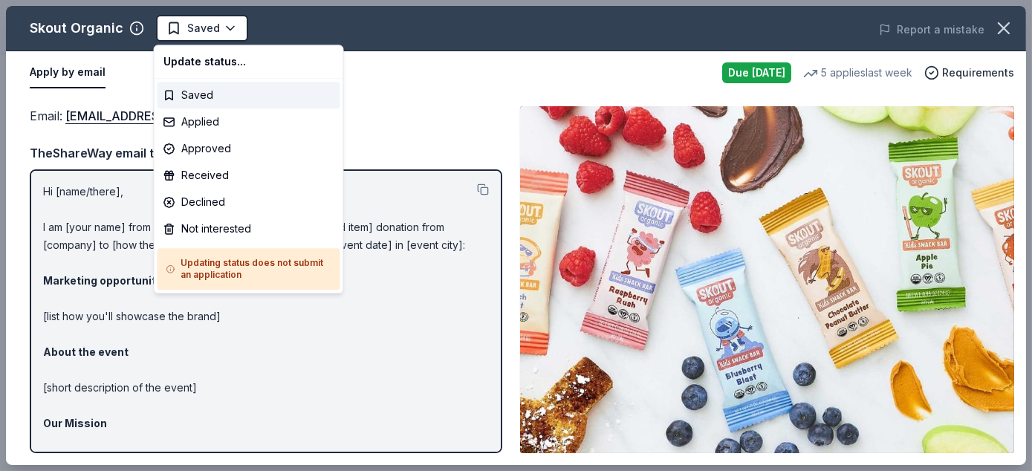
click at [500, 126] on html "Starry Starry Night Saved Apply Due [DATE] Share Skout Organic New 5 applies la…" at bounding box center [516, 235] width 1032 height 471
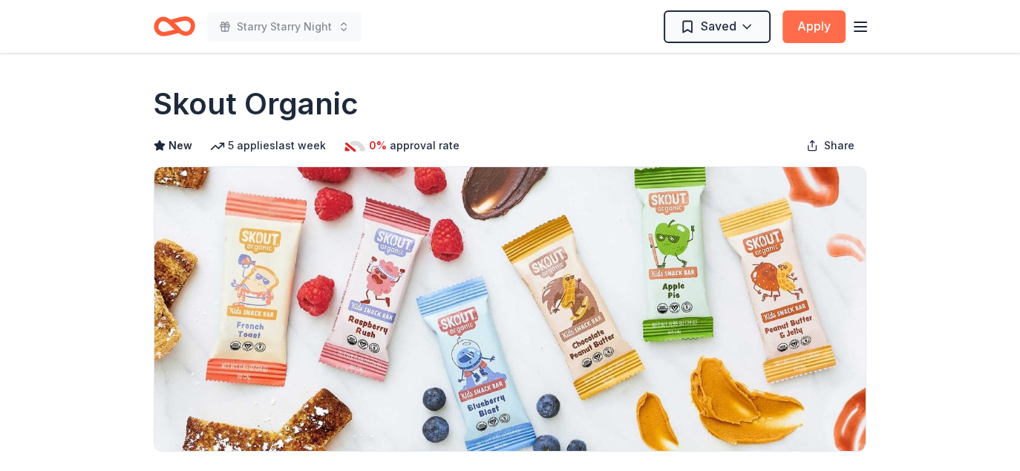
click at [827, 33] on button "Apply" at bounding box center [814, 26] width 63 height 33
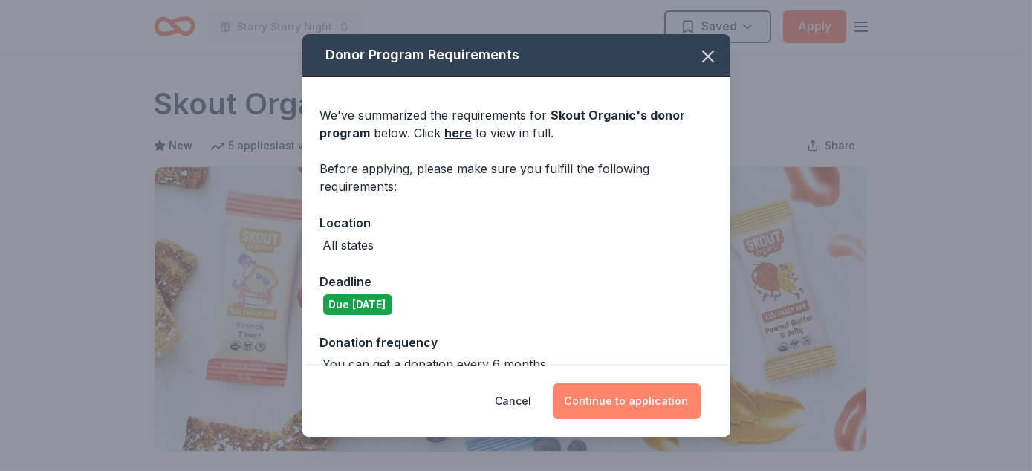
click at [654, 408] on button "Continue to application" at bounding box center [627, 401] width 148 height 36
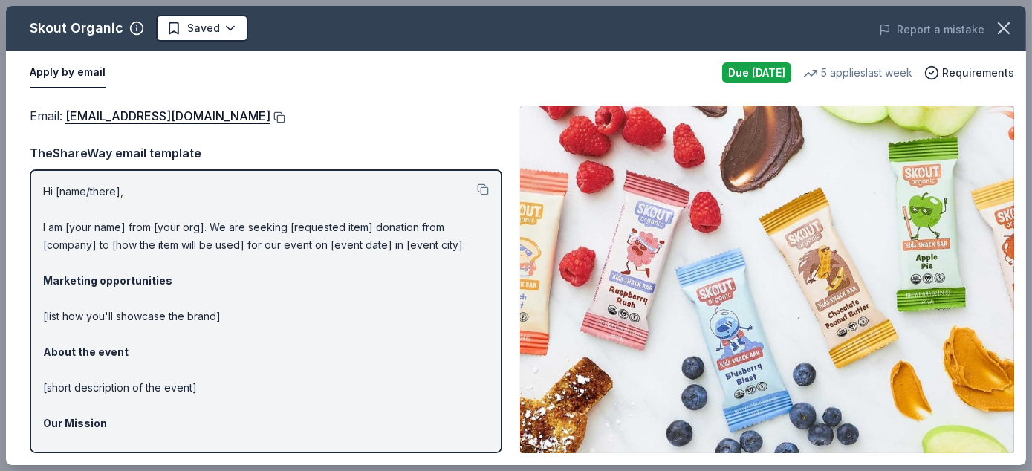
click at [270, 114] on button at bounding box center [277, 117] width 15 height 12
click at [233, 25] on body "Starry Starry Night Saved Apply Due today Share Skout Organic New 5 applies las…" at bounding box center [510, 235] width 1020 height 471
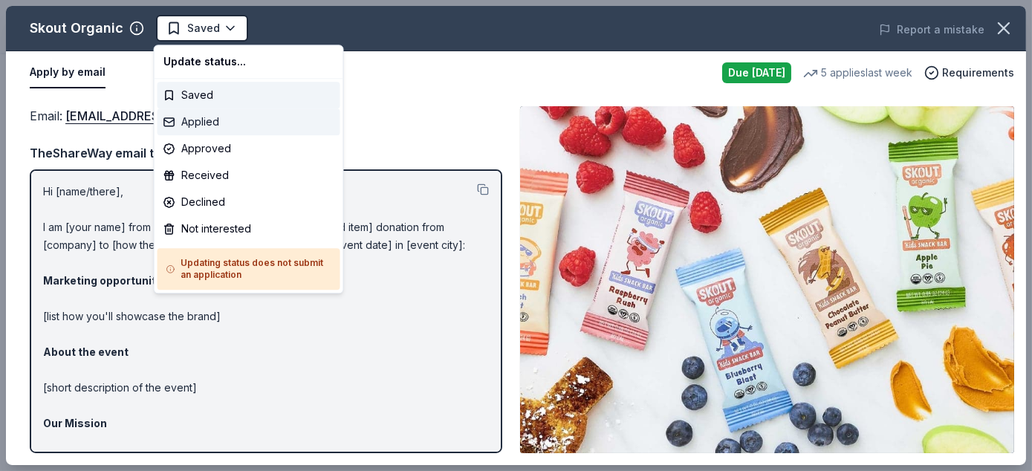
click at [230, 117] on div "Applied" at bounding box center [248, 121] width 183 height 27
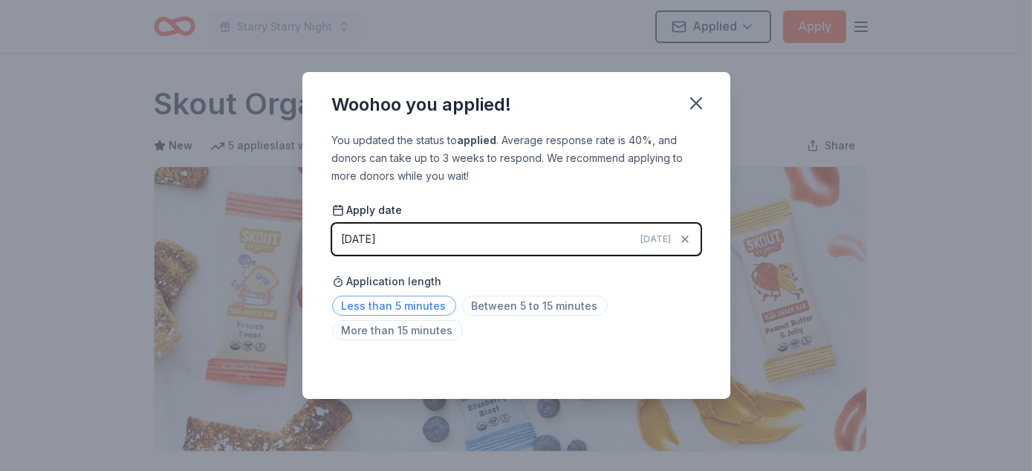
click at [432, 303] on span "Less than 5 minutes" at bounding box center [394, 306] width 124 height 20
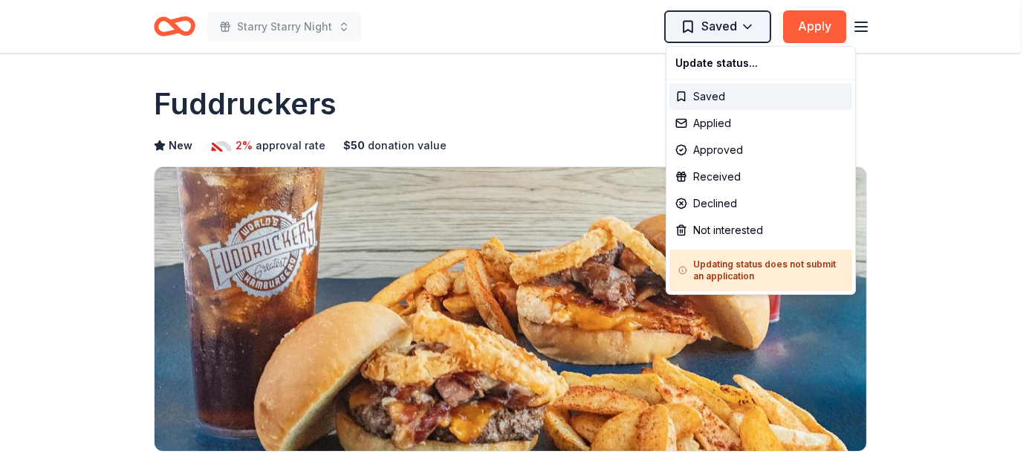
click at [742, 33] on html "Starry Starry Night Saved Apply Due [DATE] Share Fuddruckers New 2% approval ra…" at bounding box center [516, 235] width 1032 height 471
click at [711, 95] on div "Saved" at bounding box center [760, 96] width 183 height 27
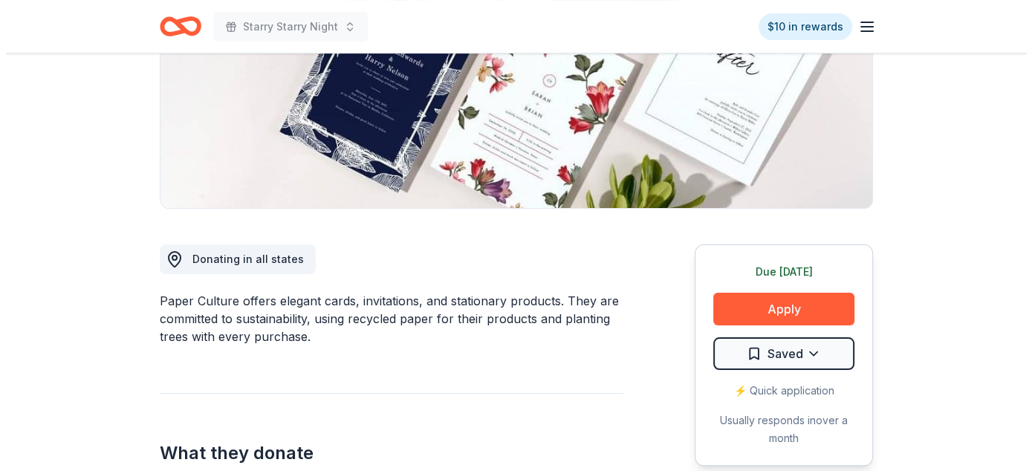
scroll to position [297, 0]
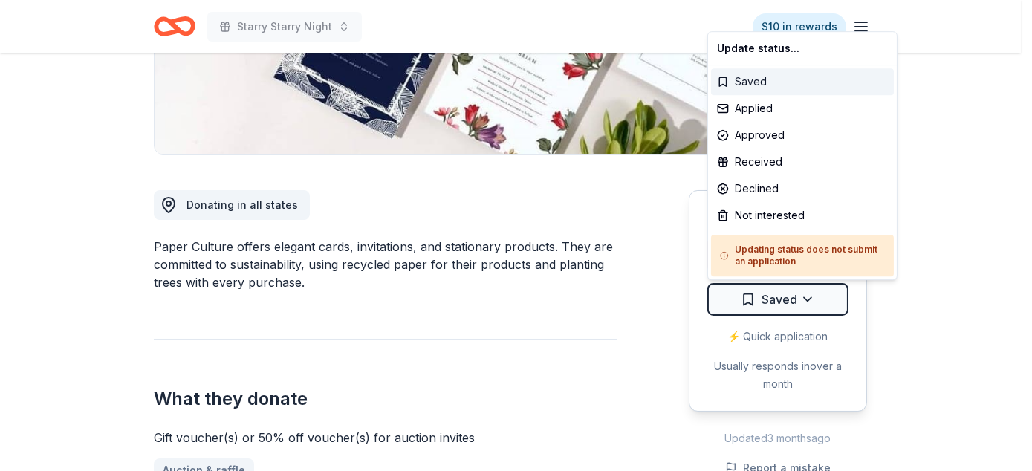
click at [789, 83] on div "Saved" at bounding box center [802, 81] width 183 height 27
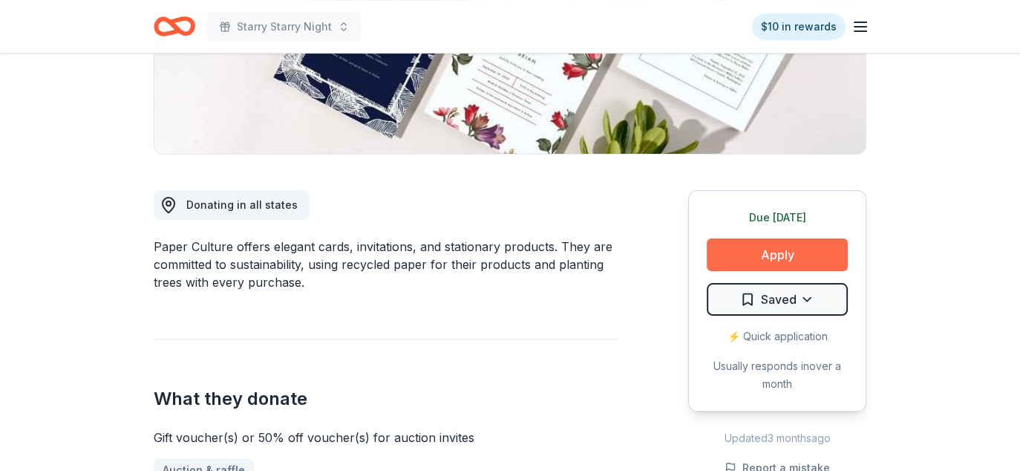
click at [783, 253] on button "Apply" at bounding box center [777, 254] width 141 height 33
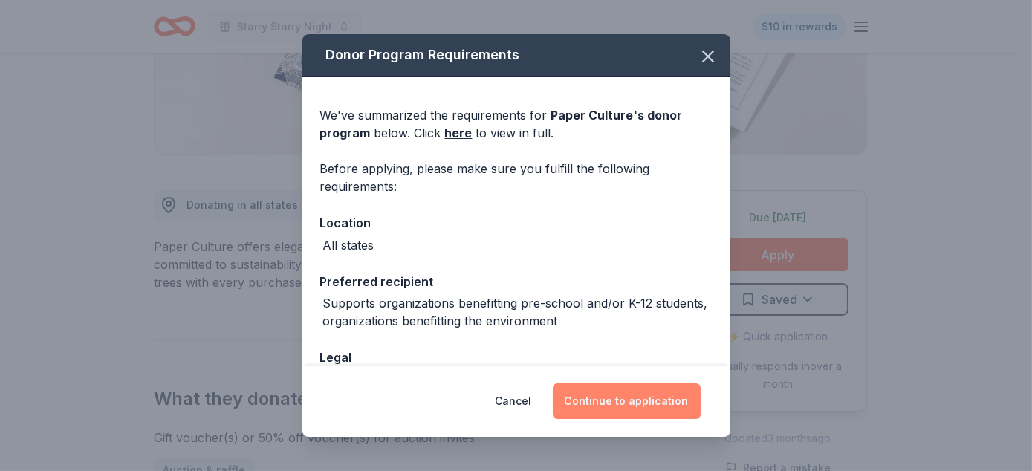
click at [636, 404] on button "Continue to application" at bounding box center [627, 401] width 148 height 36
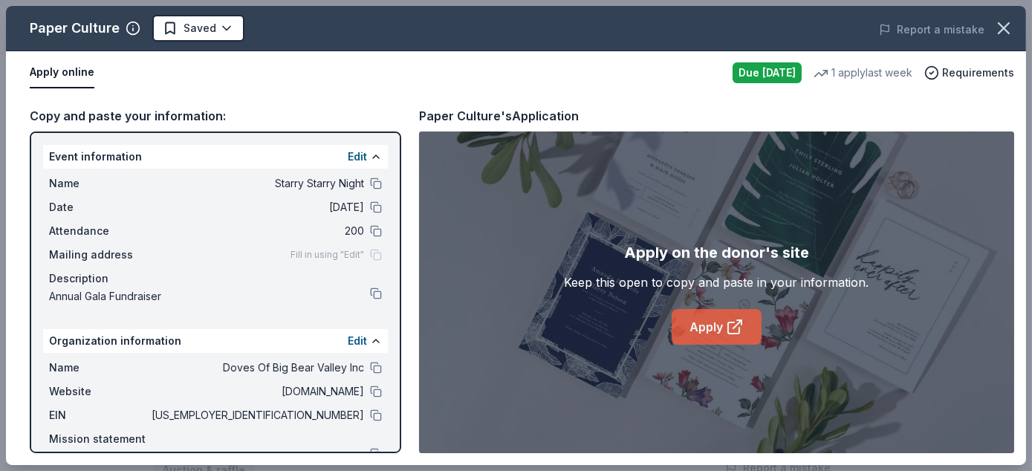
click at [686, 327] on link "Apply" at bounding box center [716, 327] width 90 height 36
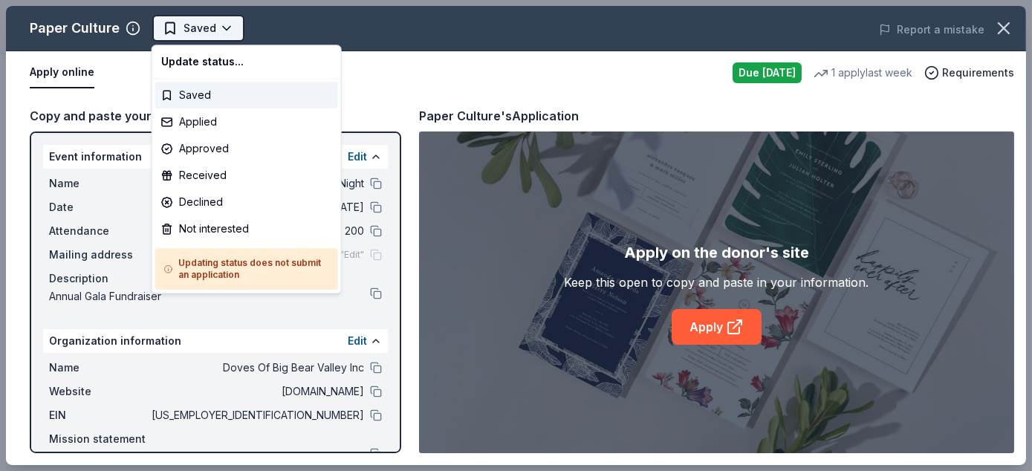
click at [221, 25] on body "Starry Starry Night Saved Apply Due today Share Paper Culture New 1 apply last …" at bounding box center [510, 235] width 1020 height 471
click at [229, 123] on div "Applied" at bounding box center [246, 121] width 183 height 27
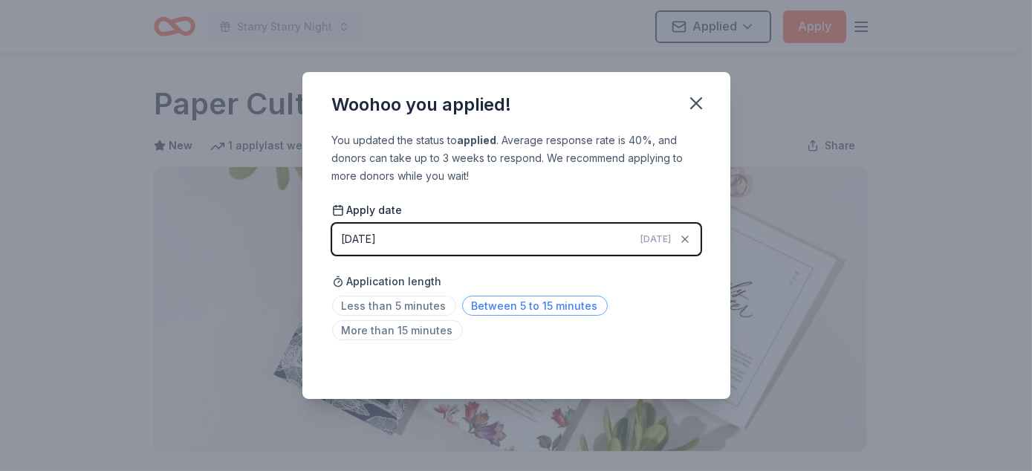
click at [483, 304] on span "Between 5 to 15 minutes" at bounding box center [535, 306] width 146 height 20
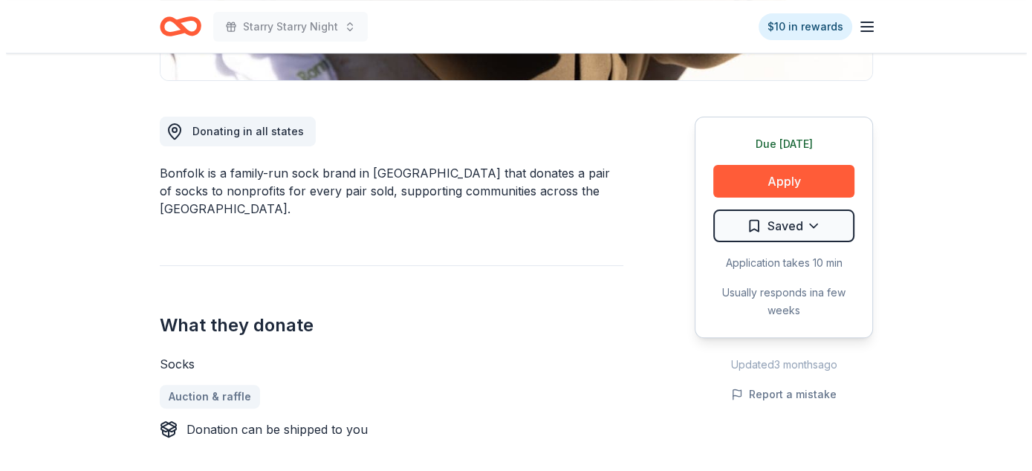
scroll to position [371, 0]
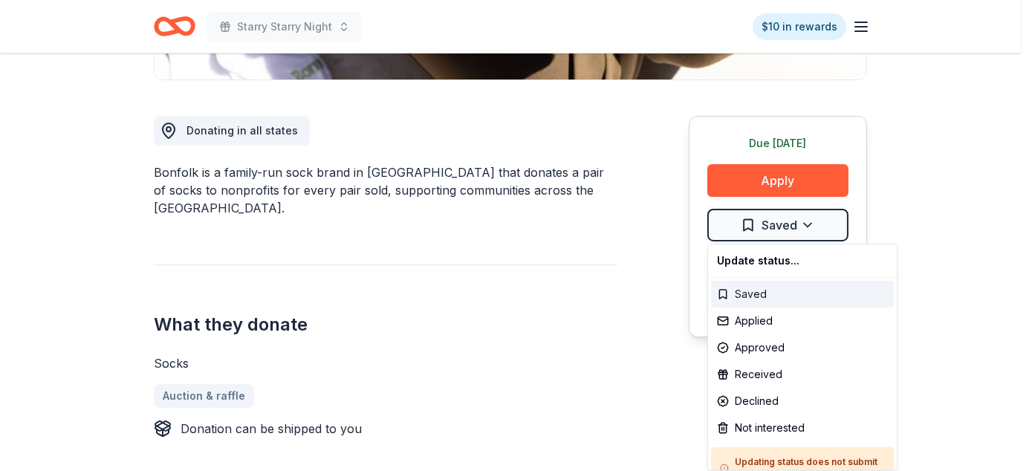
click at [774, 290] on div "Saved" at bounding box center [802, 294] width 183 height 27
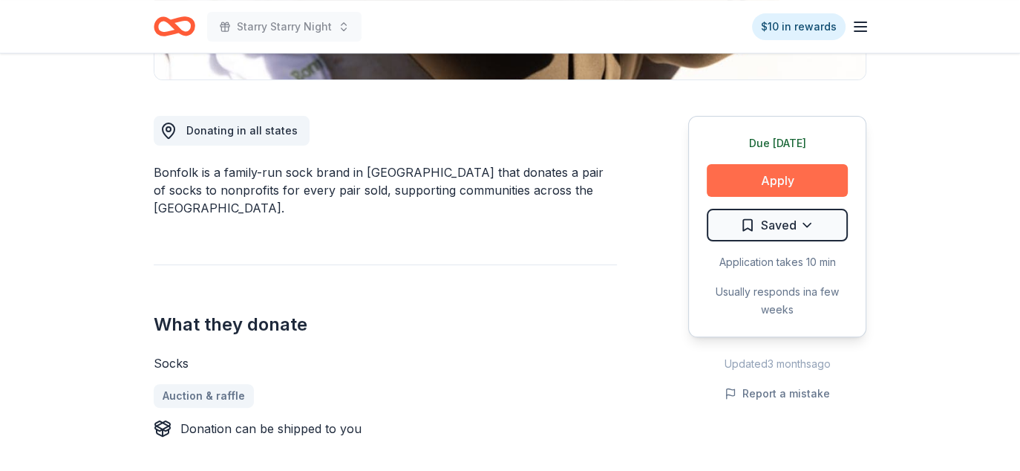
click at [795, 180] on button "Apply" at bounding box center [777, 180] width 141 height 33
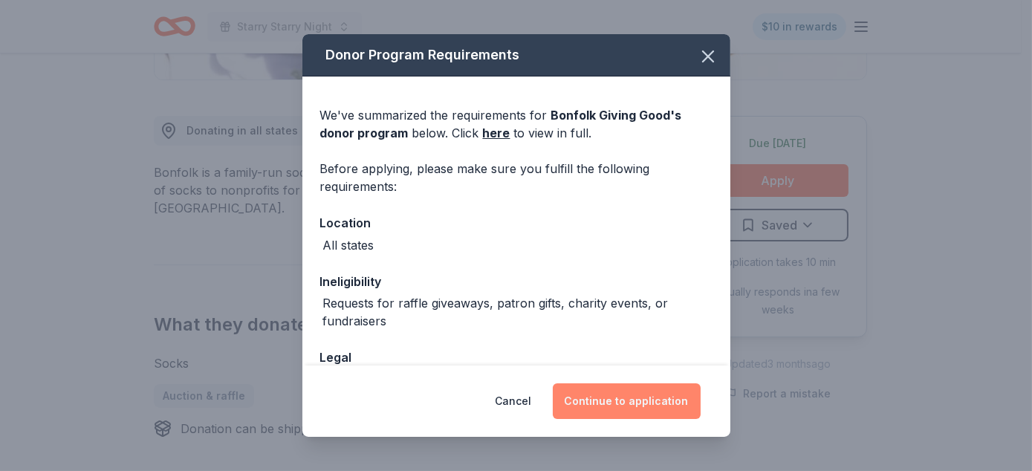
click at [621, 395] on button "Continue to application" at bounding box center [627, 401] width 148 height 36
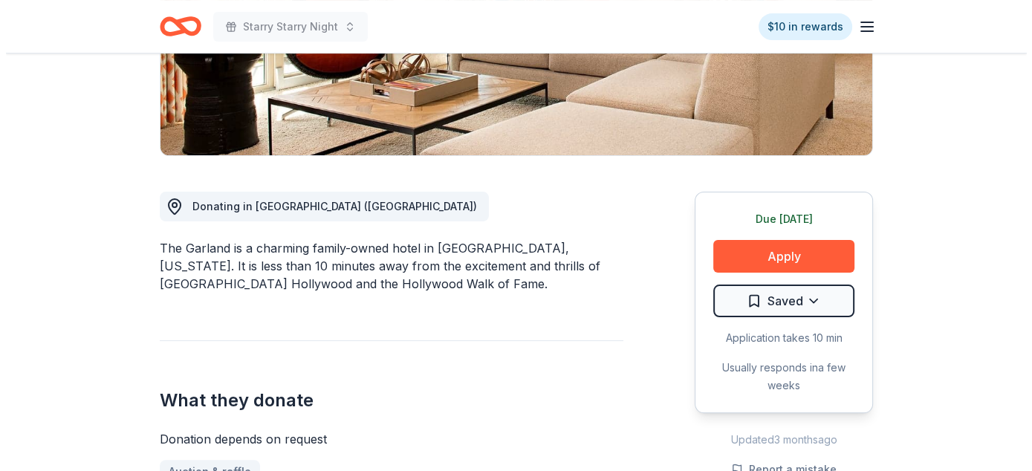
scroll to position [297, 0]
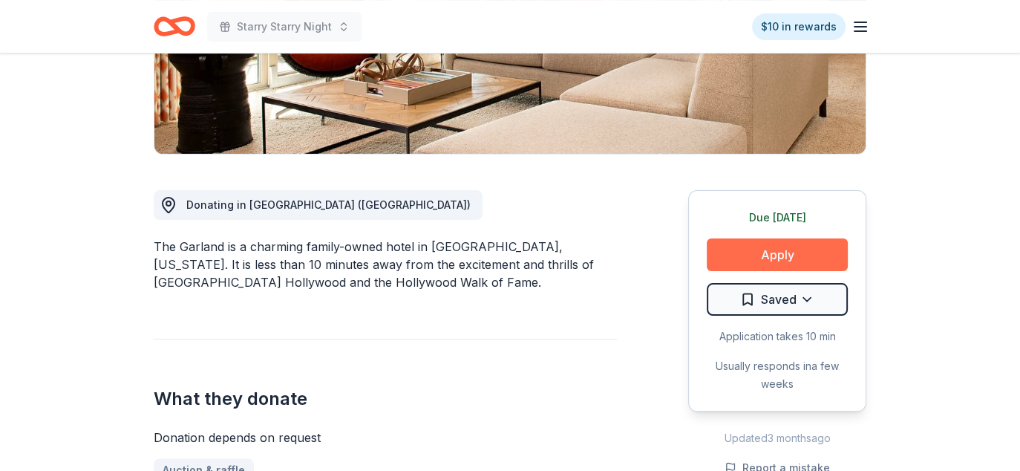
click at [760, 255] on button "Apply" at bounding box center [777, 254] width 141 height 33
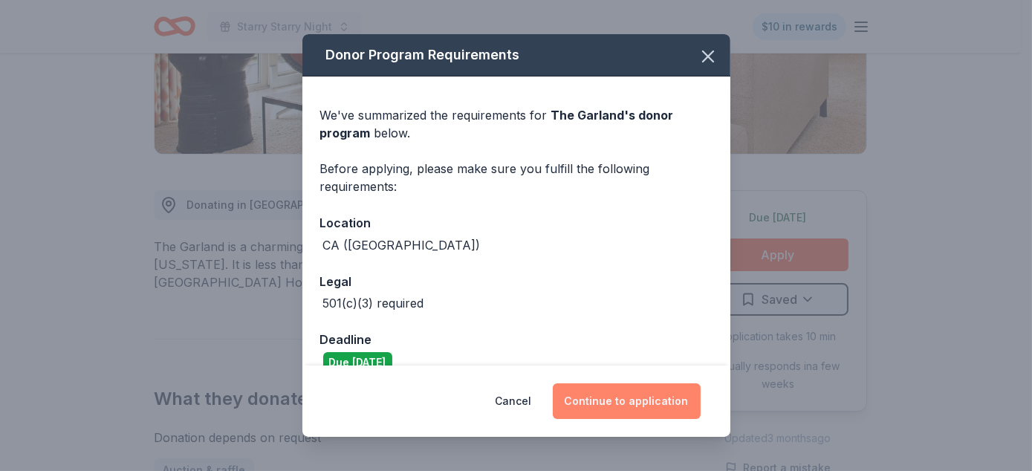
click at [645, 398] on button "Continue to application" at bounding box center [627, 401] width 148 height 36
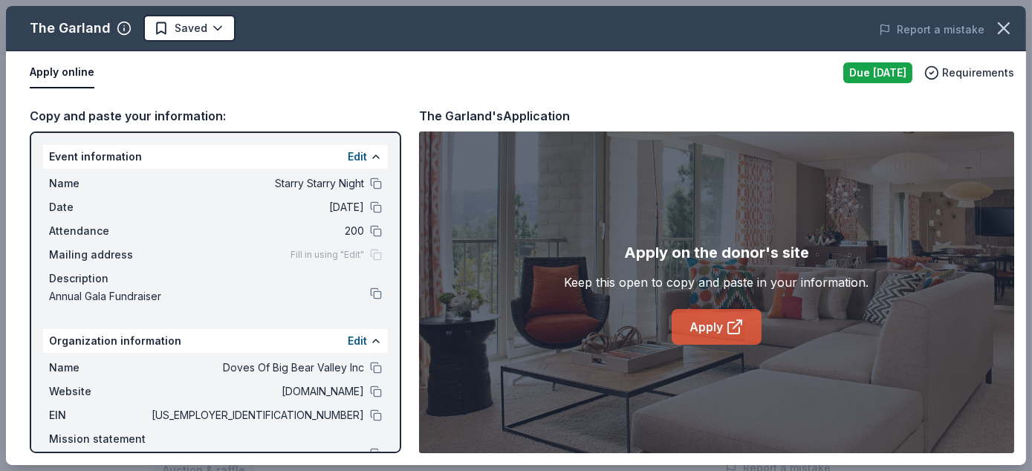
click at [701, 319] on link "Apply" at bounding box center [716, 327] width 90 height 36
click at [212, 31] on body "Starry Starry Night $10 in rewards Due today Share The Garland New 3% approval …" at bounding box center [510, 235] width 1020 height 471
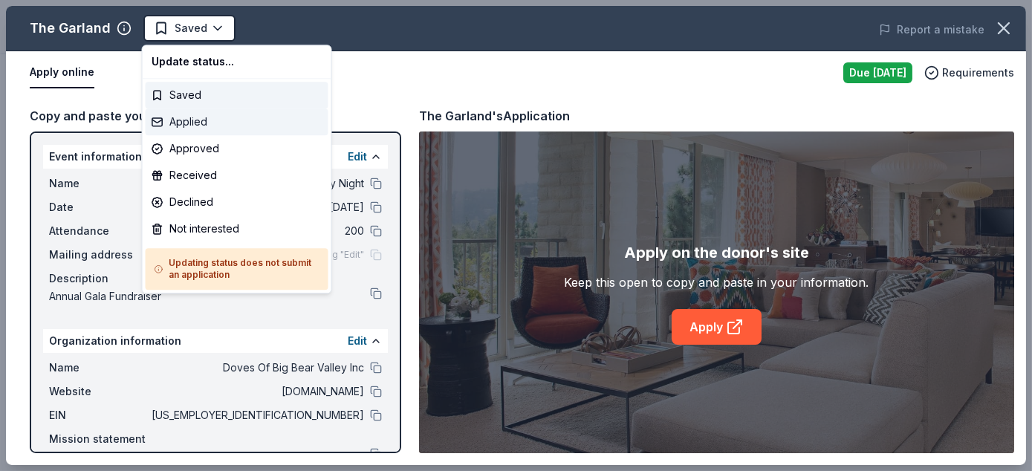
click at [205, 123] on div "Applied" at bounding box center [237, 121] width 183 height 27
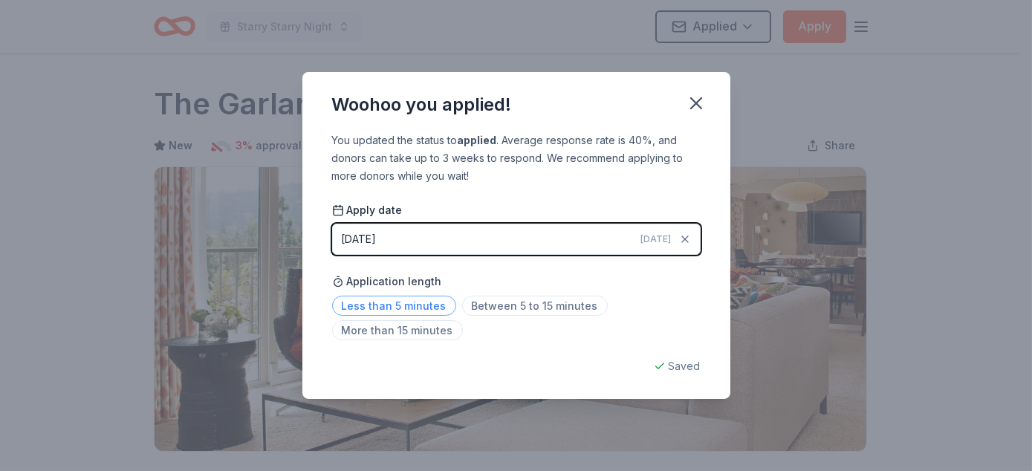
click at [407, 304] on span "Less than 5 minutes" at bounding box center [394, 306] width 124 height 20
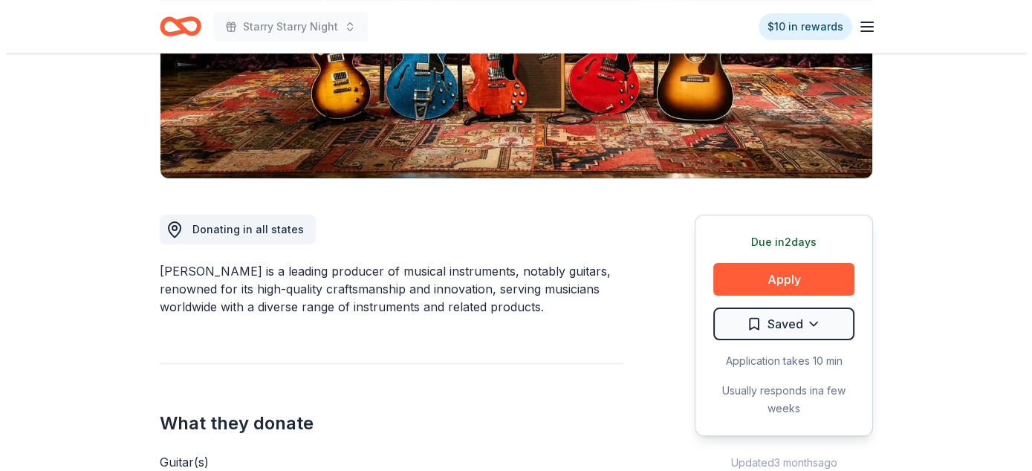
scroll to position [297, 0]
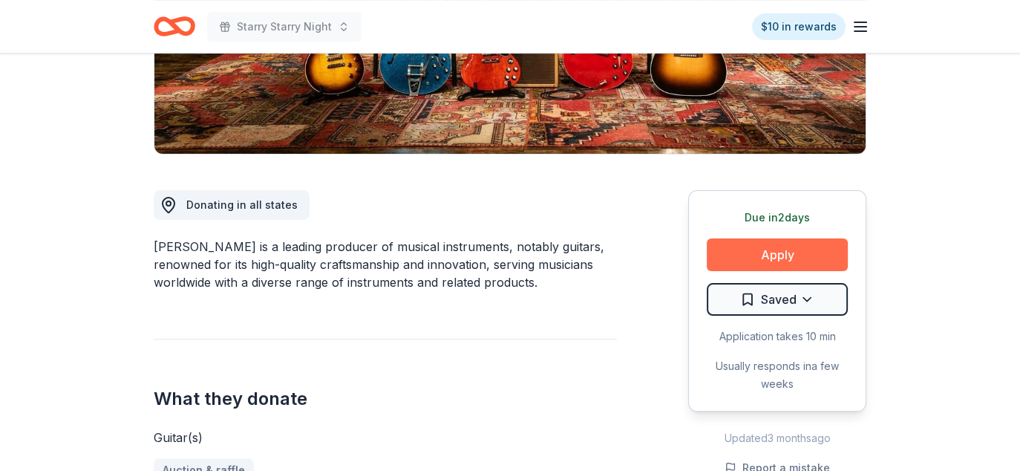
click at [799, 249] on button "Apply" at bounding box center [777, 254] width 141 height 33
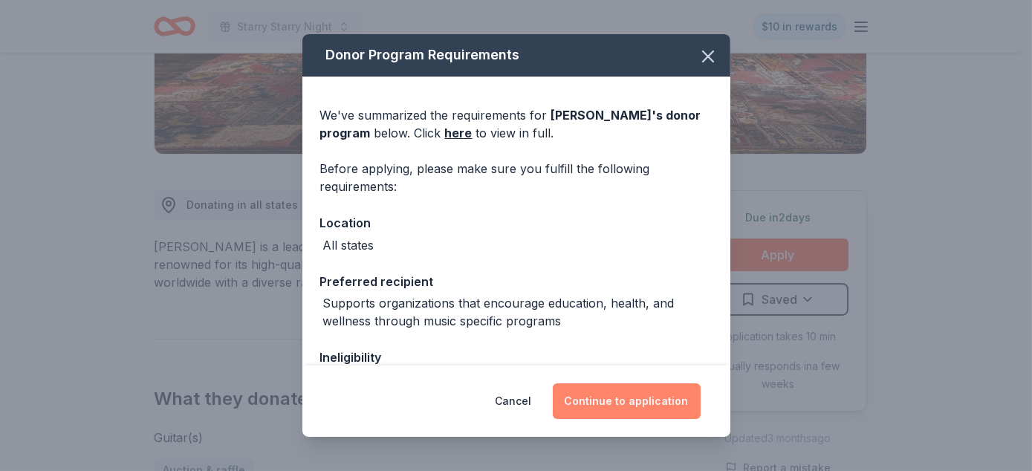
click at [645, 397] on button "Continue to application" at bounding box center [627, 401] width 148 height 36
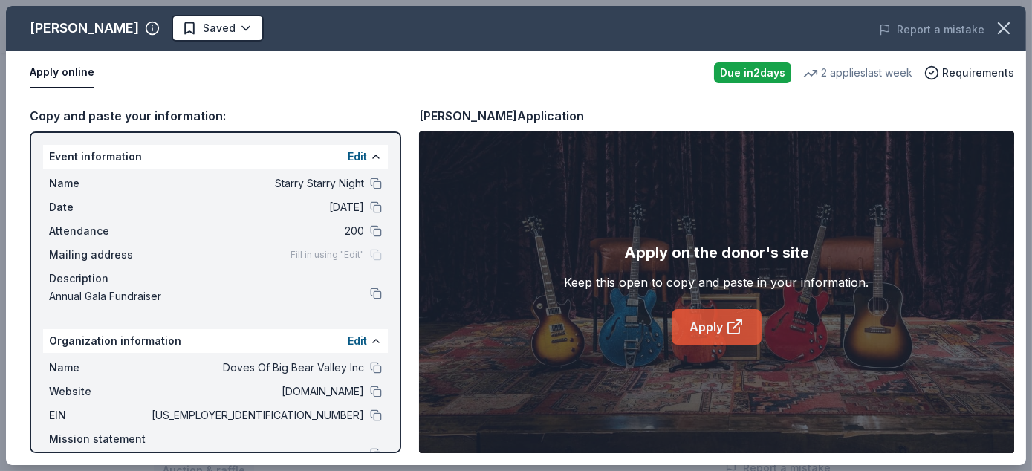
click at [725, 334] on link "Apply" at bounding box center [716, 327] width 90 height 36
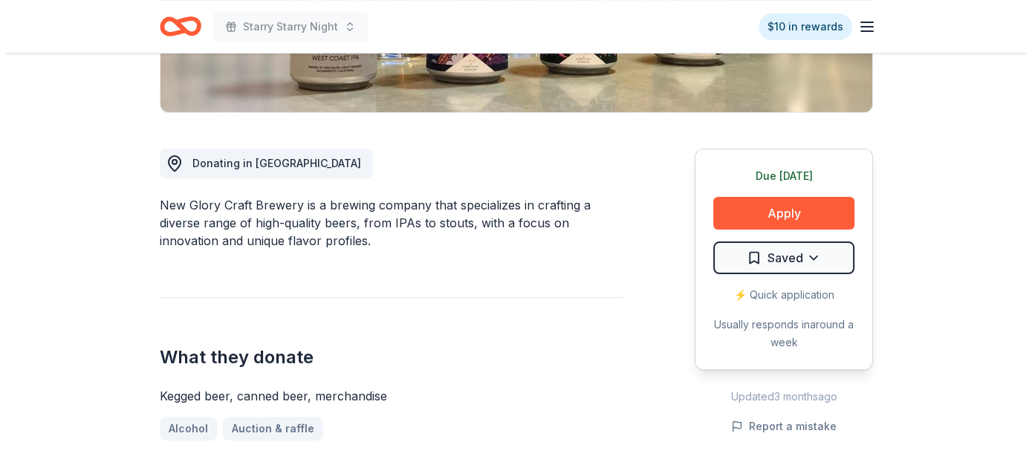
scroll to position [371, 0]
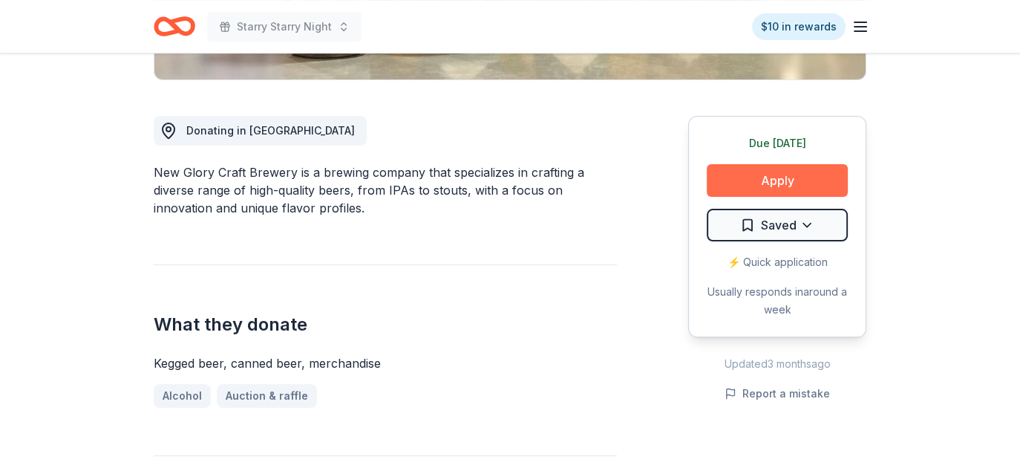
click at [809, 171] on button "Apply" at bounding box center [777, 180] width 141 height 33
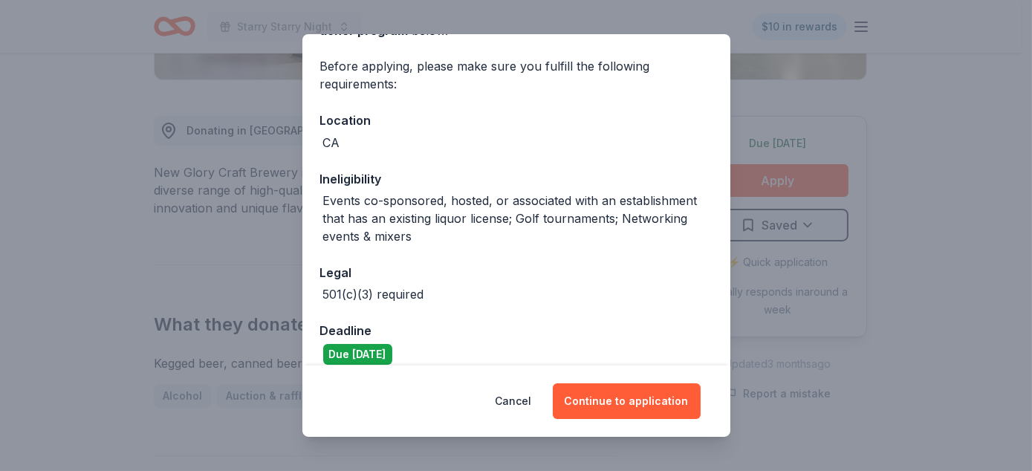
scroll to position [119, 0]
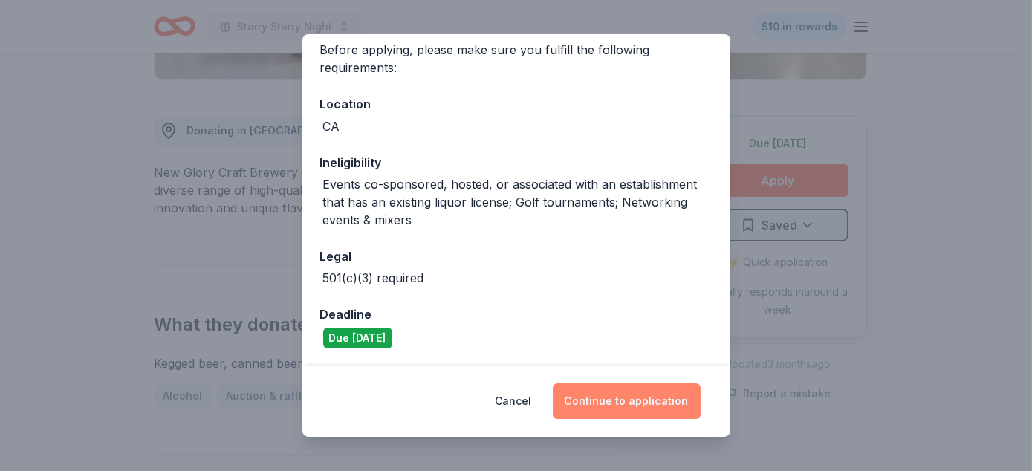
click at [627, 402] on button "Continue to application" at bounding box center [627, 401] width 148 height 36
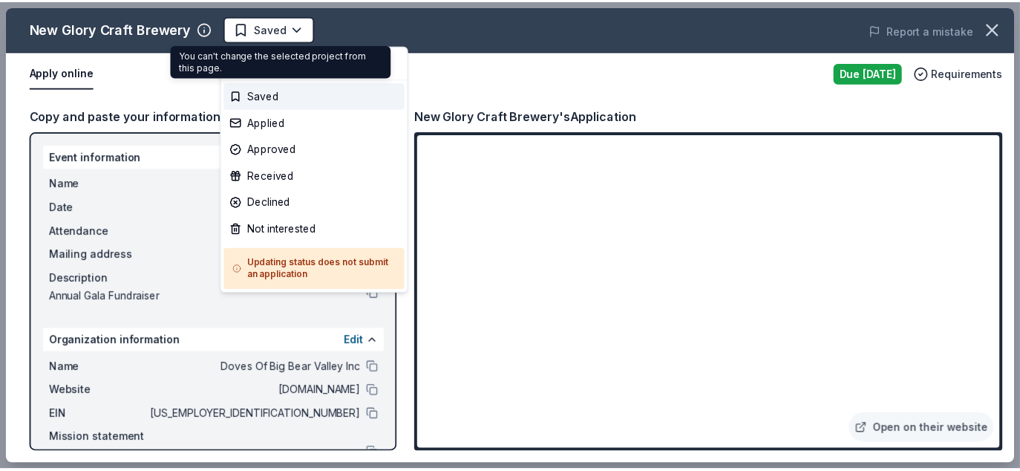
scroll to position [0, 0]
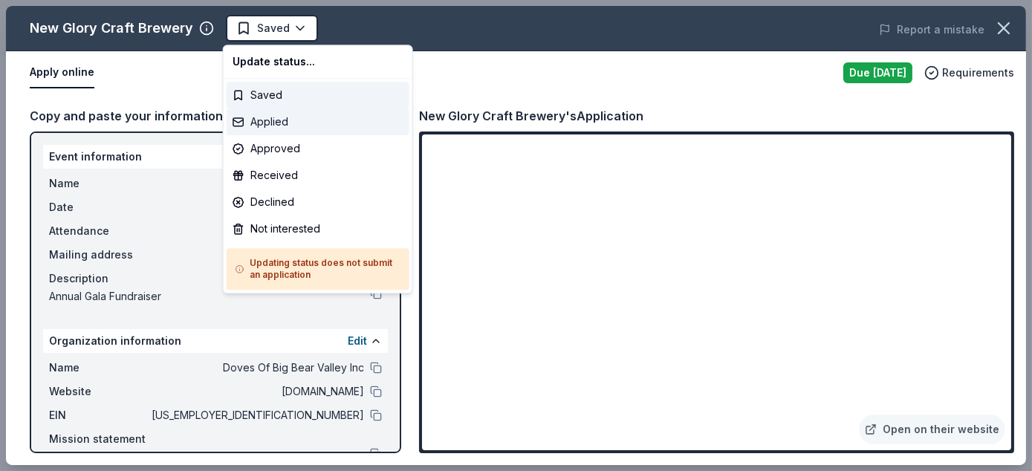
click at [277, 120] on div "Applied" at bounding box center [318, 121] width 183 height 27
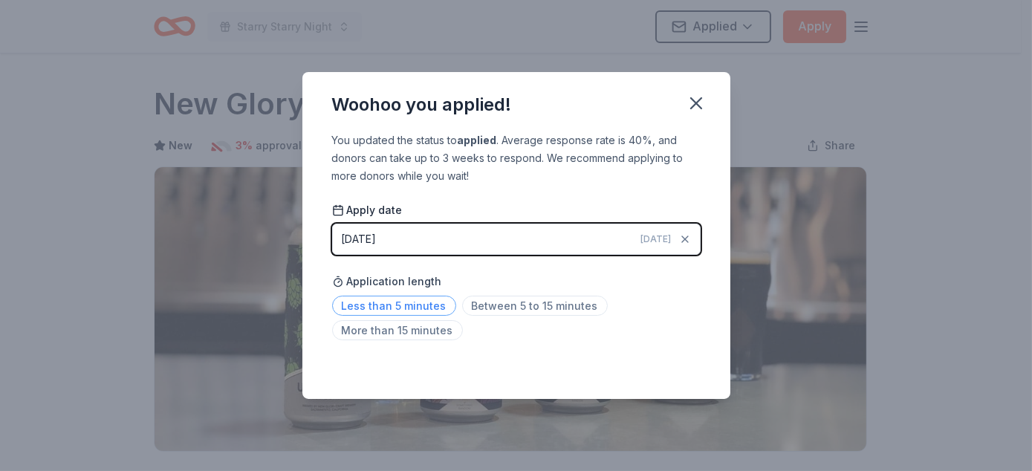
click at [426, 310] on span "Less than 5 minutes" at bounding box center [394, 306] width 124 height 20
click at [696, 103] on icon "button" at bounding box center [696, 103] width 10 height 10
